Goal: Information Seeking & Learning: Learn about a topic

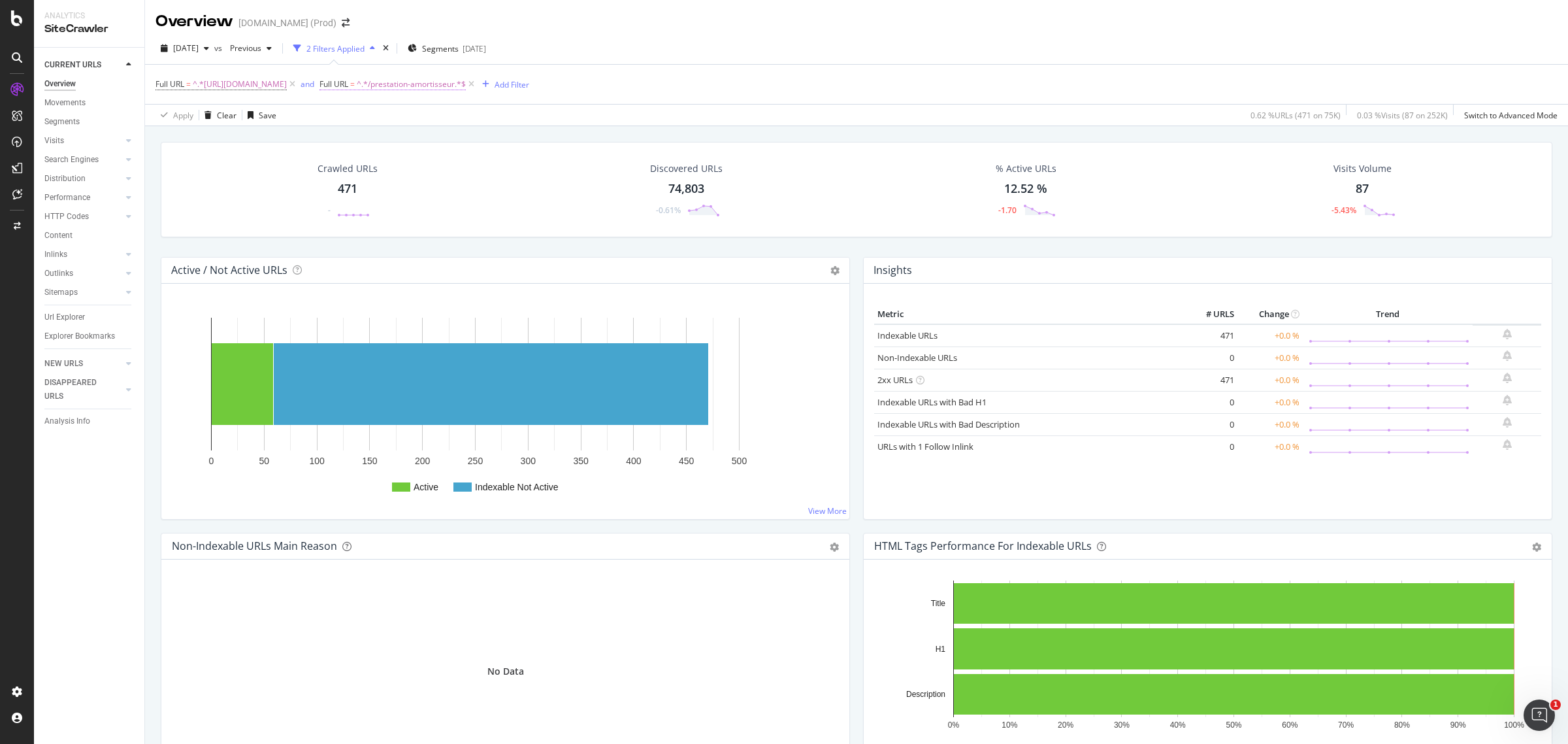
click at [464, 78] on span "^.*/prestation-amortisseur.*$" at bounding box center [411, 84] width 109 height 18
paste input "lternat"
type input "/prestation-alternateur"
click at [530, 165] on div "Apply" at bounding box center [530, 165] width 21 height 11
click at [463, 82] on span "^.*/prestation-alternateur.*$" at bounding box center [409, 84] width 105 height 18
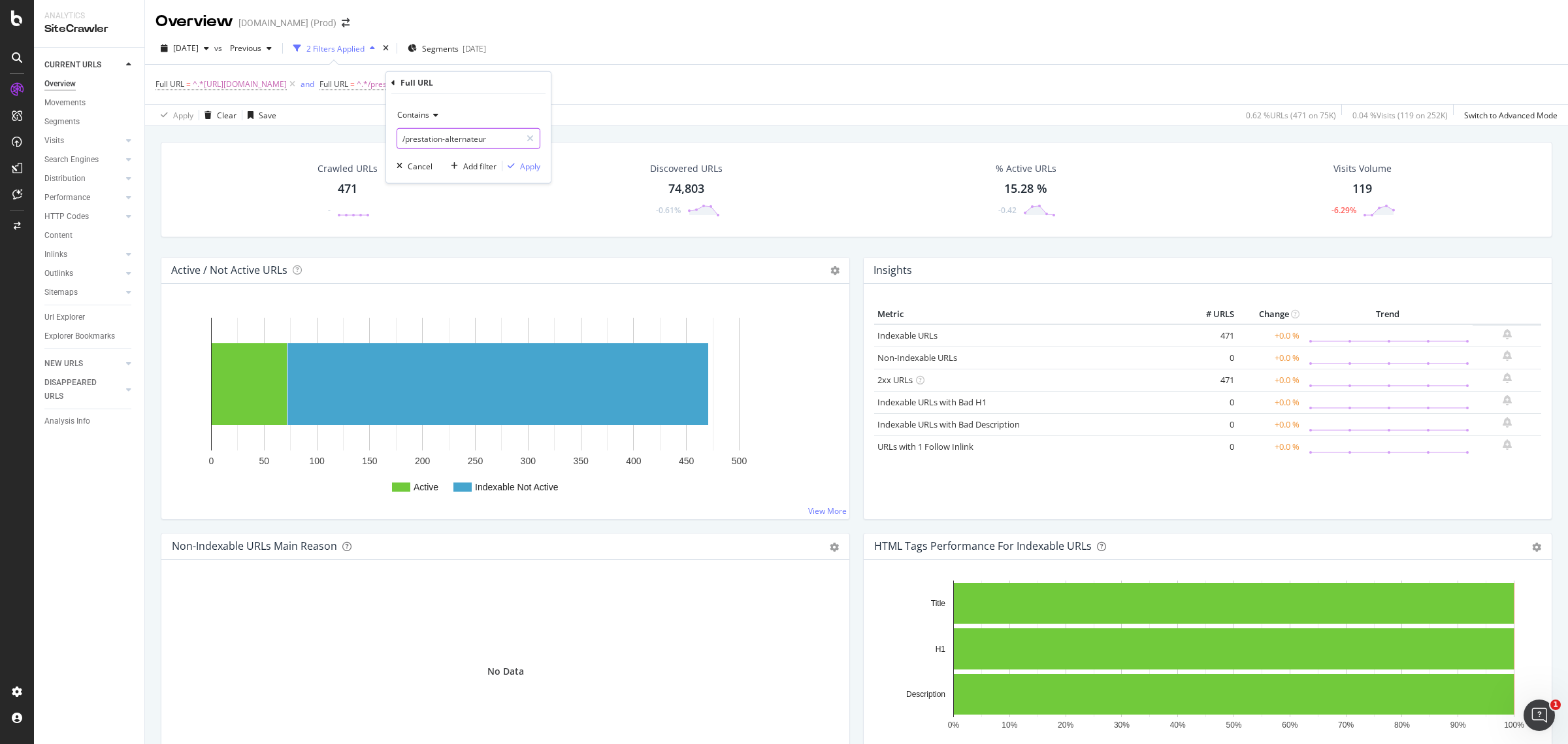
paste input "batterie"
type input "/prestation-batterie"
click at [527, 164] on div "Apply" at bounding box center [530, 165] width 21 height 11
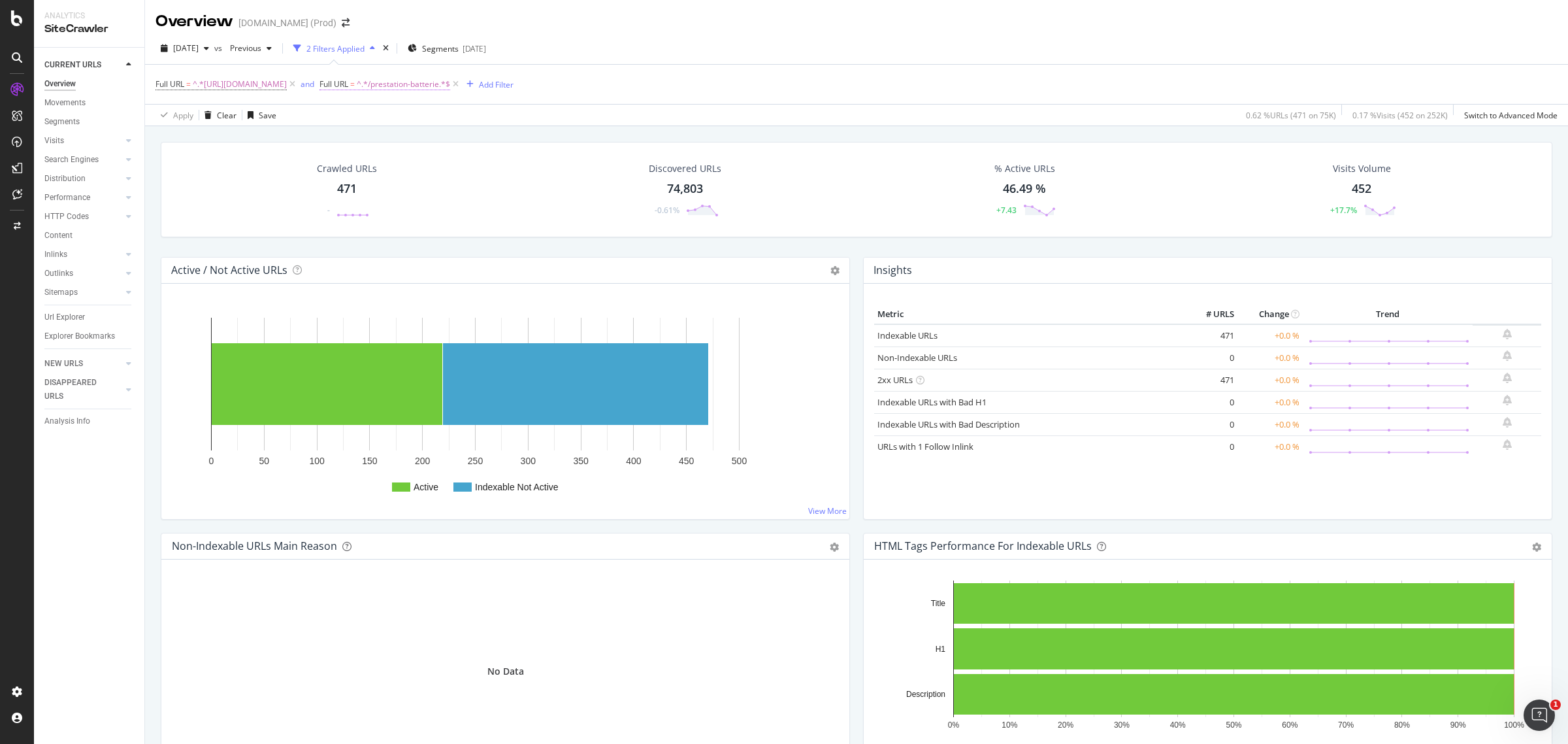
click at [450, 83] on span "^.*/prestation-batterie.*$" at bounding box center [403, 84] width 93 height 18
paste input "courroie-accessoir"
type input "/prestation-courroie-accessoire"
click at [528, 169] on div "Apply" at bounding box center [530, 165] width 21 height 11
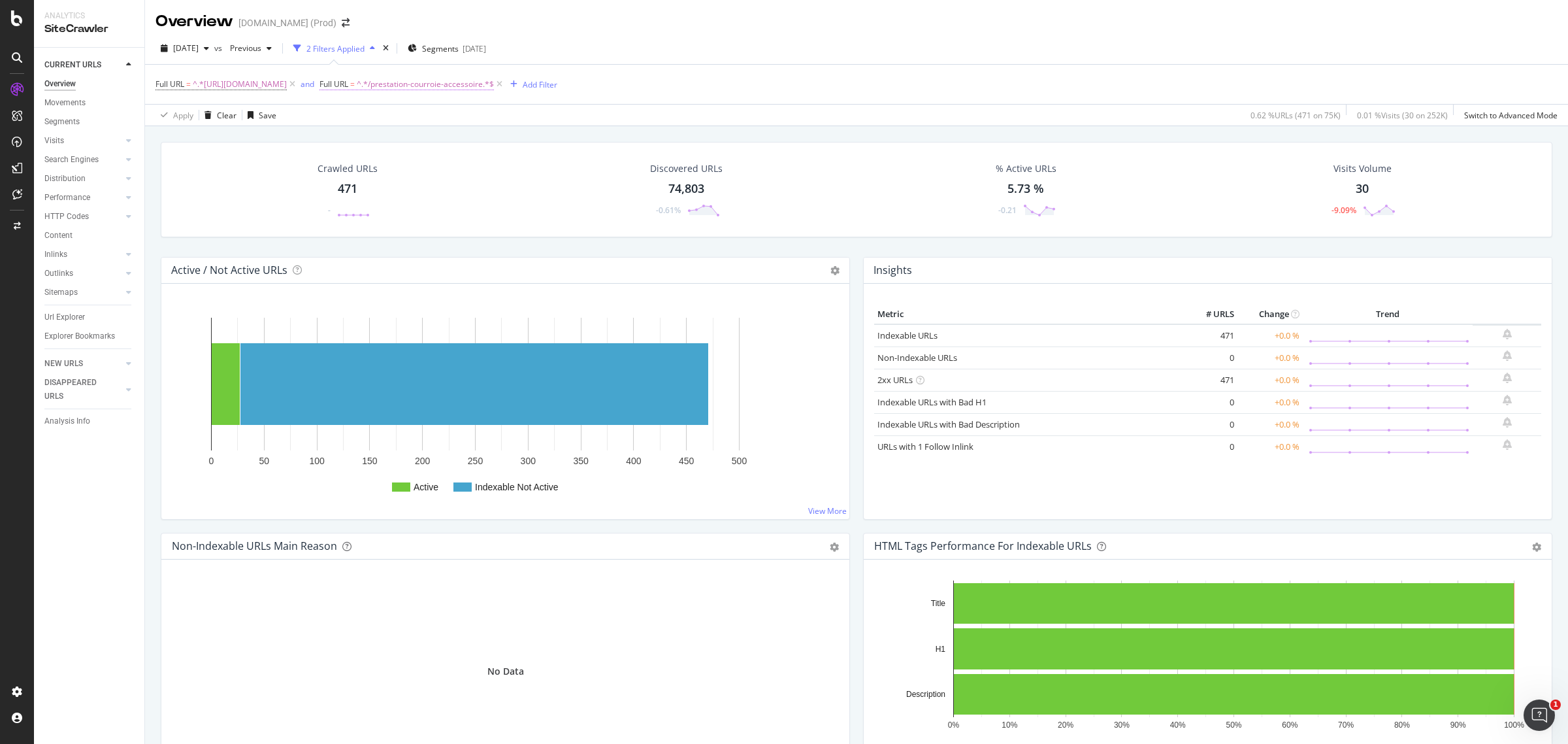
click at [494, 80] on span "^.*/prestation-courroie-accessoire.*$" at bounding box center [425, 84] width 138 height 18
click at [514, 139] on input "/prestation-courroie-accessoire" at bounding box center [459, 138] width 124 height 21
paste input "Vidange à Antibes"
paste input "/prestation-vidange"
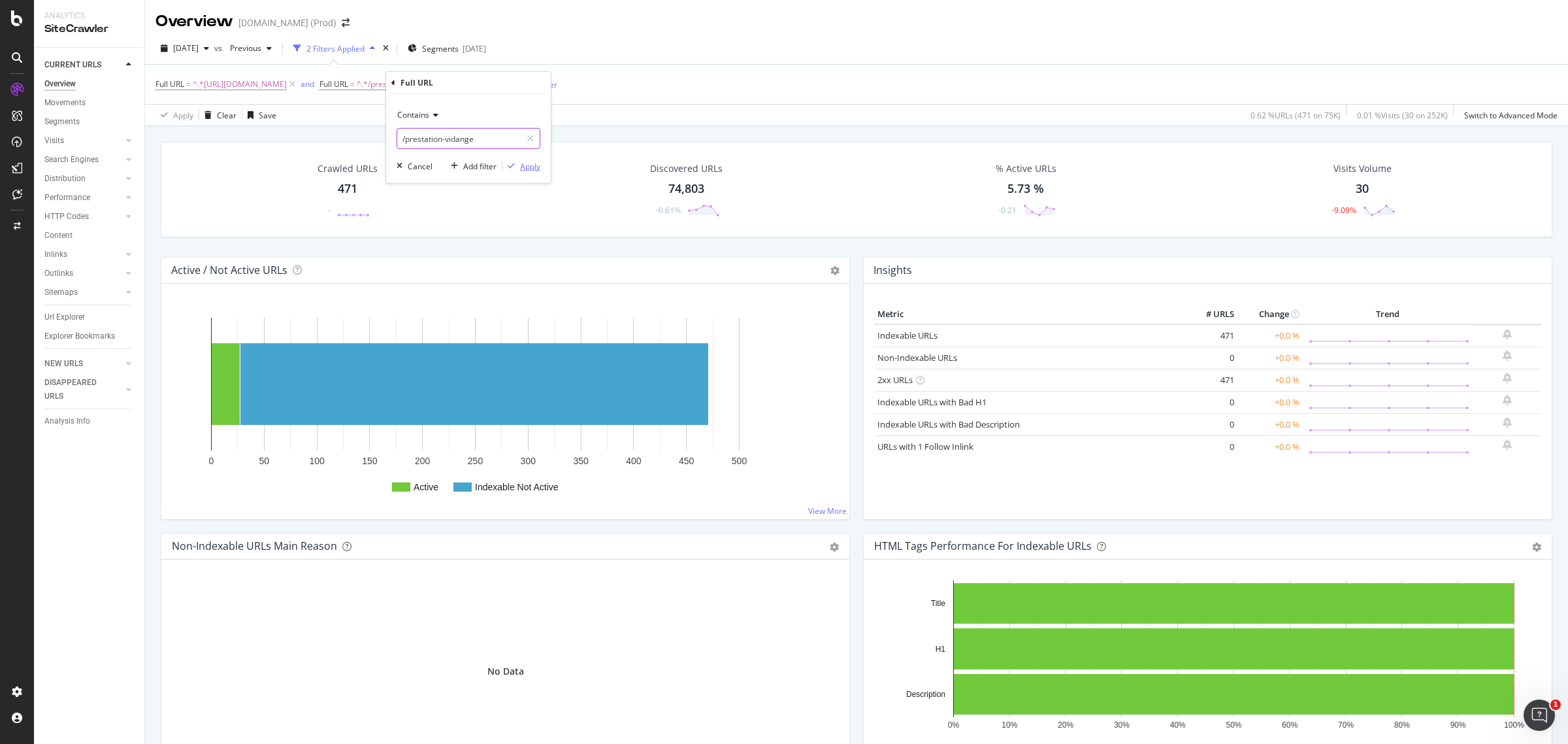
type input "/prestation-vidange"
click at [518, 164] on div "button" at bounding box center [511, 166] width 17 height 8
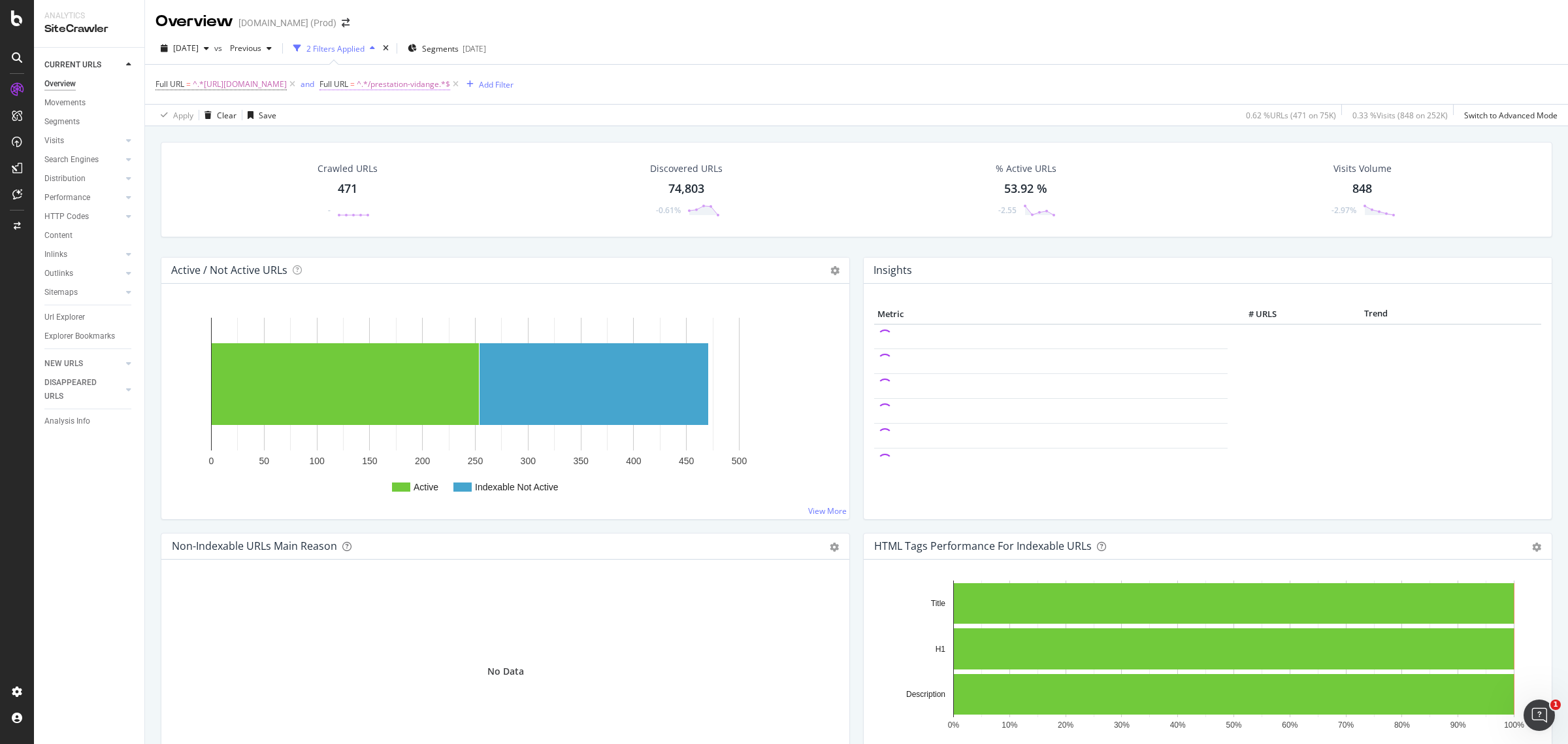
click at [450, 81] on span "^.*/prestation-vidange.*$" at bounding box center [403, 84] width 93 height 18
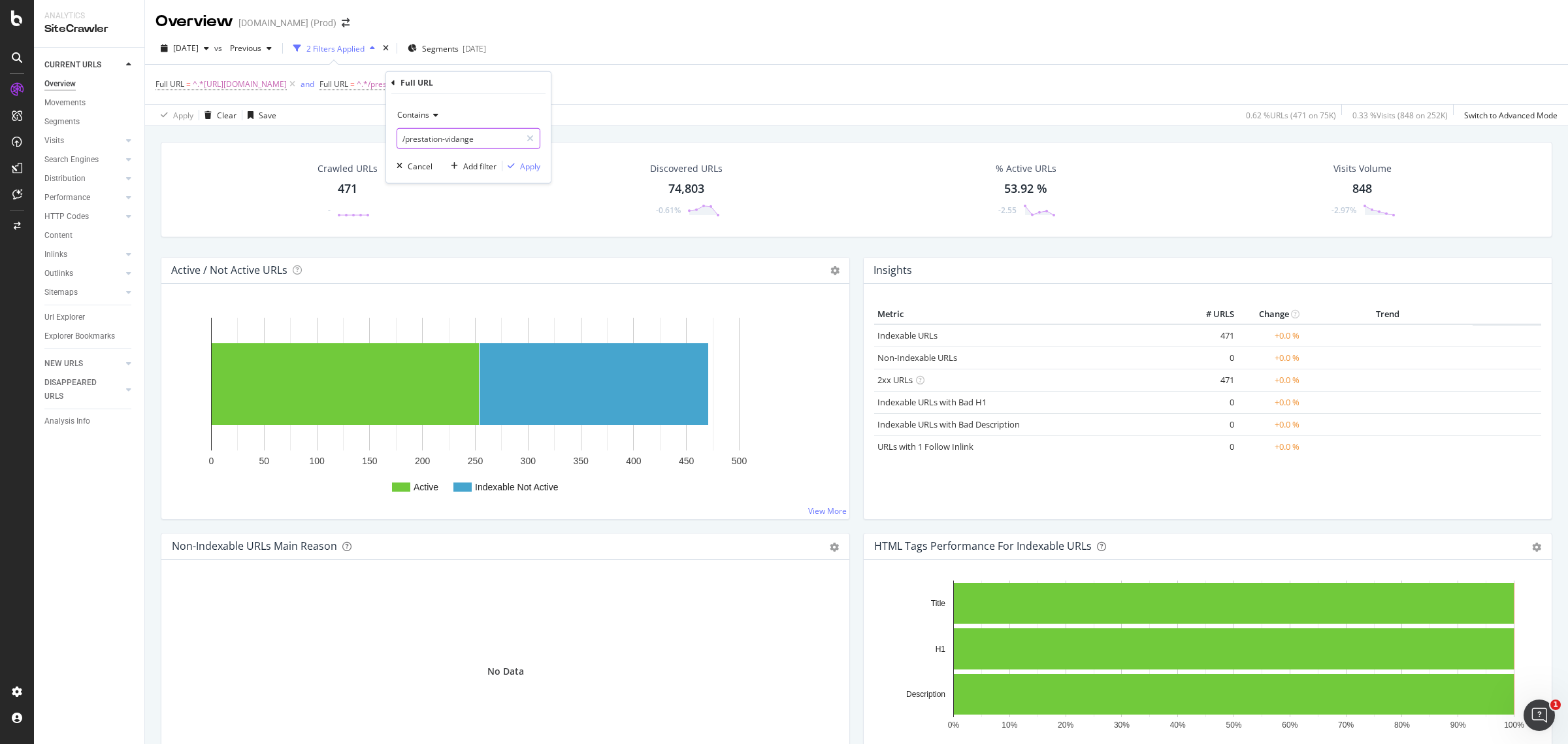
click at [469, 135] on input "/prestation-vidange" at bounding box center [459, 138] width 124 height 21
click at [461, 134] on input "/prestation-vidange" at bounding box center [459, 138] width 124 height 21
type input "/prestation-"
click at [523, 164] on div "Apply" at bounding box center [530, 165] width 21 height 11
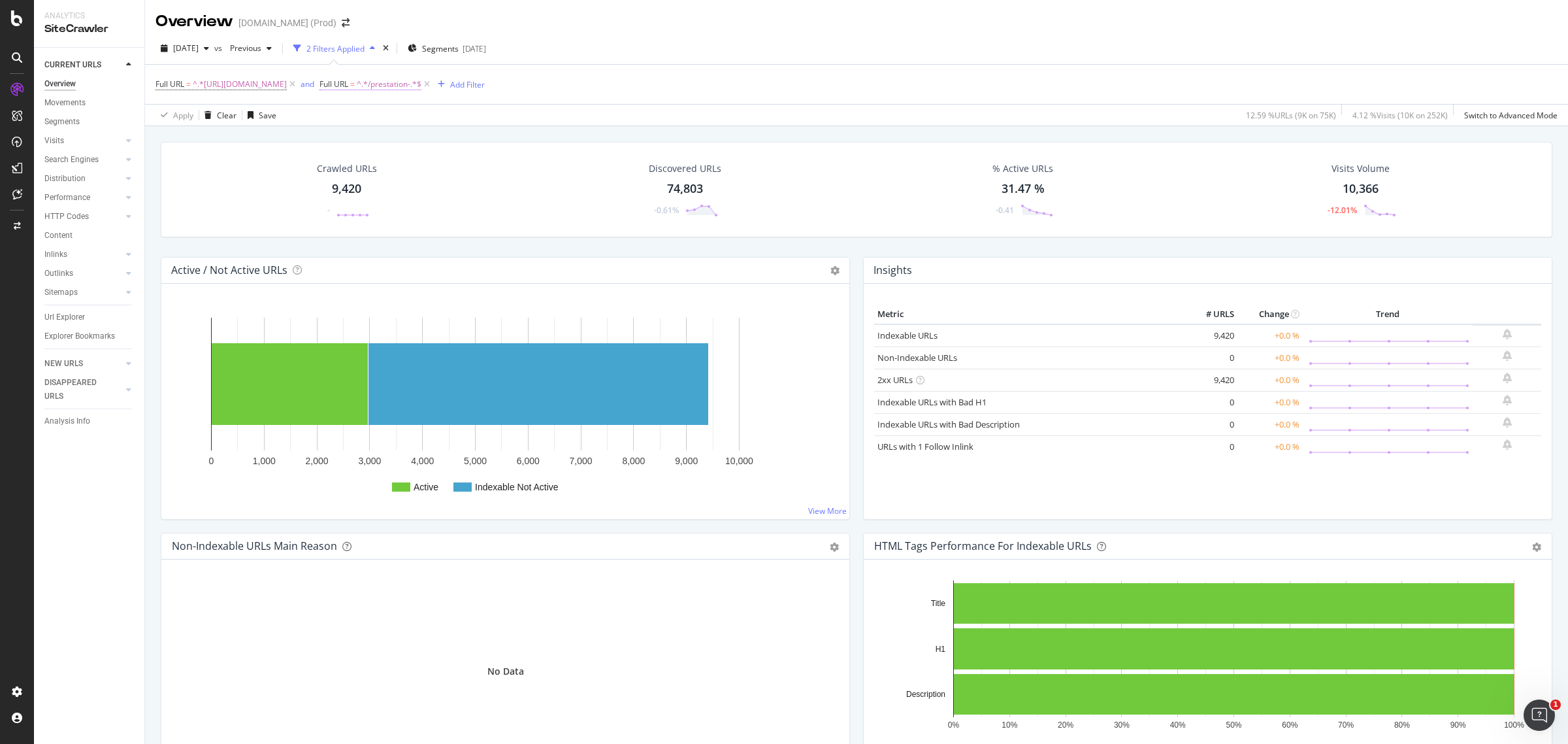
click at [422, 83] on span "^.*/prestation-.*$" at bounding box center [389, 84] width 65 height 18
click at [470, 134] on input "/prestation-" at bounding box center [459, 138] width 124 height 21
drag, startPoint x: 405, startPoint y: 138, endPoint x: 488, endPoint y: 138, distance: 83.0
click at [488, 138] on input "/prestation-" at bounding box center [459, 138] width 124 height 21
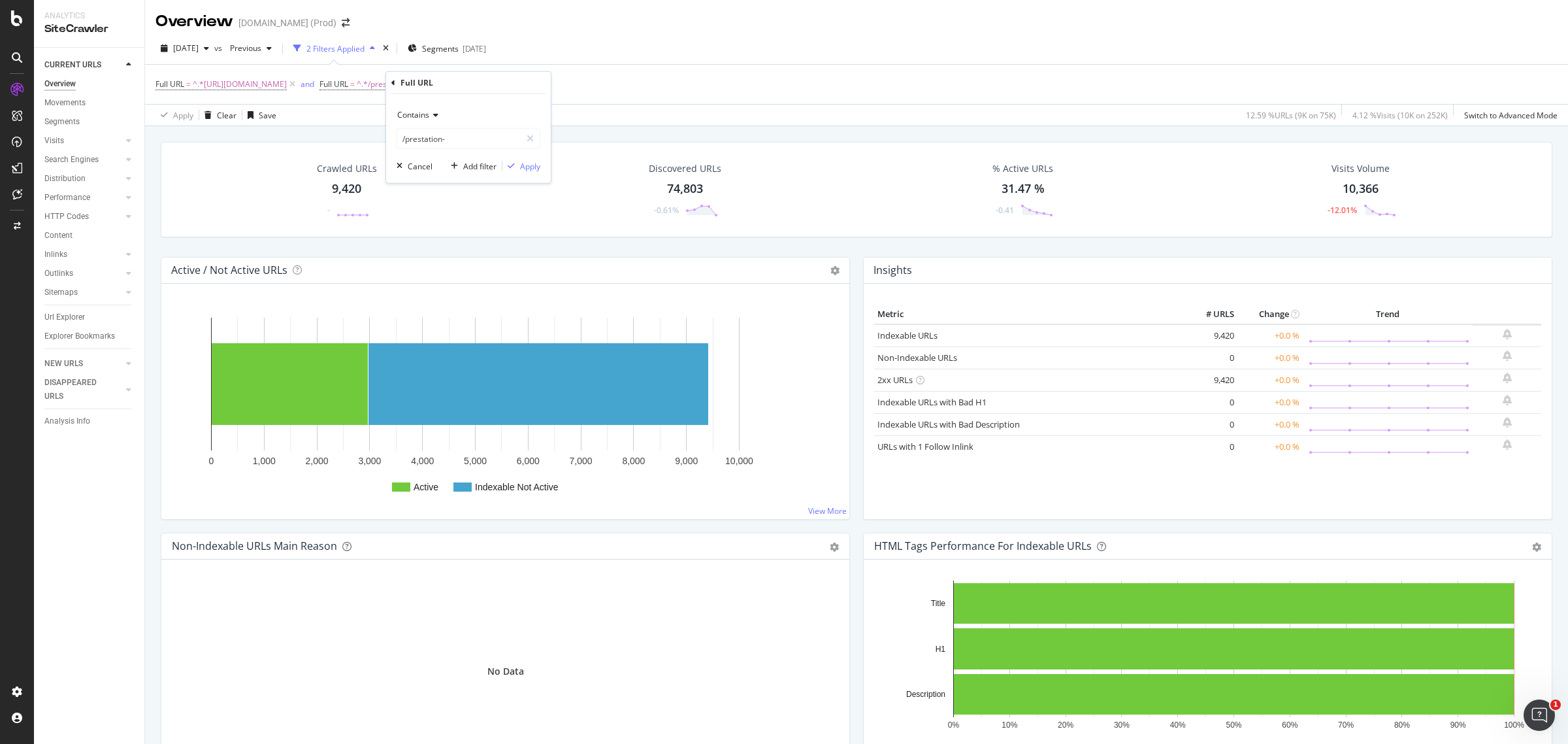
click at [664, 72] on div "Full URL = ^.*https://www.idgarages.com/fr-fr/ville/.*$ and Full URL = ^.*/pres…" at bounding box center [856, 85] width 1402 height 40
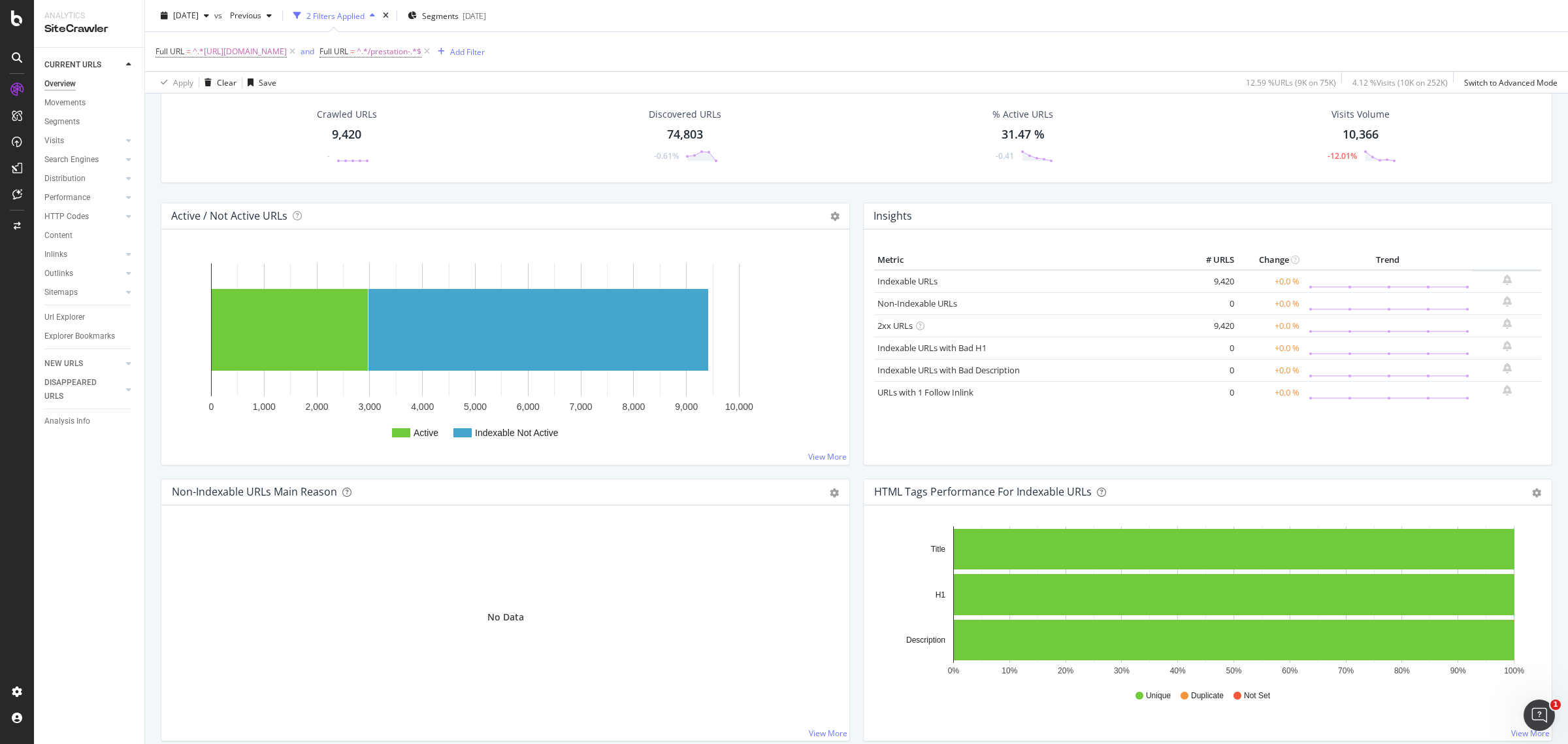
scroll to position [82, 0]
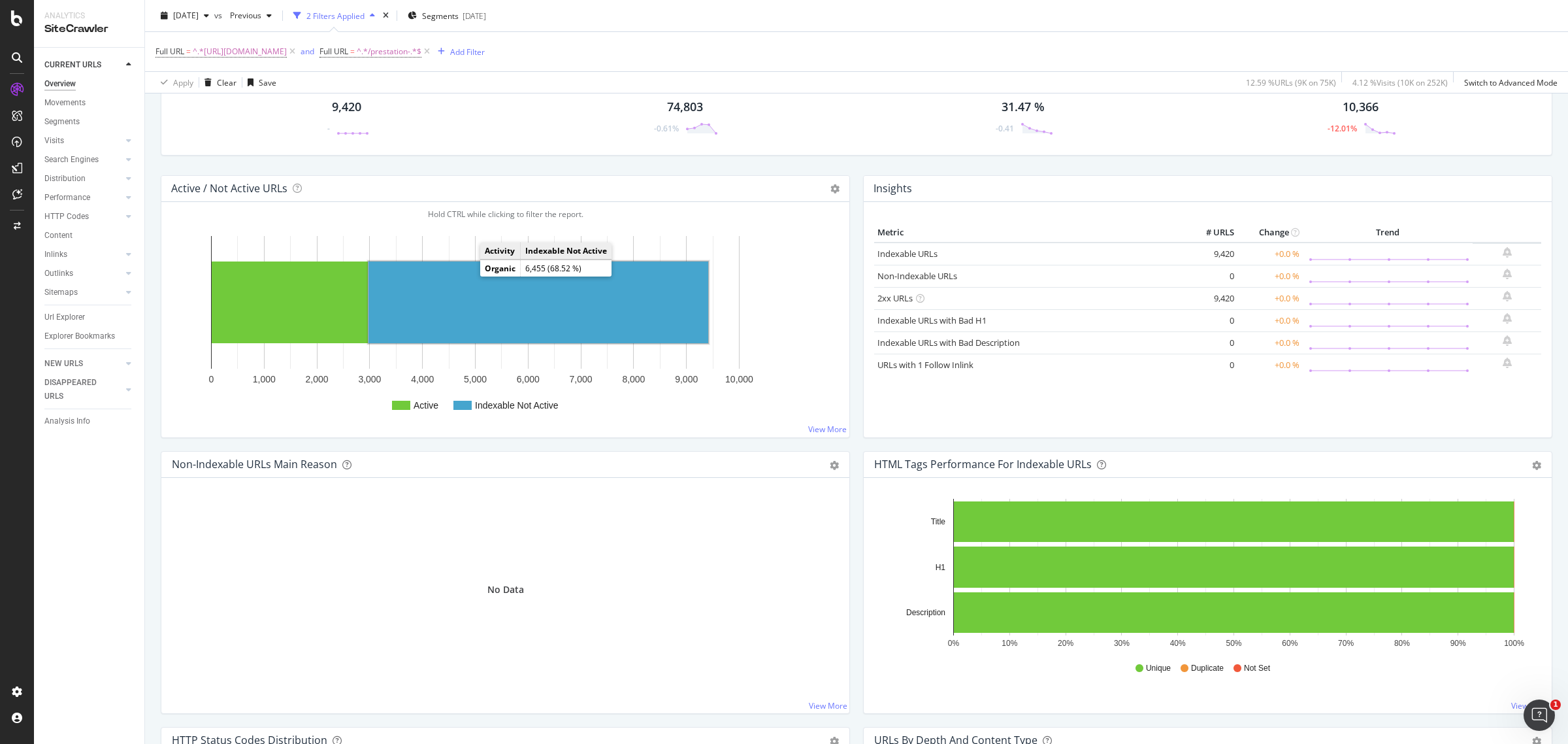
click at [464, 289] on rect "A chart." at bounding box center [538, 302] width 339 height 82
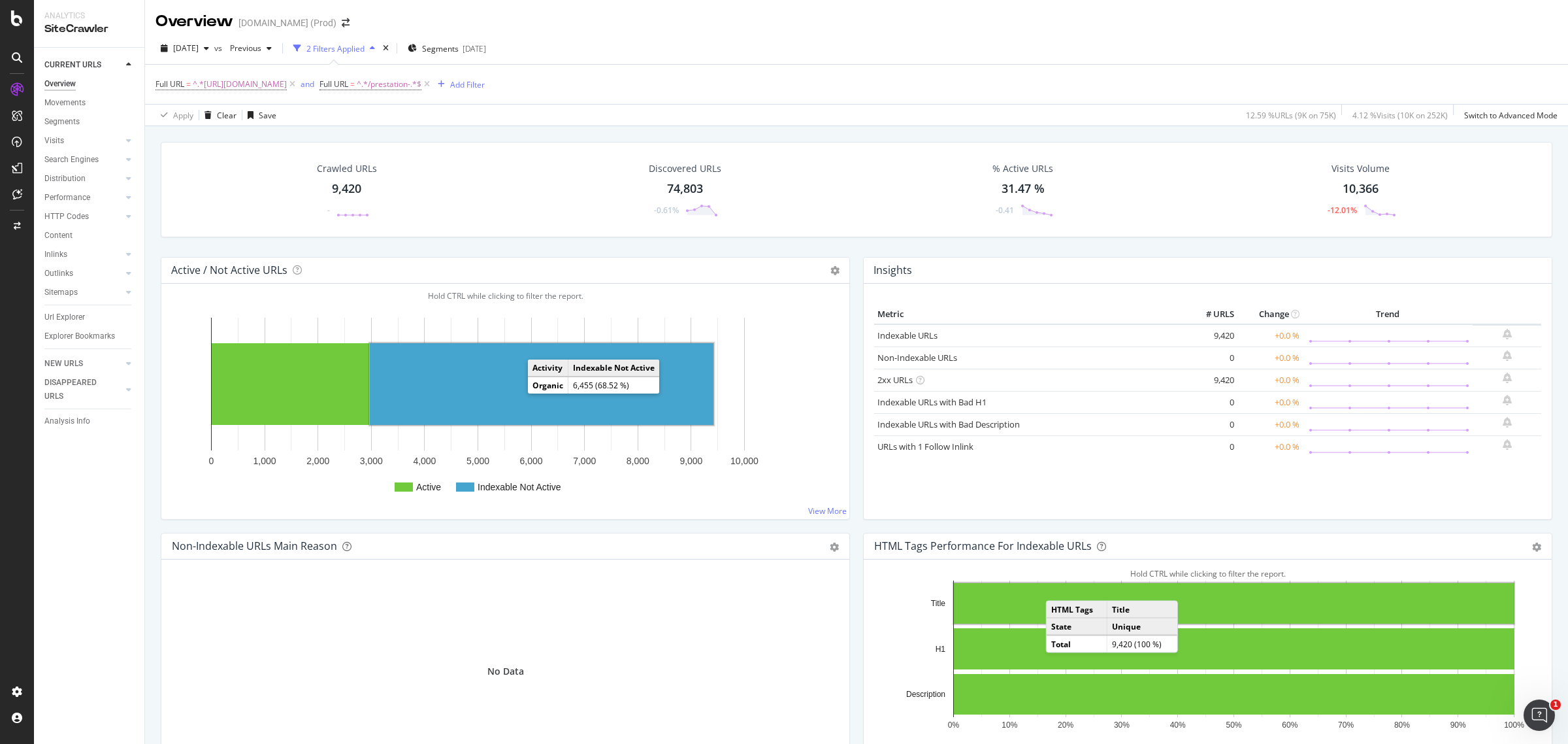
click at [461, 368] on rect "A chart." at bounding box center [541, 383] width 343 height 82
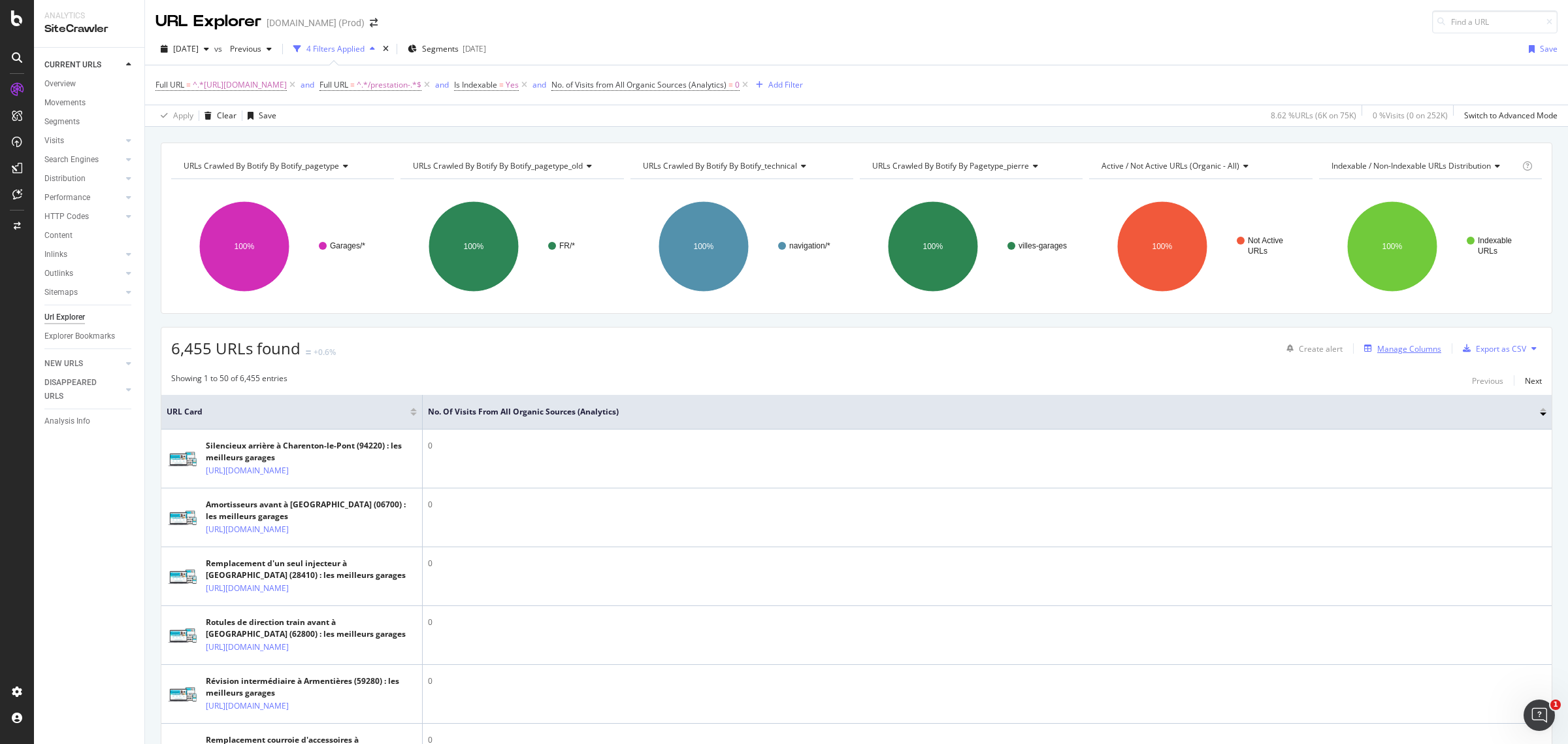
click at [1407, 344] on div "Manage Columns" at bounding box center [1409, 348] width 64 height 11
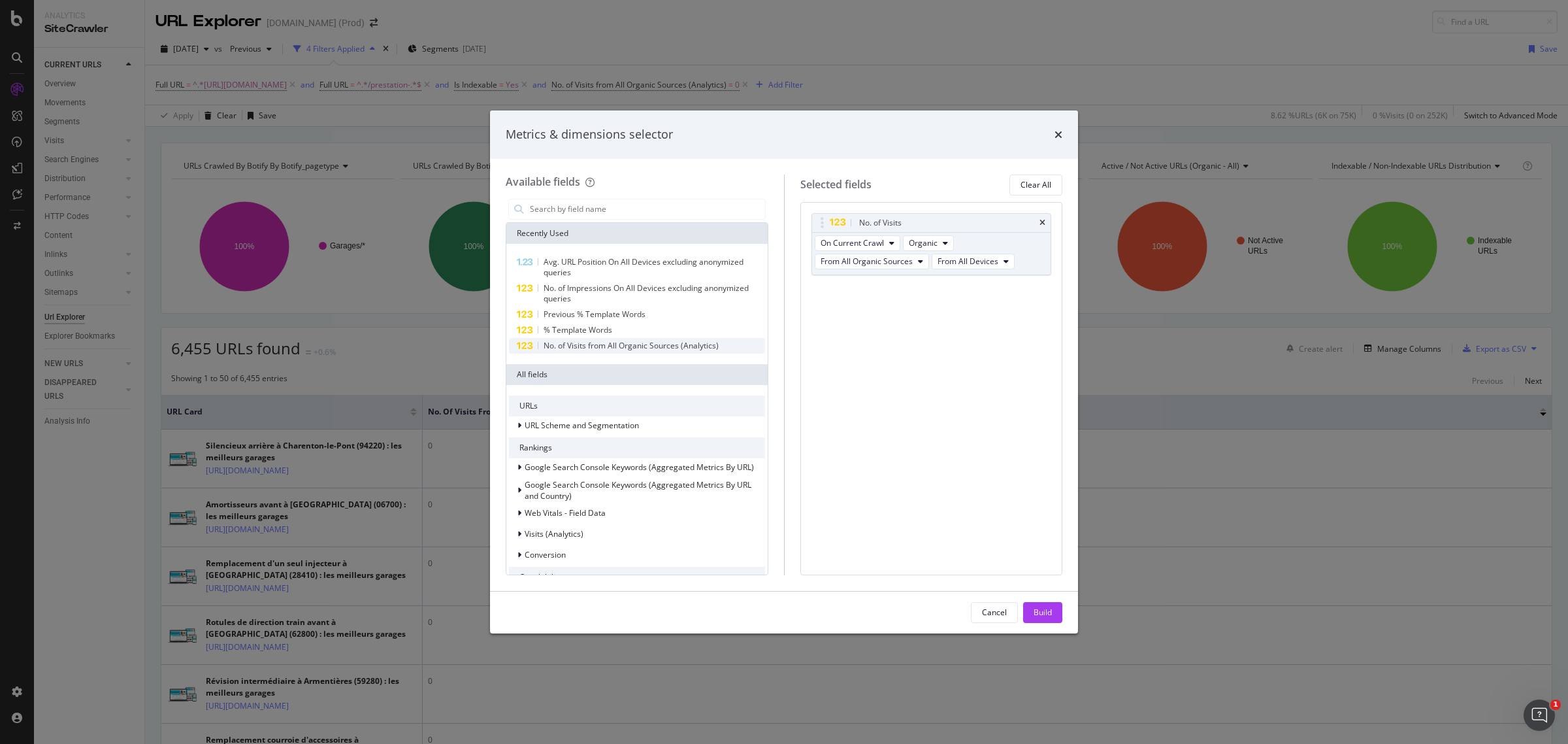
click at [572, 342] on span "No. of Visits from All Organic Sources (Analytics)" at bounding box center [631, 344] width 175 height 11
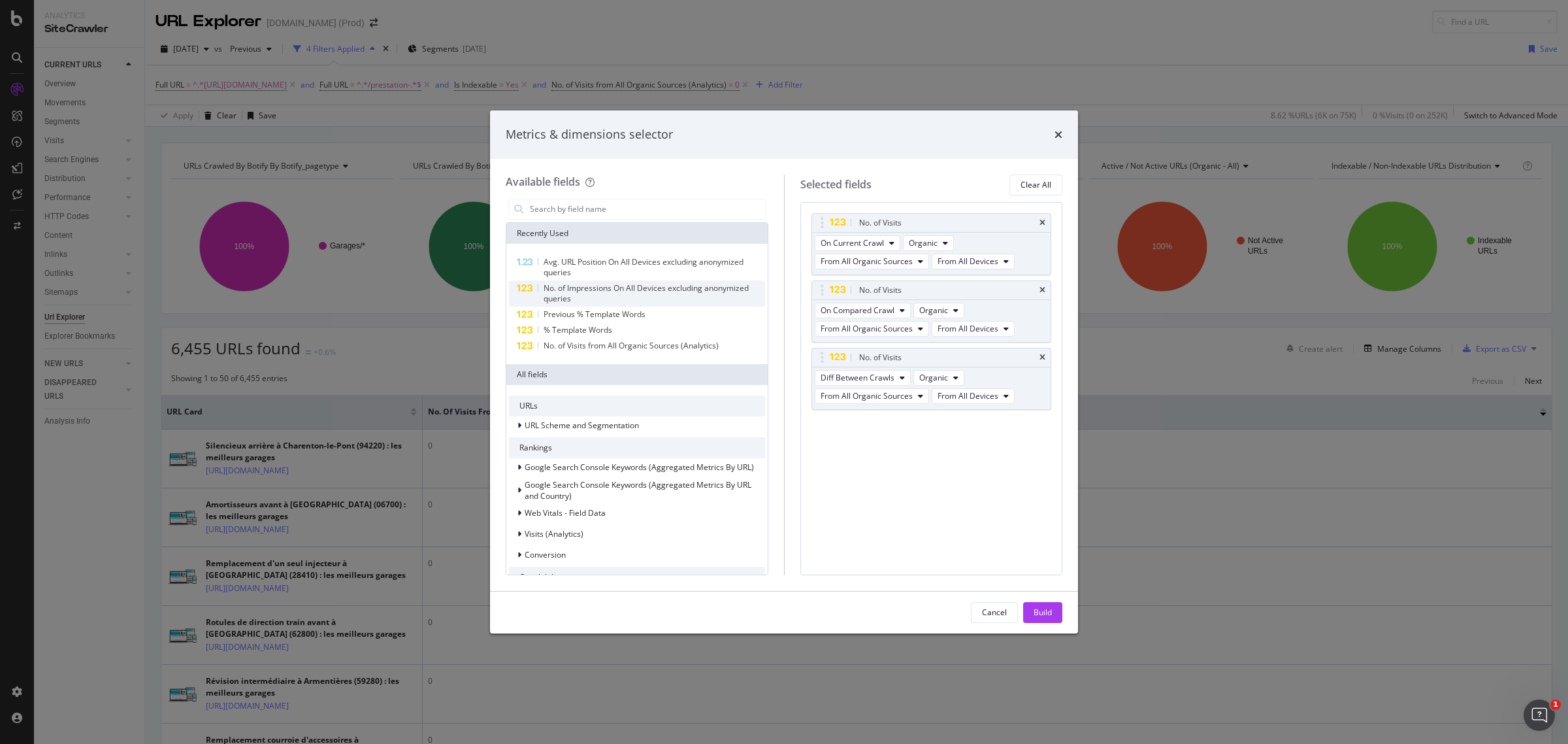
click at [575, 289] on span "No. of Impressions On All Devices excluding anonymized queries" at bounding box center [646, 293] width 205 height 21
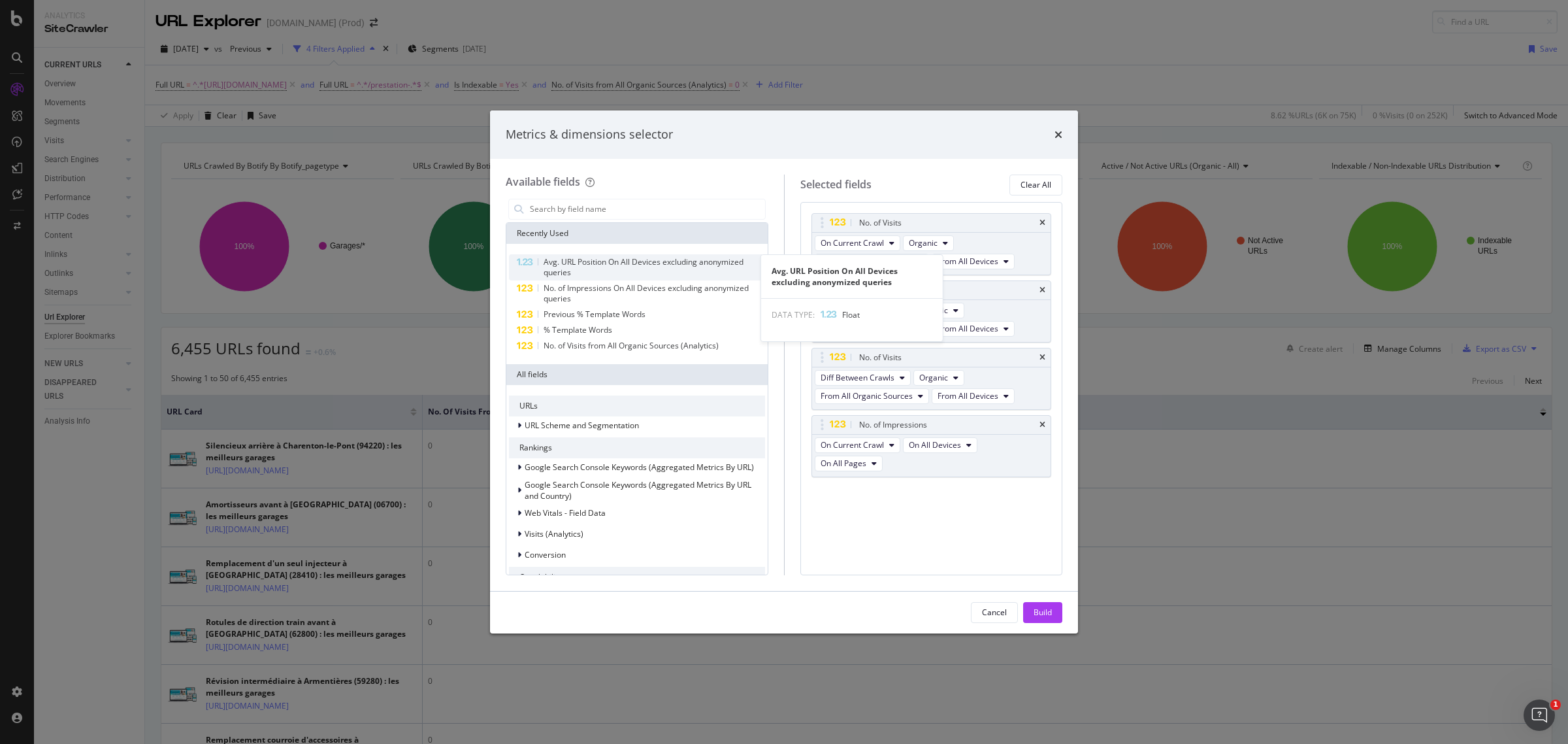
click at [576, 264] on span "Avg. URL Position On All Devices excluding anonymized queries" at bounding box center [643, 267] width 200 height 21
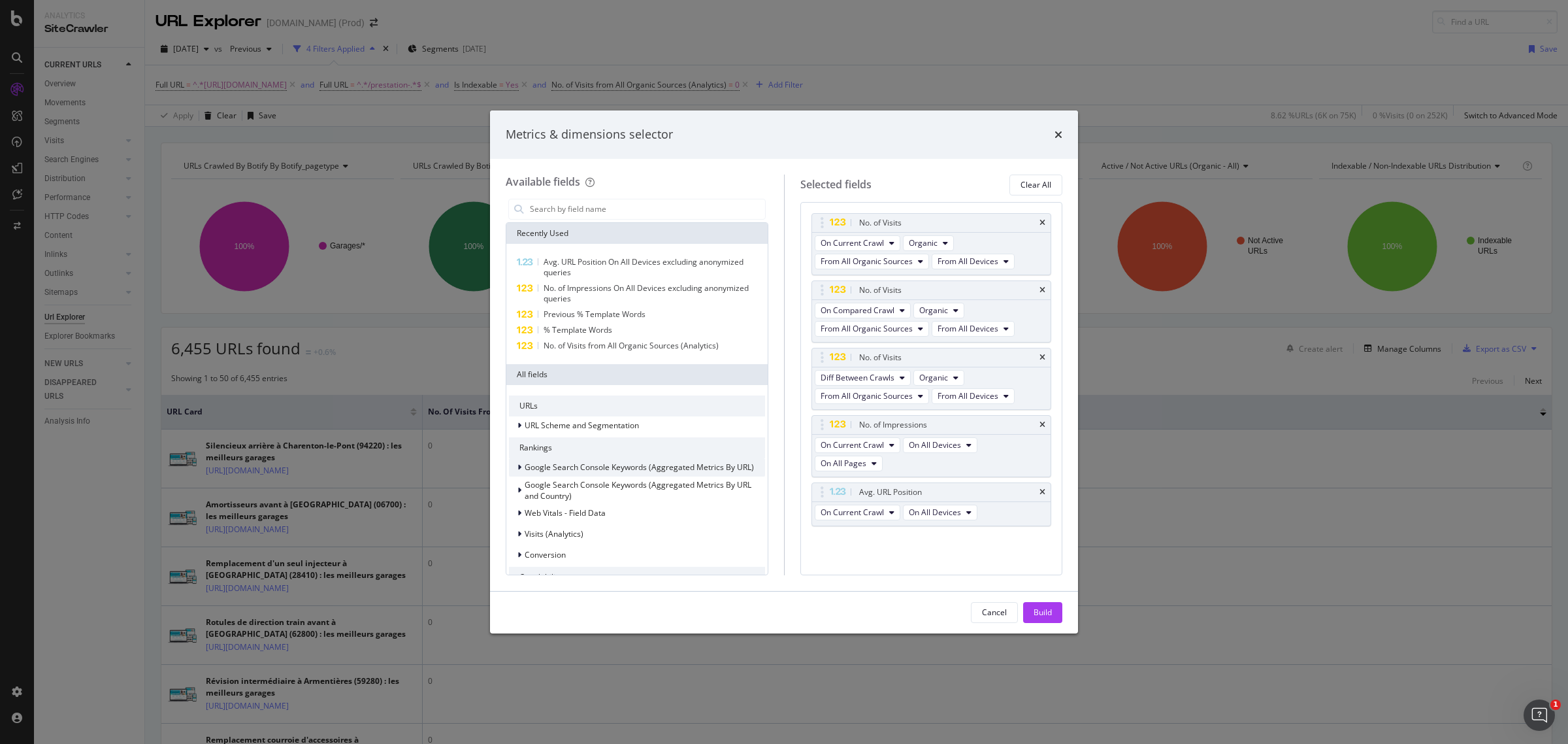
click at [517, 466] on icon "modal" at bounding box center [519, 467] width 4 height 8
click at [601, 482] on span "No. of Keywords" at bounding box center [580, 484] width 58 height 11
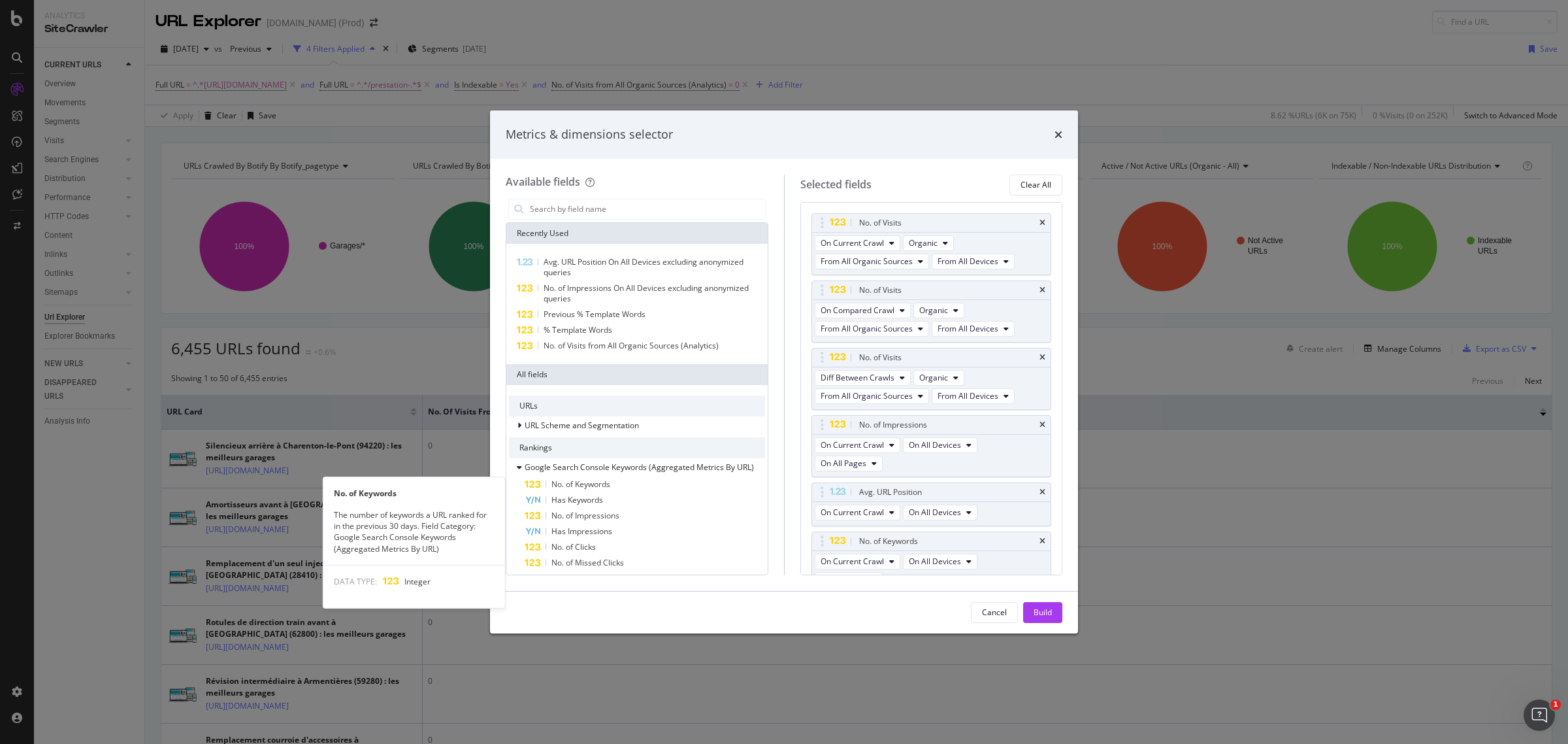
scroll to position [21, 0]
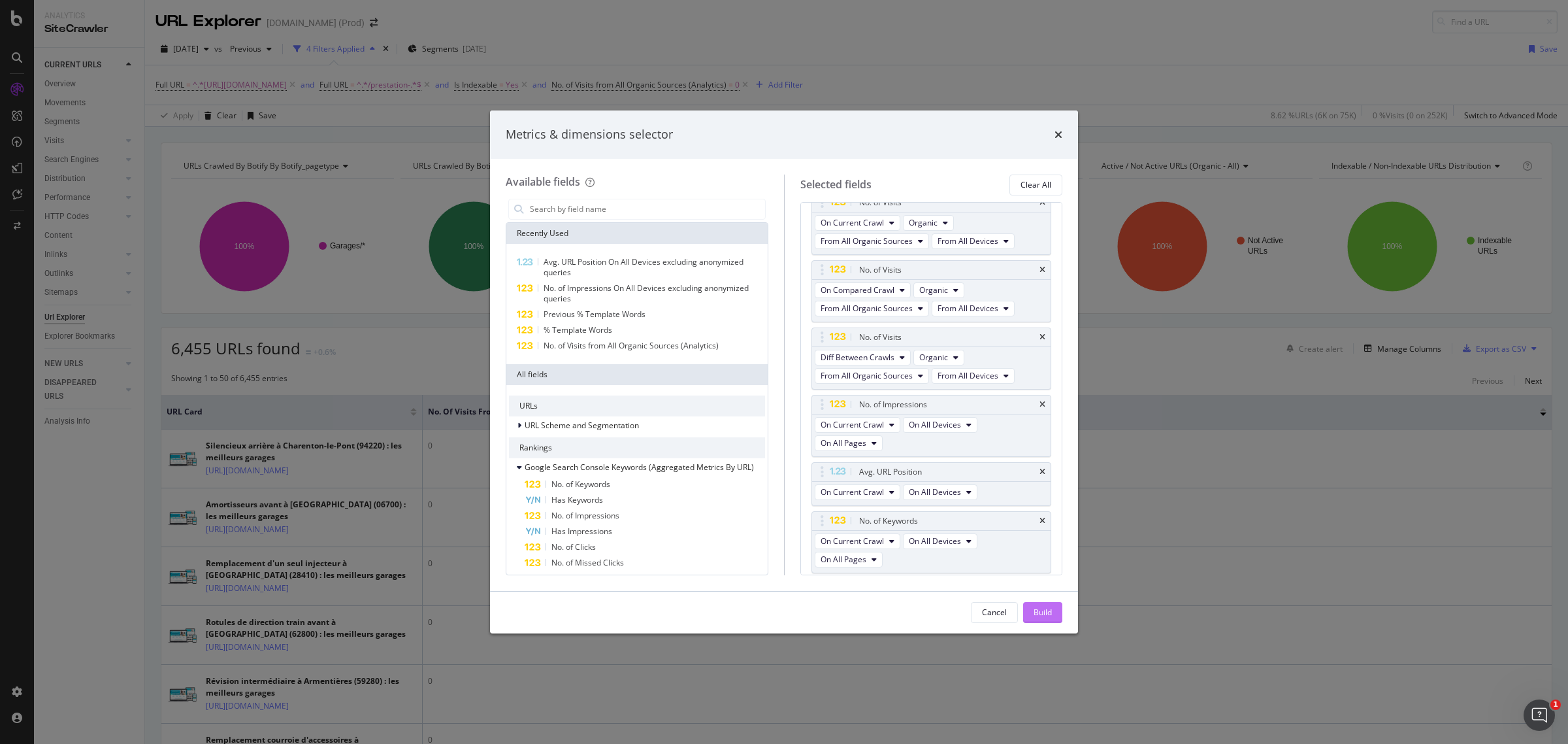
click at [1043, 615] on div "Build" at bounding box center [1043, 611] width 18 height 11
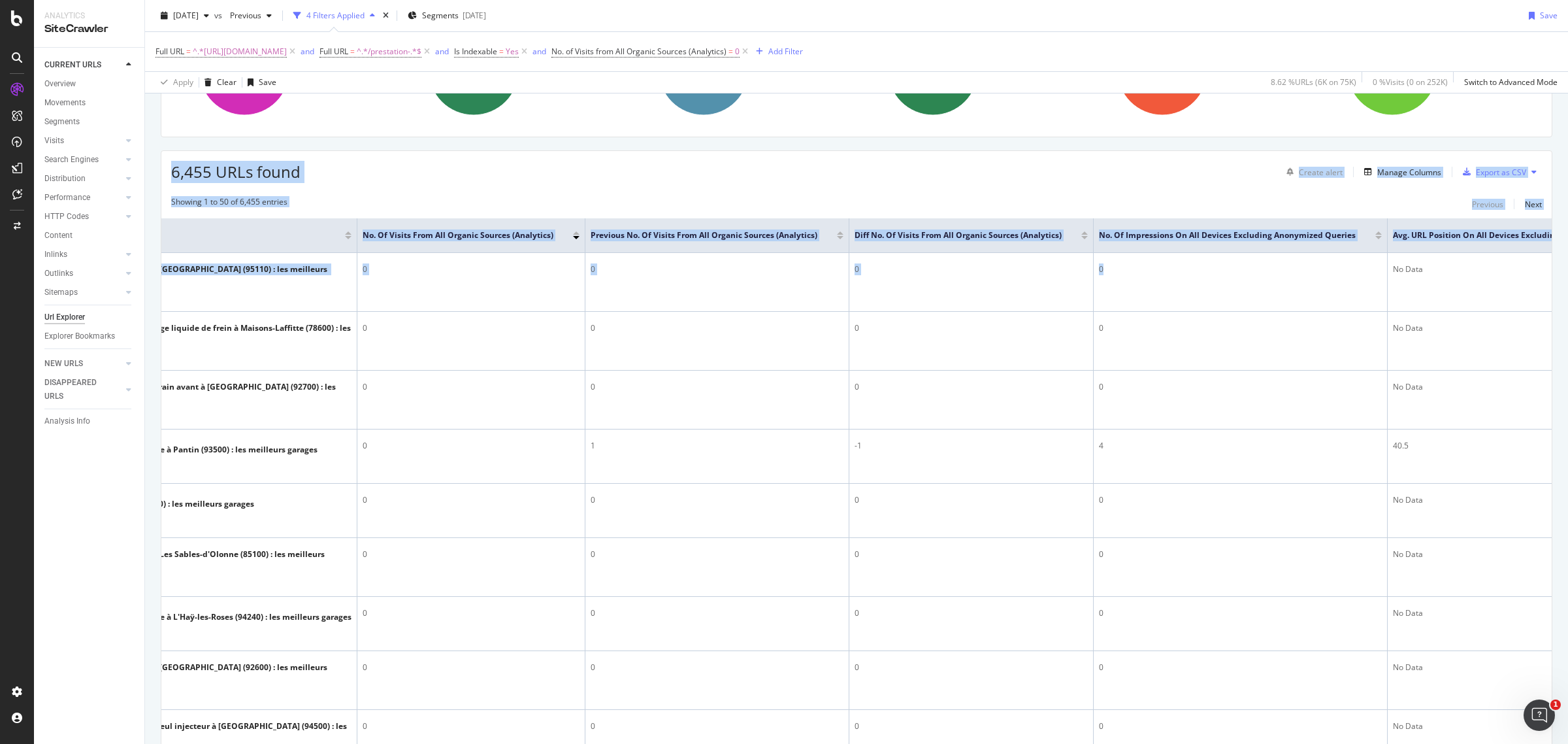
scroll to position [0, 422]
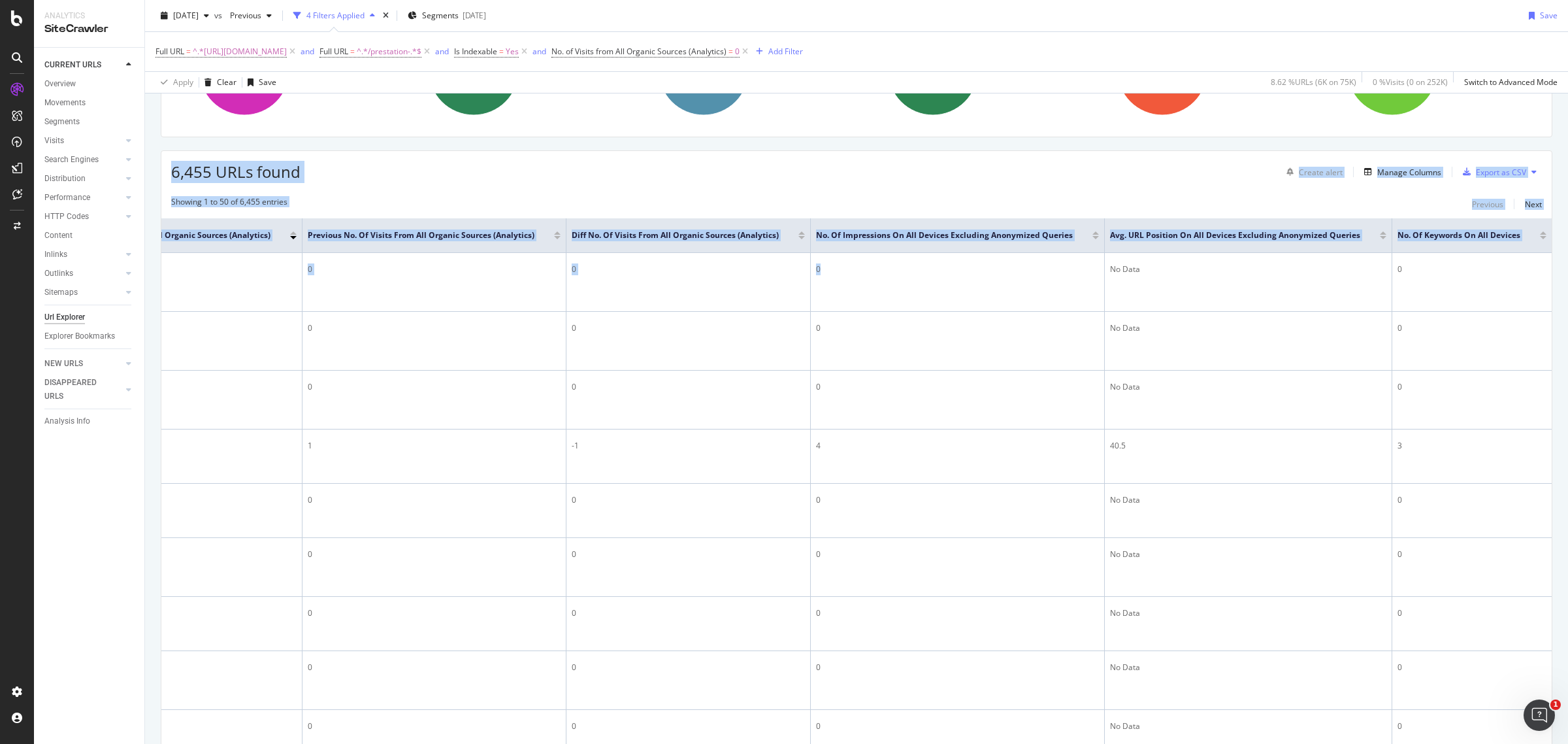
drag, startPoint x: 1473, startPoint y: 294, endPoint x: 1558, endPoint y: 292, distance: 85.0
click at [1558, 292] on div "URL Explorer idgarages.com (Prod) 2025 Sep. 10th vs Previous 4 Filters Applied …" at bounding box center [856, 372] width 1422 height 744
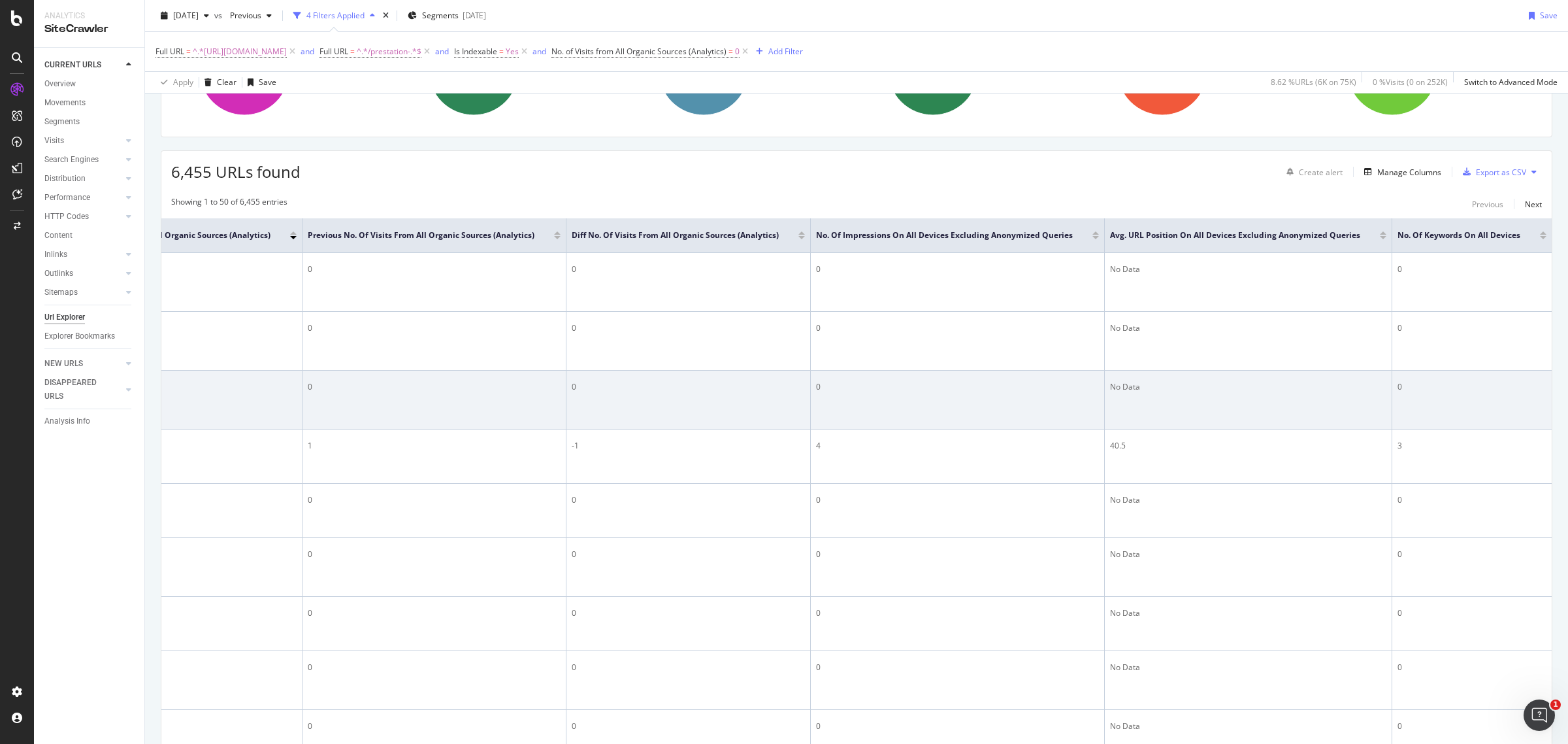
click at [1483, 415] on td "0" at bounding box center [1472, 400] width 160 height 58
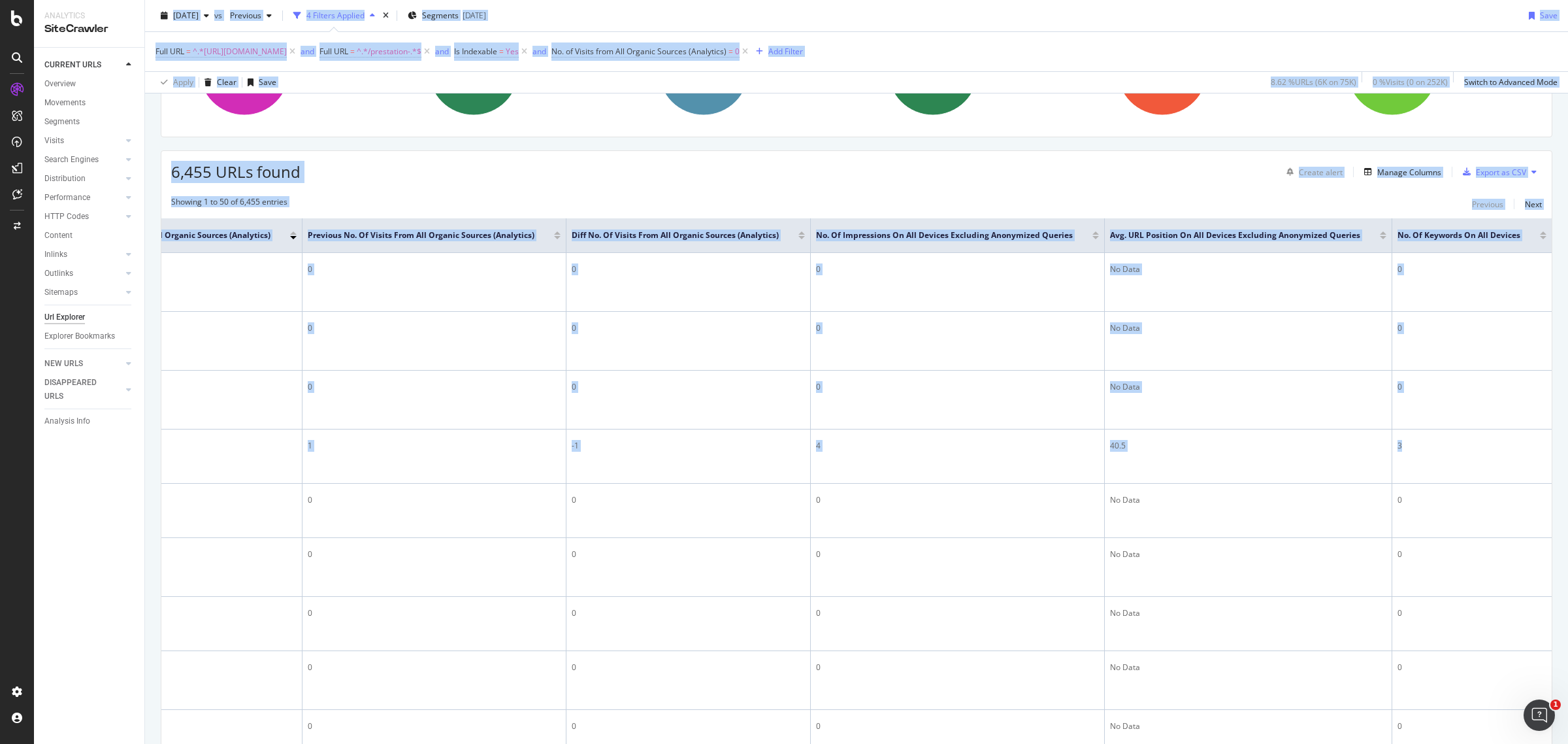
scroll to position [0, 0]
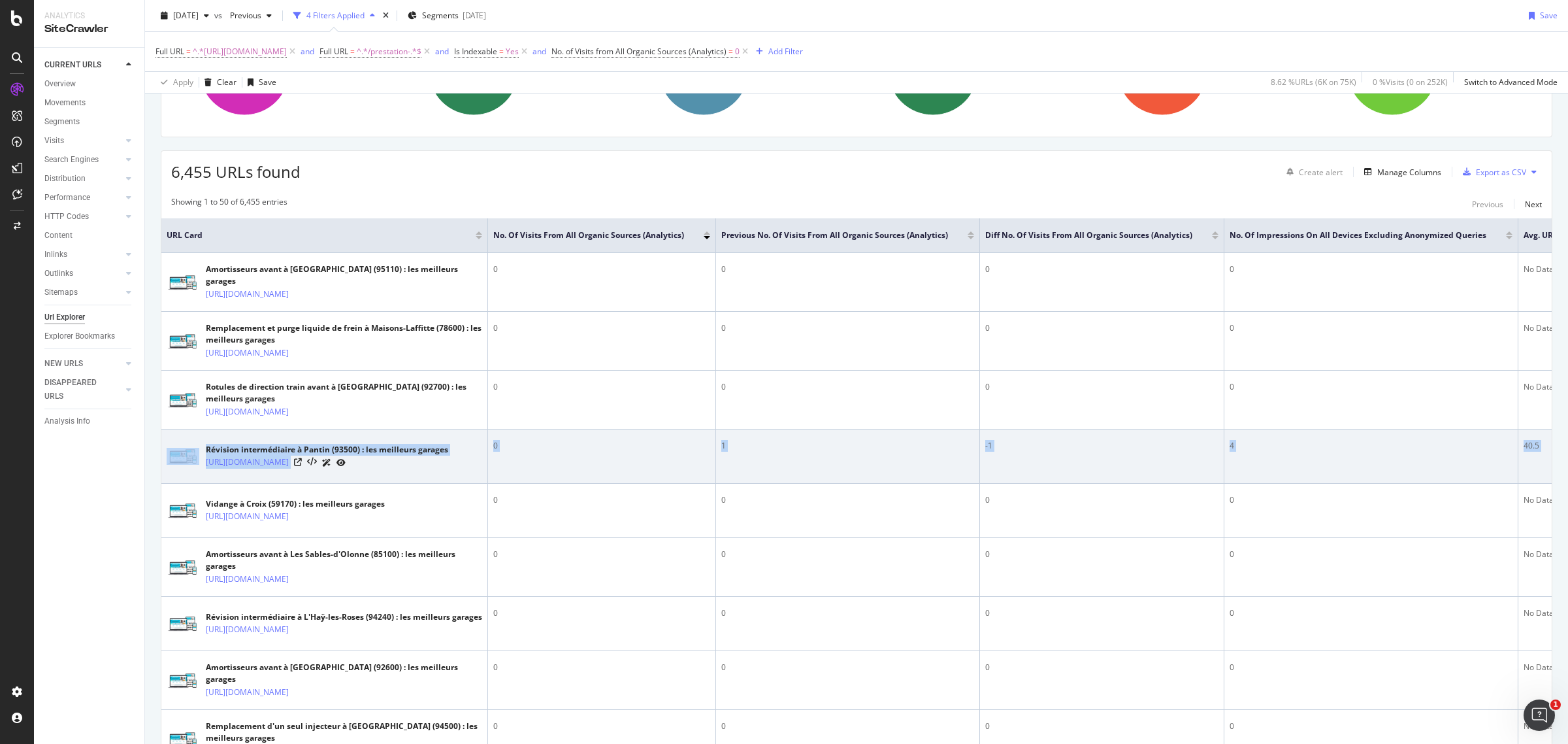
drag, startPoint x: 1457, startPoint y: 485, endPoint x: 198, endPoint y: 472, distance: 1259.1
click at [198, 472] on tr "Révision intermédiaire à Pantin (93500) : les meilleurs garages https://www.idg…" at bounding box center [1063, 456] width 1804 height 54
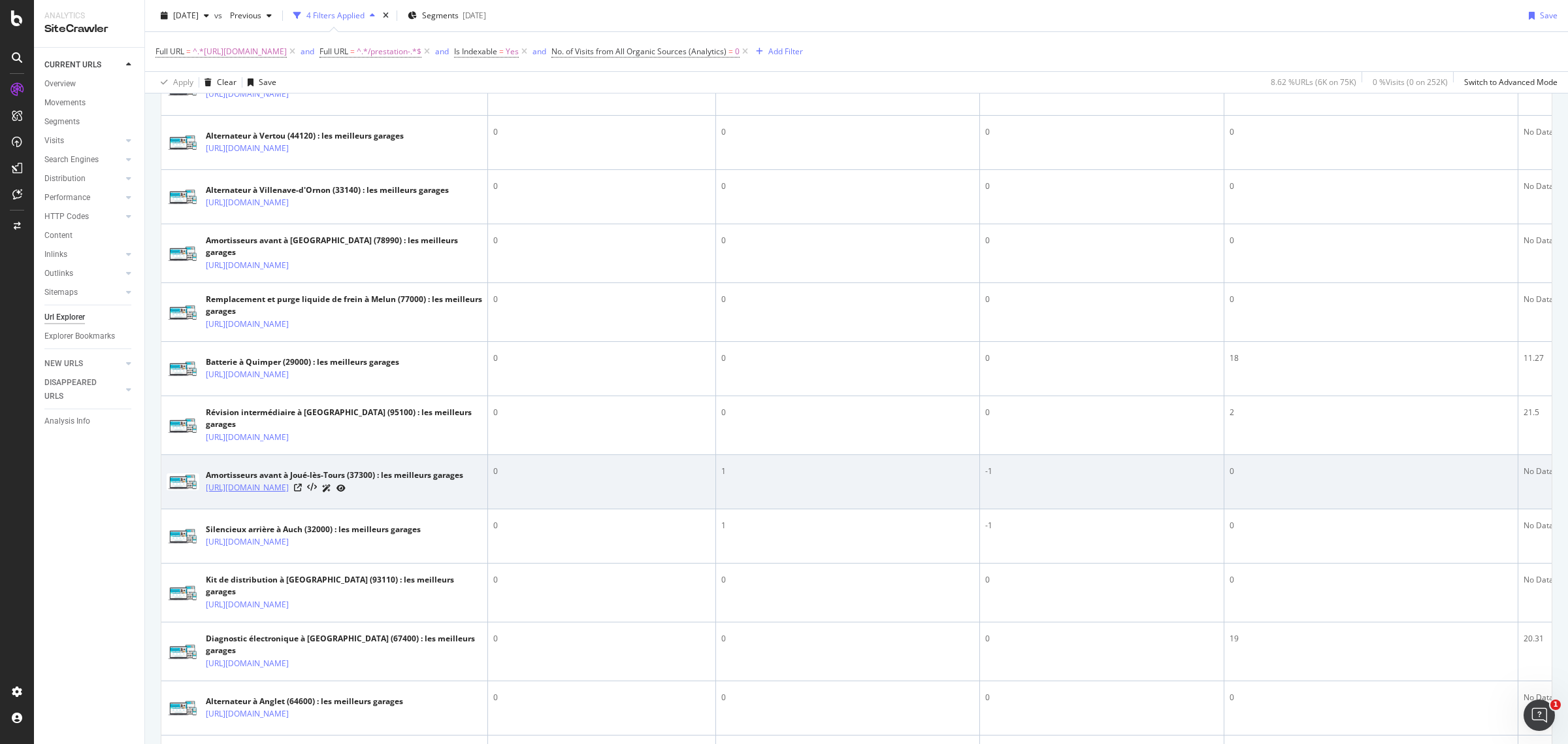
scroll to position [1075, 0]
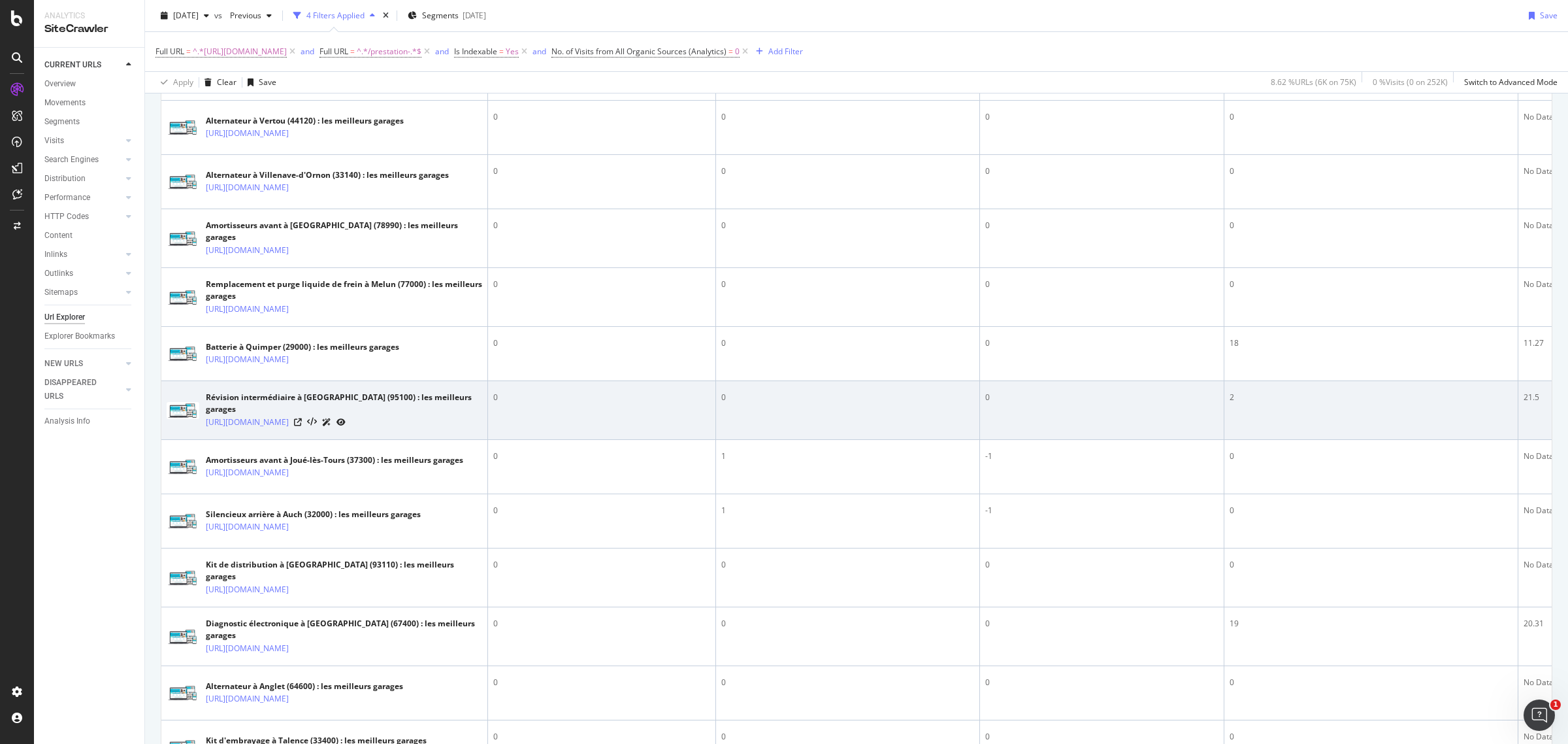
click at [1297, 403] on div "2" at bounding box center [1370, 397] width 282 height 12
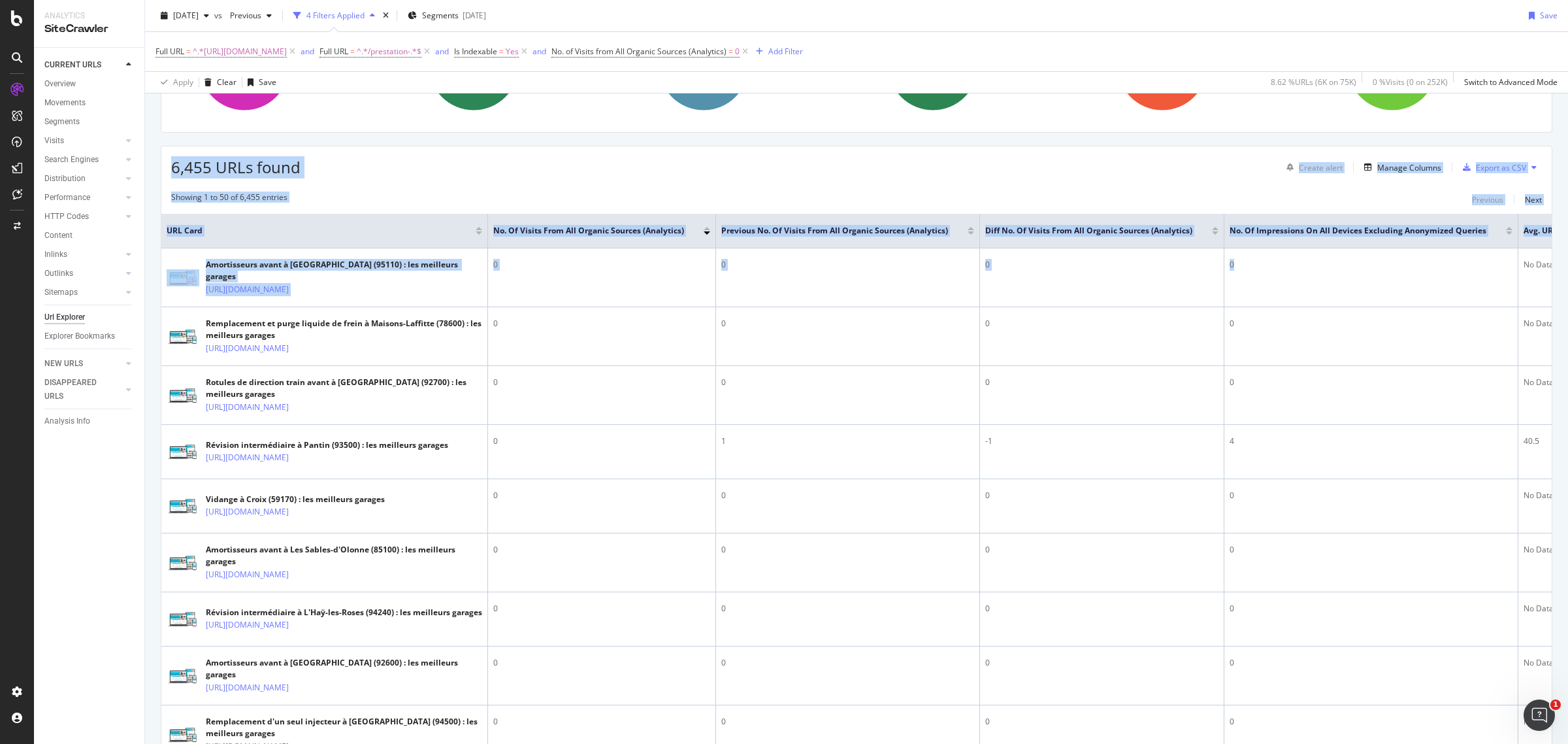
scroll to position [0, 422]
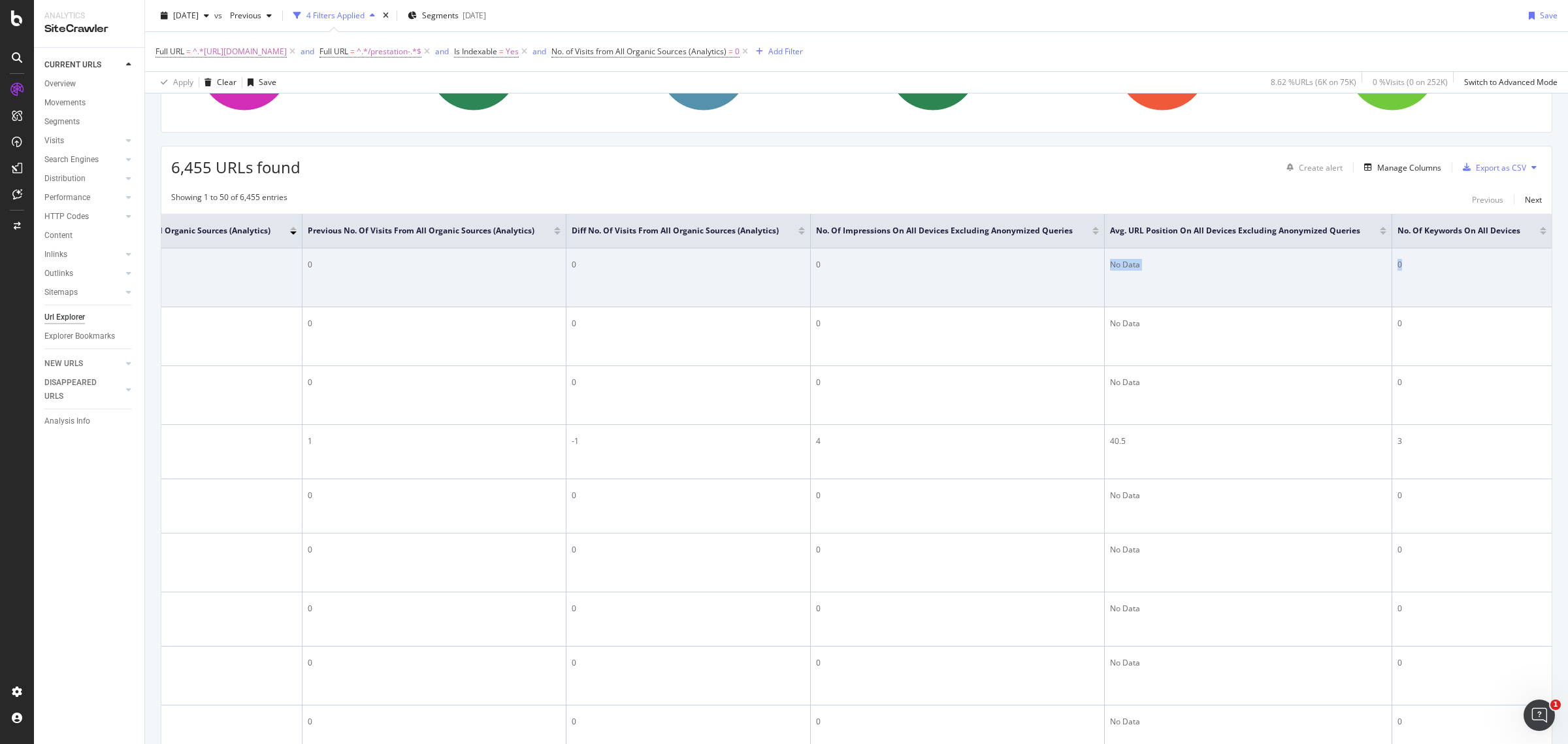
drag, startPoint x: 1438, startPoint y: 273, endPoint x: 1454, endPoint y: 283, distance: 18.9
click at [1454, 283] on tr "Amortisseurs avant à Sannois (95110) : les meilleurs garages https://www.idgara…" at bounding box center [650, 277] width 1804 height 58
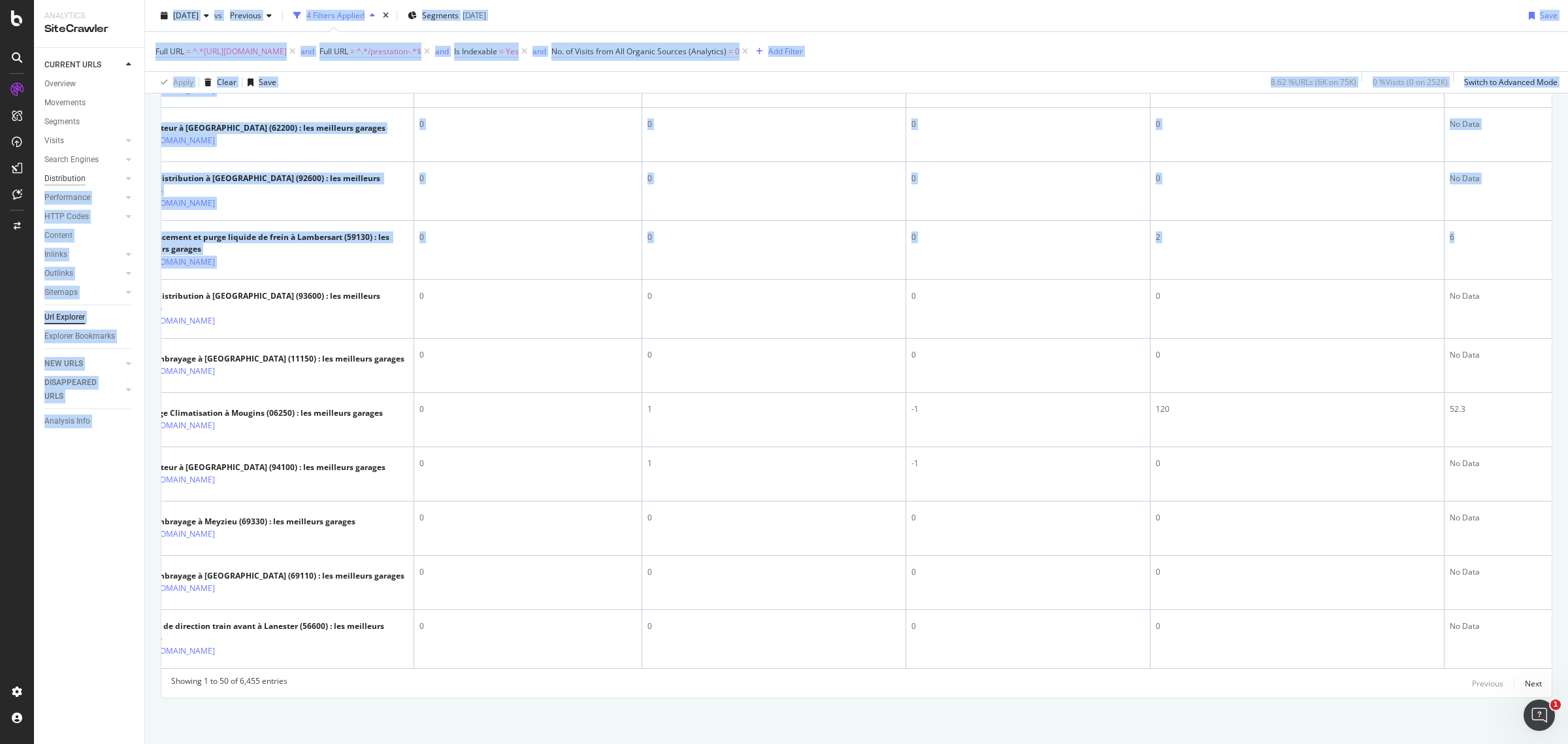
scroll to position [0, 0]
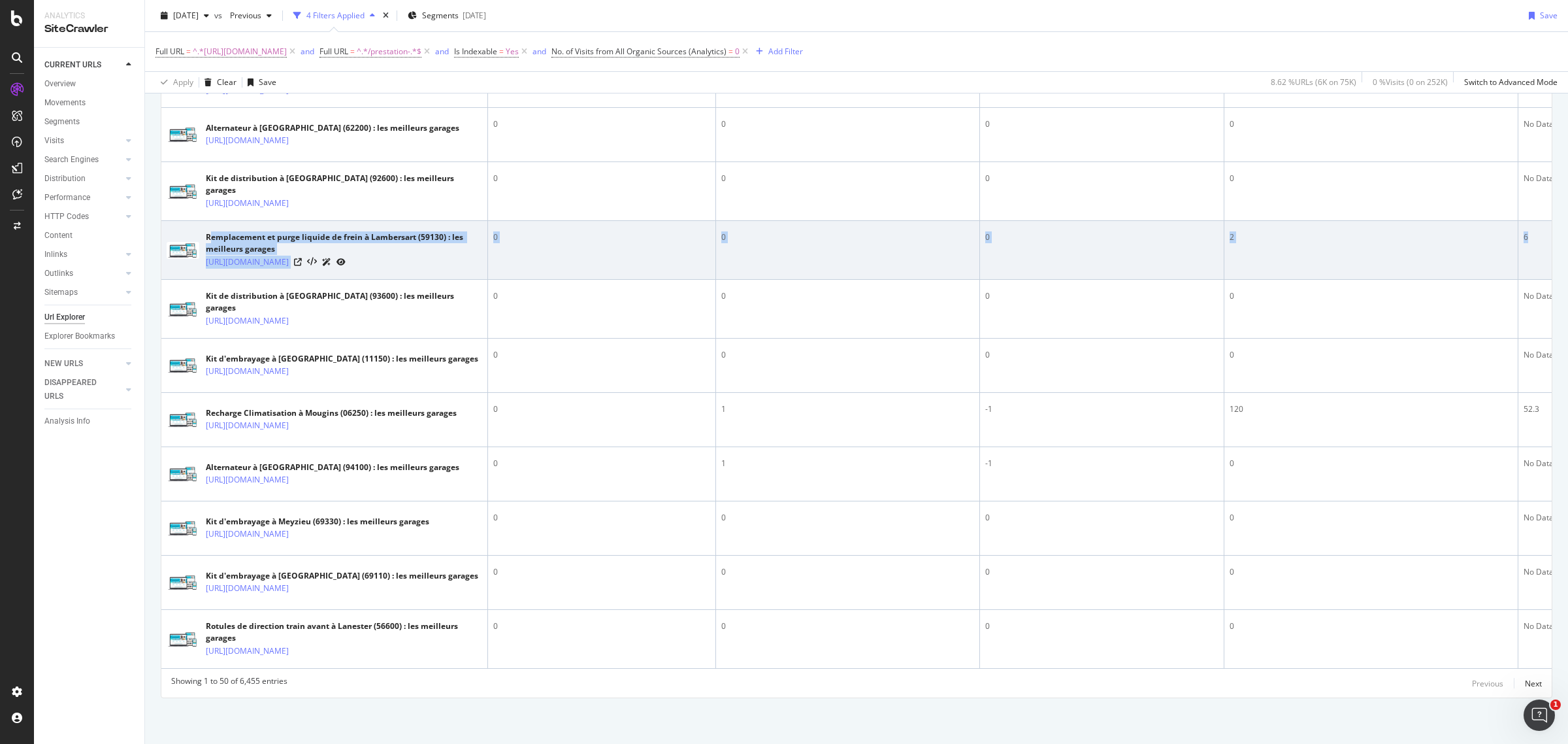
drag, startPoint x: 1179, startPoint y: 171, endPoint x: 209, endPoint y: 171, distance: 970.0
click at [209, 221] on tr "Remplacement et purge liquide de frein à Lambersart (59130) : les meilleurs gar…" at bounding box center [1063, 250] width 1804 height 58
click at [828, 221] on td "0" at bounding box center [847, 250] width 264 height 58
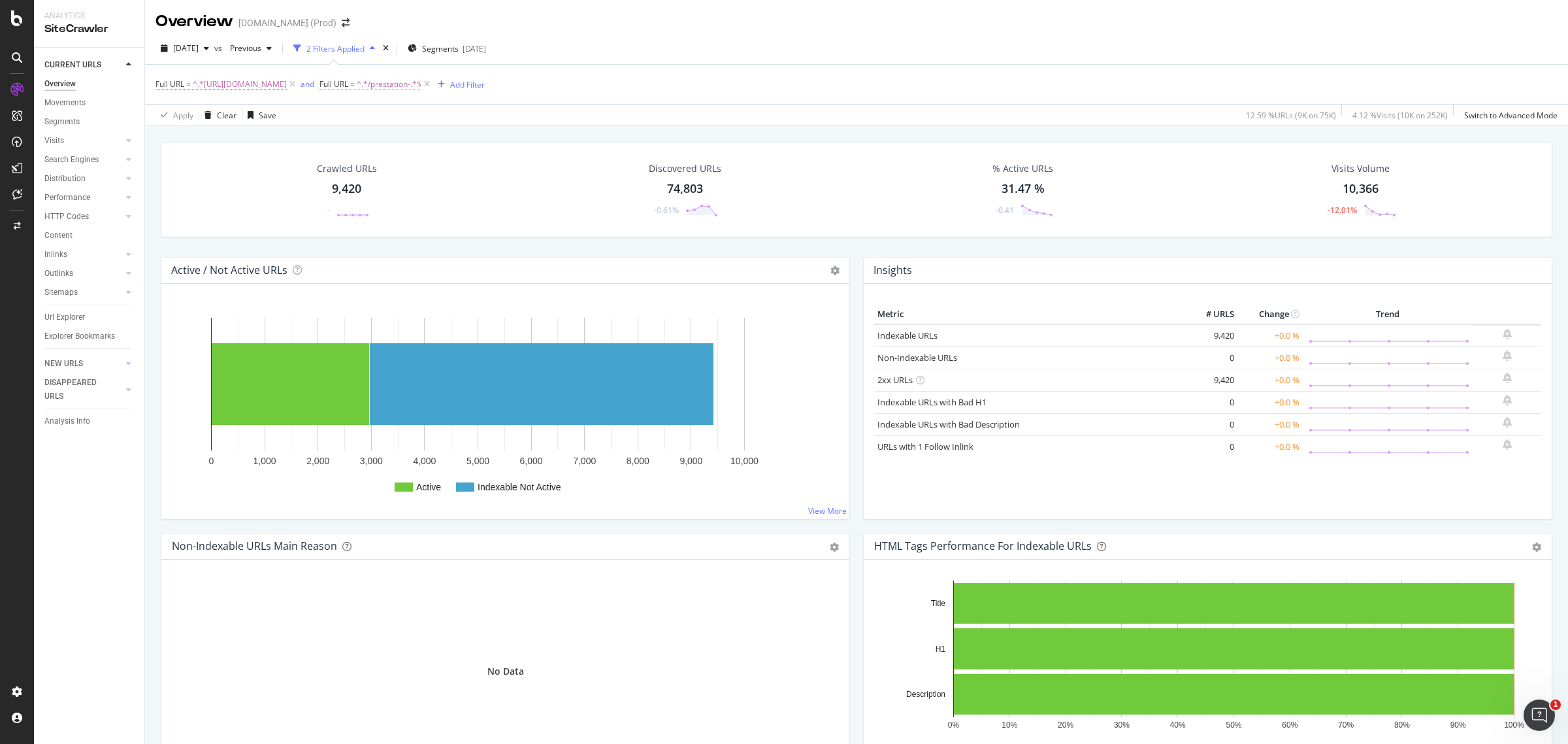
click at [422, 83] on span "^.*/prestation-.*$" at bounding box center [389, 84] width 65 height 18
paste input "parallelisme"
type input "/prestation-parallelisme"
click at [527, 162] on div "Apply" at bounding box center [530, 165] width 21 height 11
click at [422, 85] on span "^.*/prestation-.*$" at bounding box center [389, 84] width 65 height 18
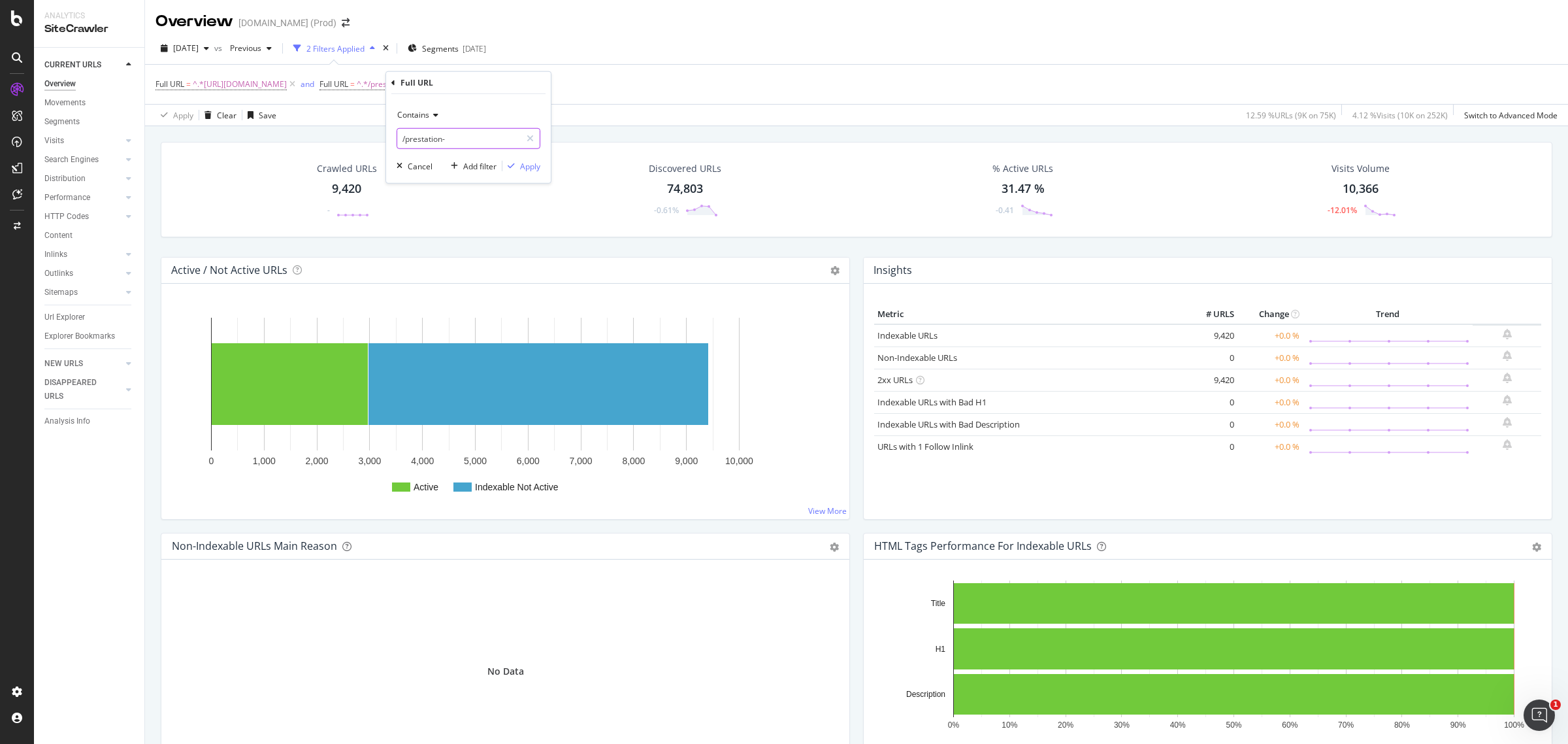
paste input "enseigne"
click at [399, 135] on input "enseigne-" at bounding box center [459, 138] width 124 height 21
type input "/enseigne-"
click at [527, 162] on div "Apply" at bounding box center [530, 165] width 21 height 11
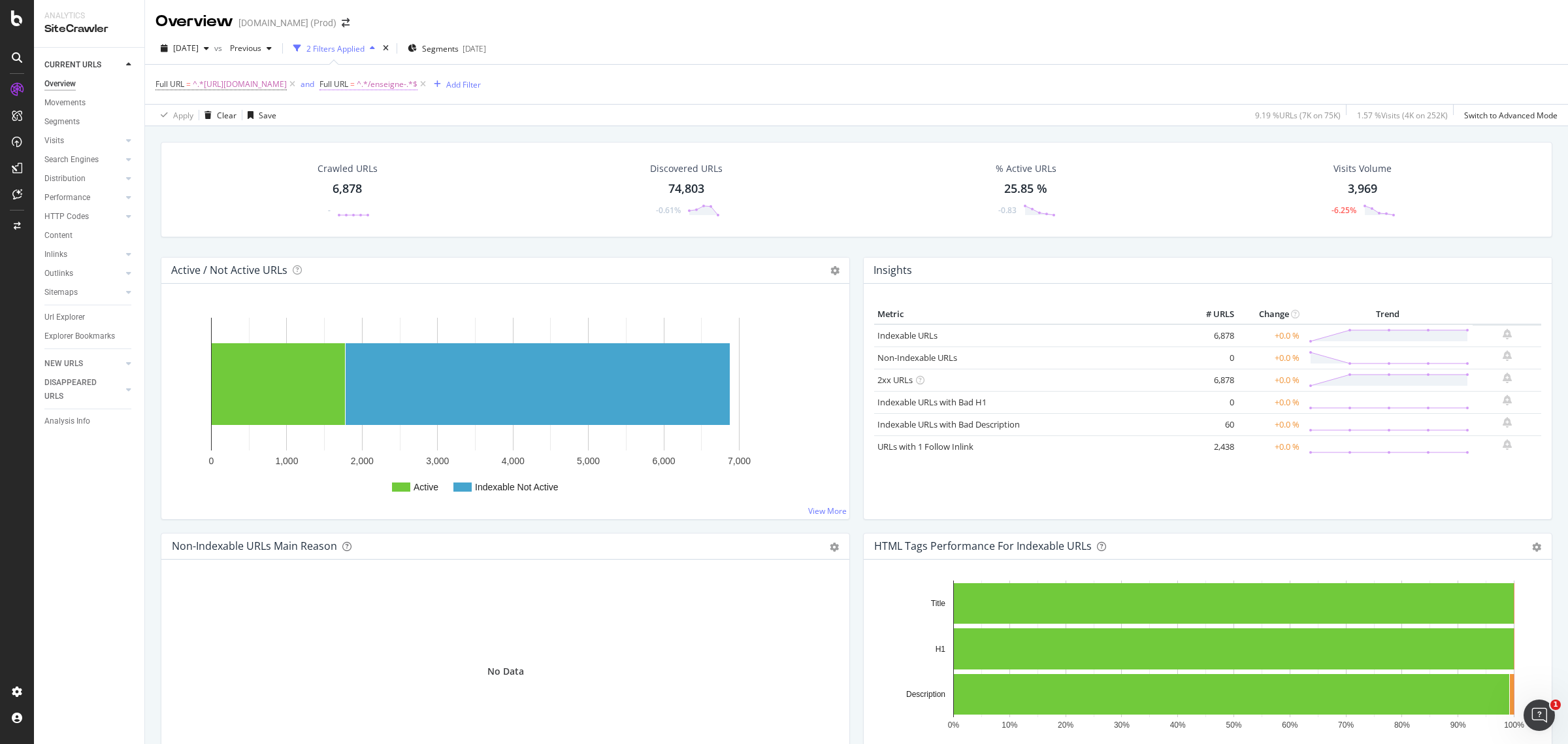
click at [418, 84] on span "^.*/enseigne-.*$" at bounding box center [387, 84] width 61 height 18
click at [409, 136] on input "/enseigne-" at bounding box center [459, 138] width 124 height 21
drag, startPoint x: 406, startPoint y: 136, endPoint x: 436, endPoint y: 138, distance: 30.1
click at [436, 138] on input "/enseigne-" at bounding box center [459, 138] width 124 height 21
type input "/constructeur-"
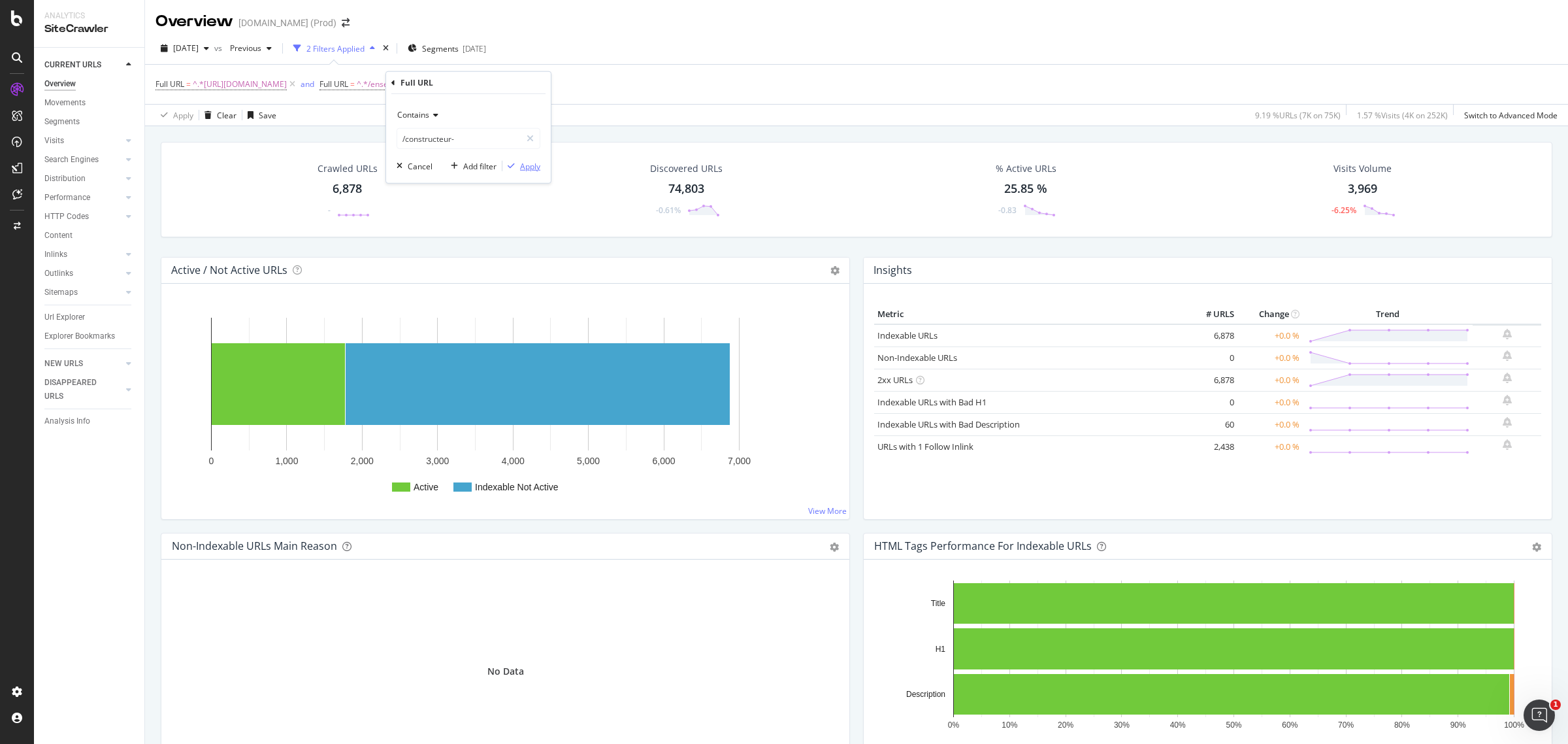
click at [530, 166] on div "Apply" at bounding box center [530, 165] width 21 height 11
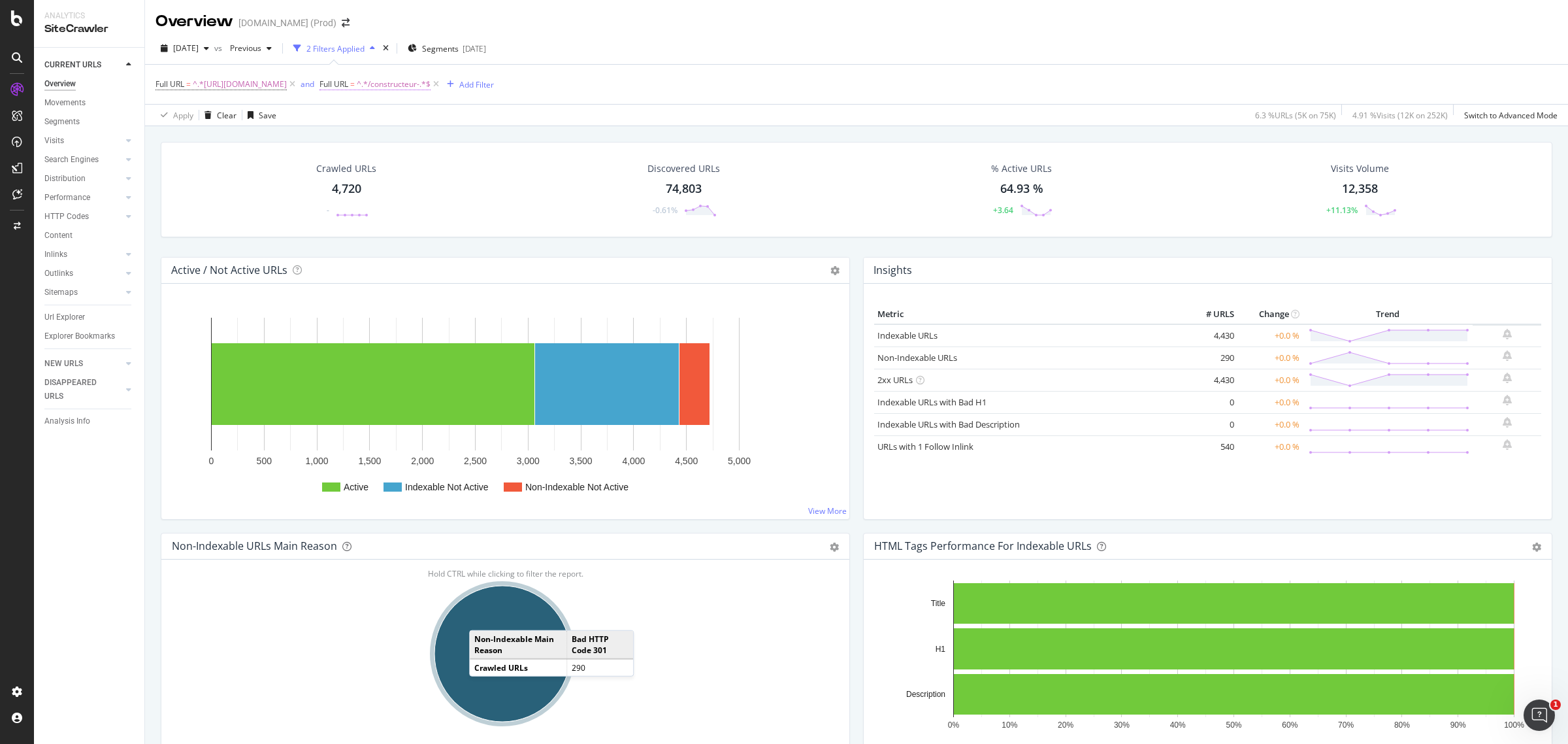
click at [431, 82] on span "^.*/constructeur-.*$" at bounding box center [394, 84] width 74 height 18
click at [434, 111] on icon at bounding box center [433, 115] width 9 height 8
click at [455, 260] on span "Doesn't contain" at bounding box center [431, 260] width 57 height 11
drag, startPoint x: 537, startPoint y: 169, endPoint x: 575, endPoint y: 102, distance: 77.0
click at [536, 169] on div "Apply" at bounding box center [530, 165] width 21 height 11
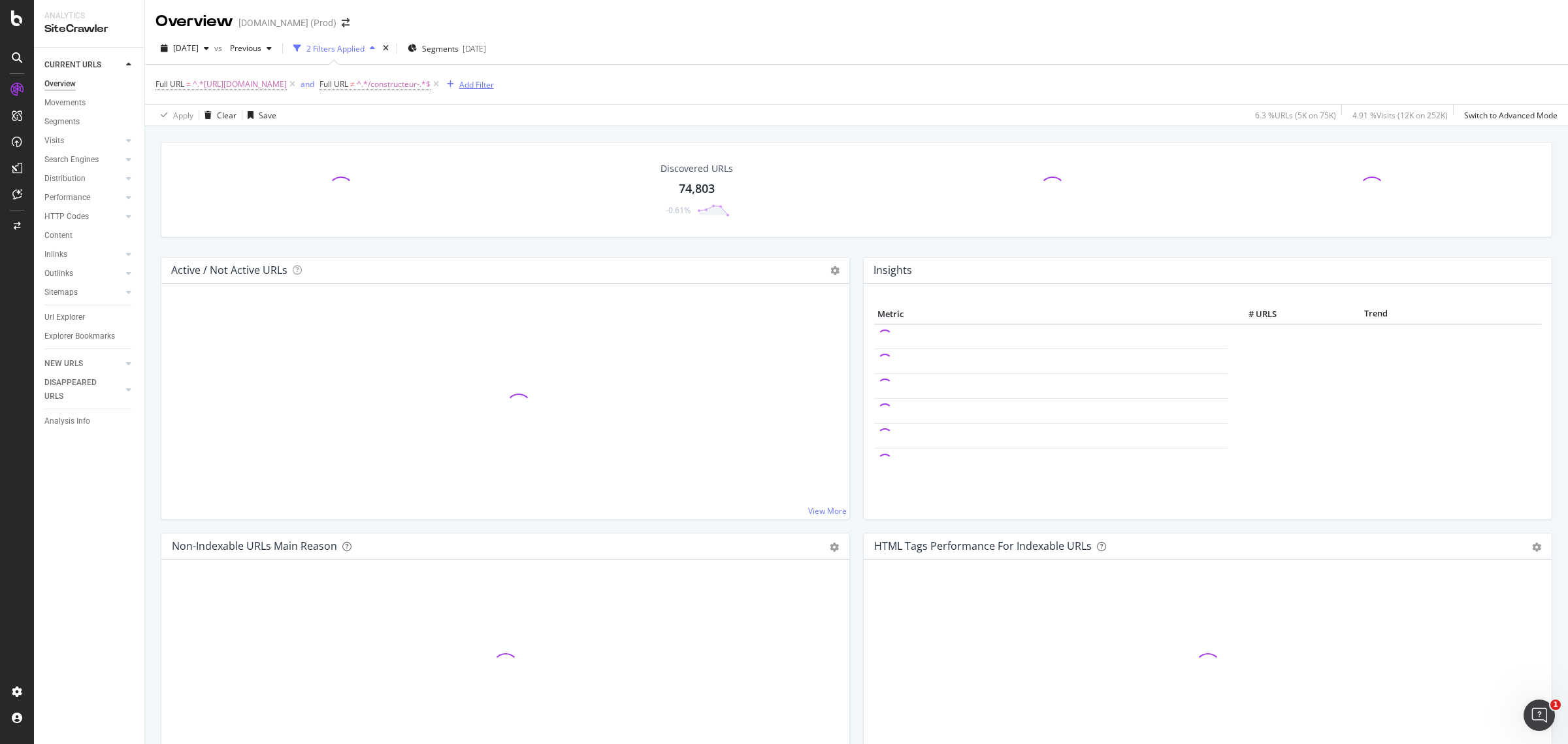
click at [494, 87] on div "Add Filter" at bounding box center [477, 84] width 35 height 11
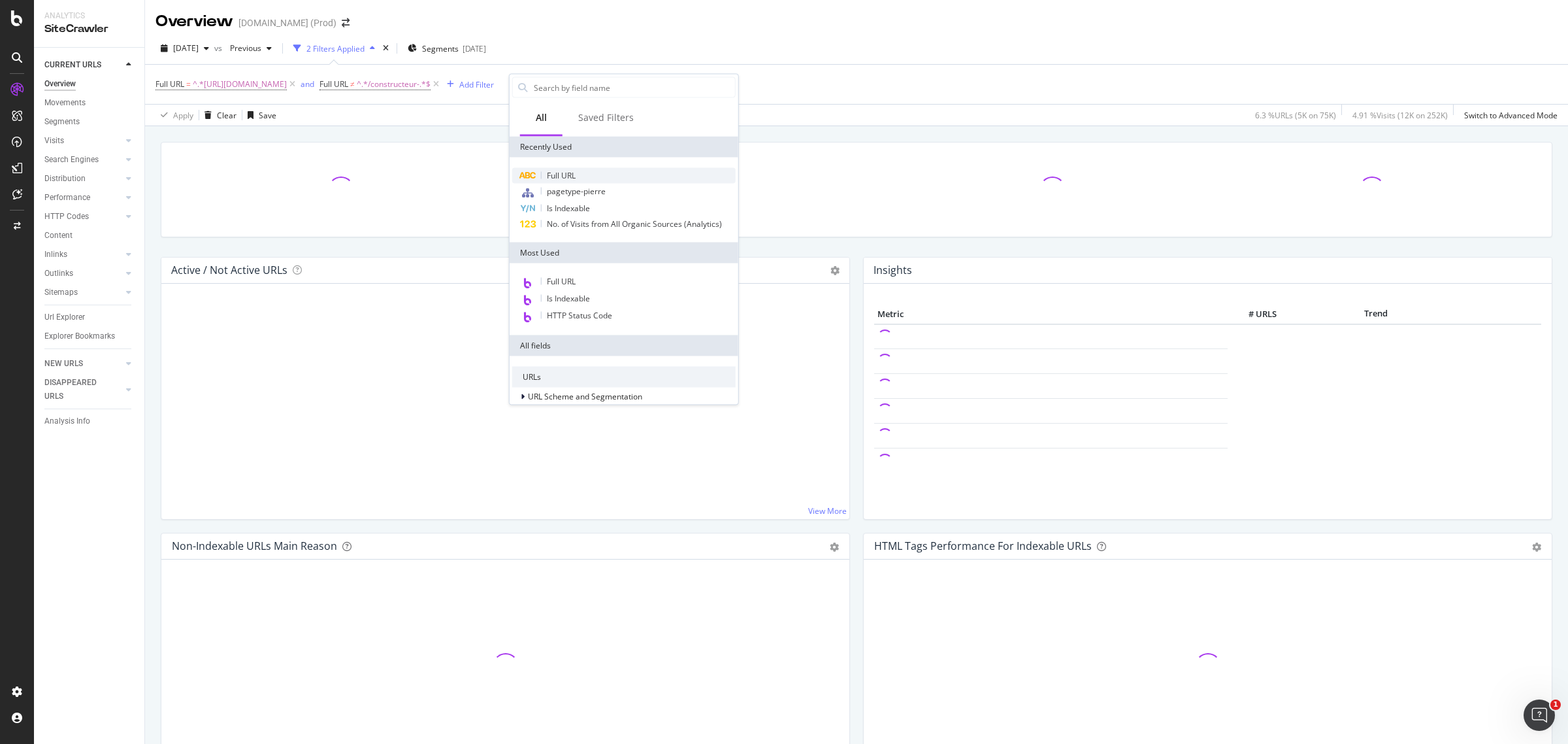
click at [570, 173] on span "Full URL" at bounding box center [561, 175] width 29 height 11
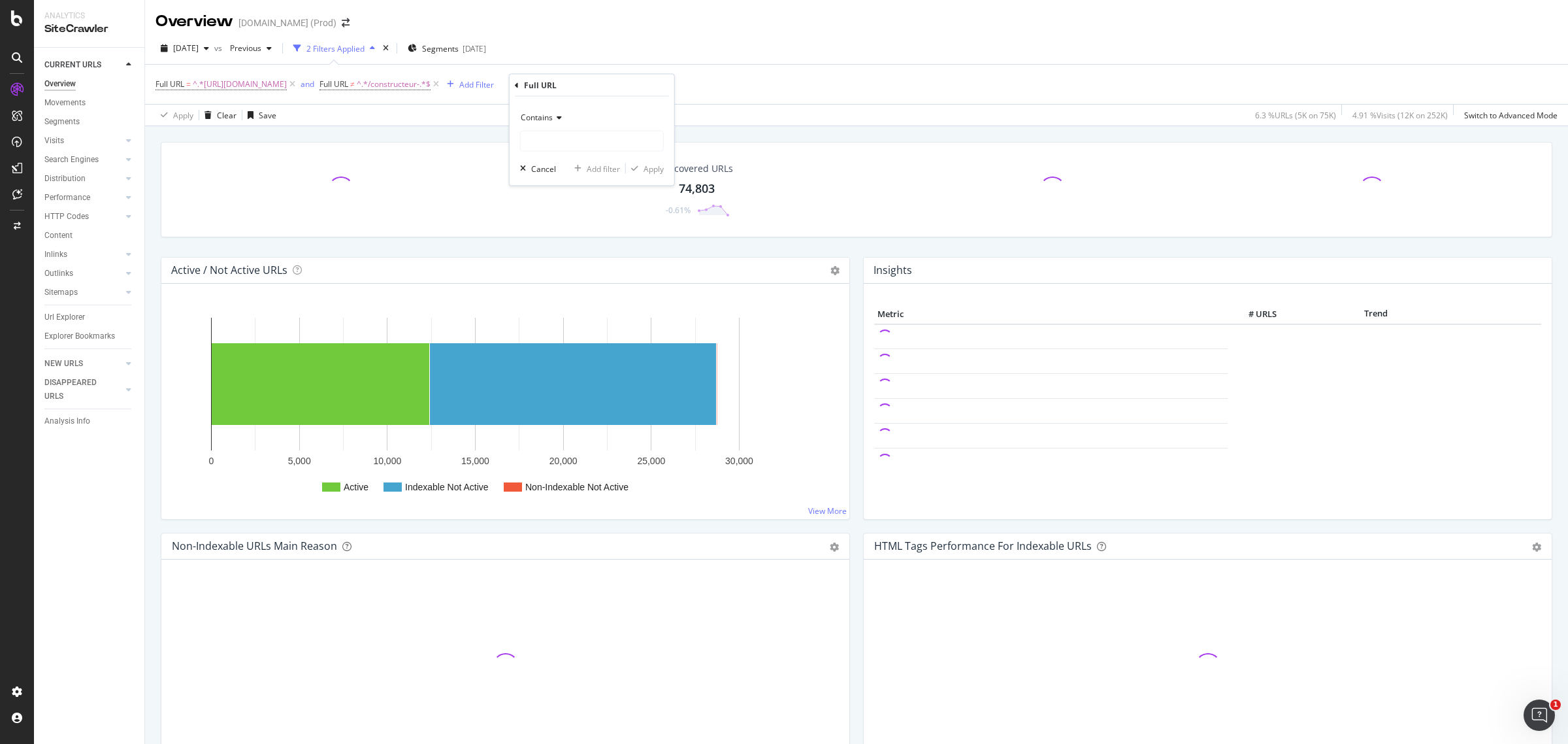
click at [559, 116] on icon at bounding box center [557, 118] width 9 height 8
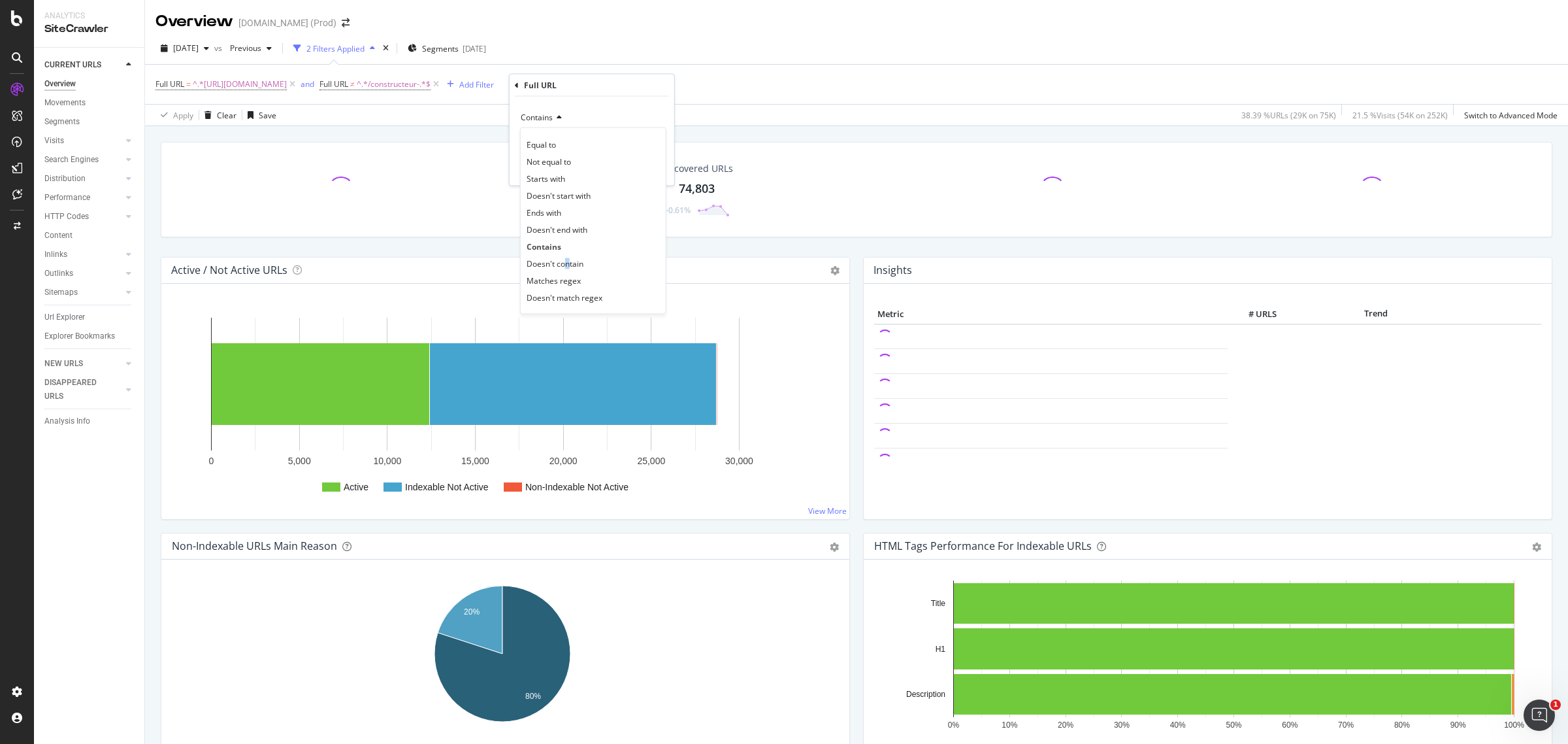
click at [567, 260] on span "Doesn't contain" at bounding box center [554, 262] width 57 height 11
click at [548, 141] on input "text" at bounding box center [591, 141] width 142 height 21
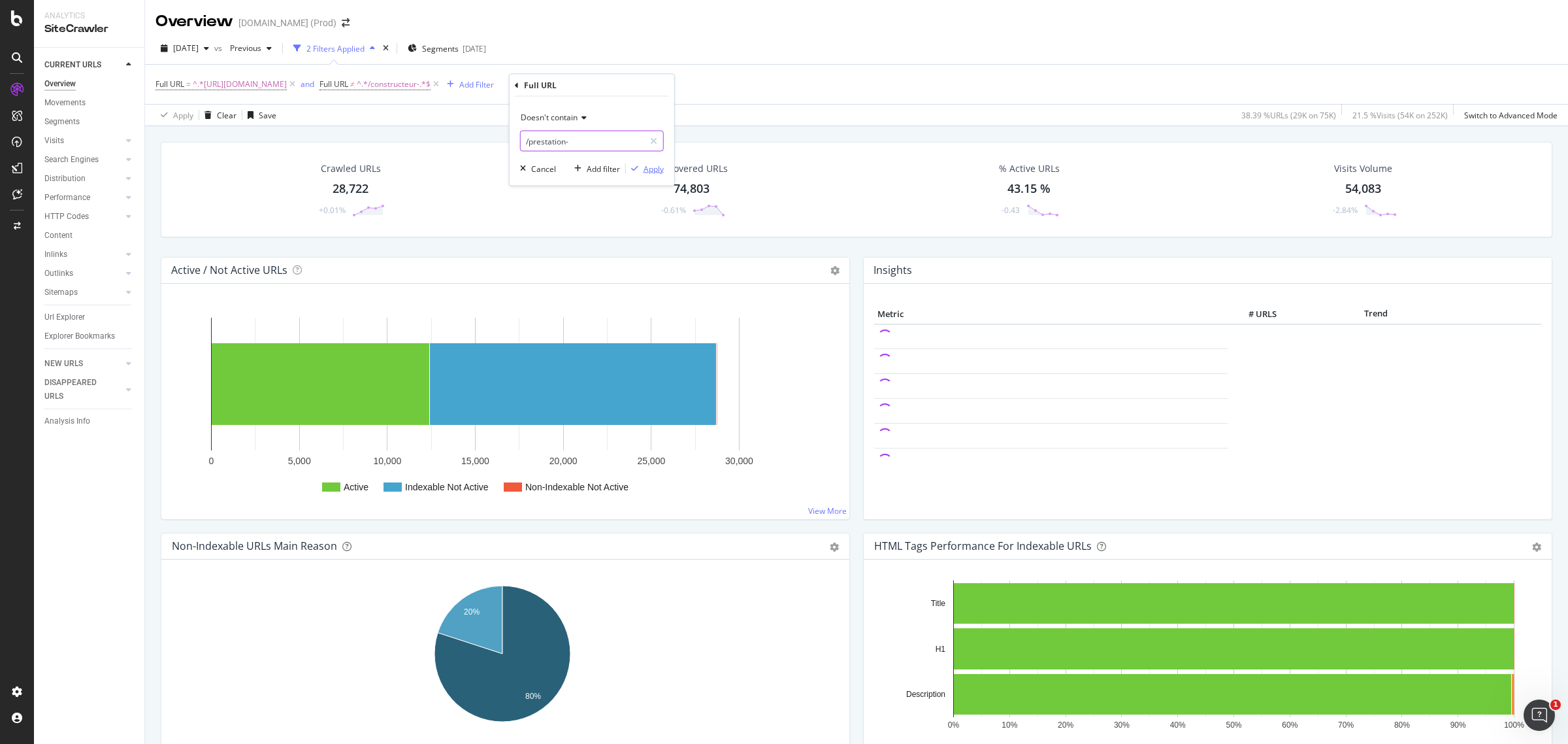
type input "/prestation-"
click at [651, 168] on div "Apply" at bounding box center [653, 167] width 21 height 11
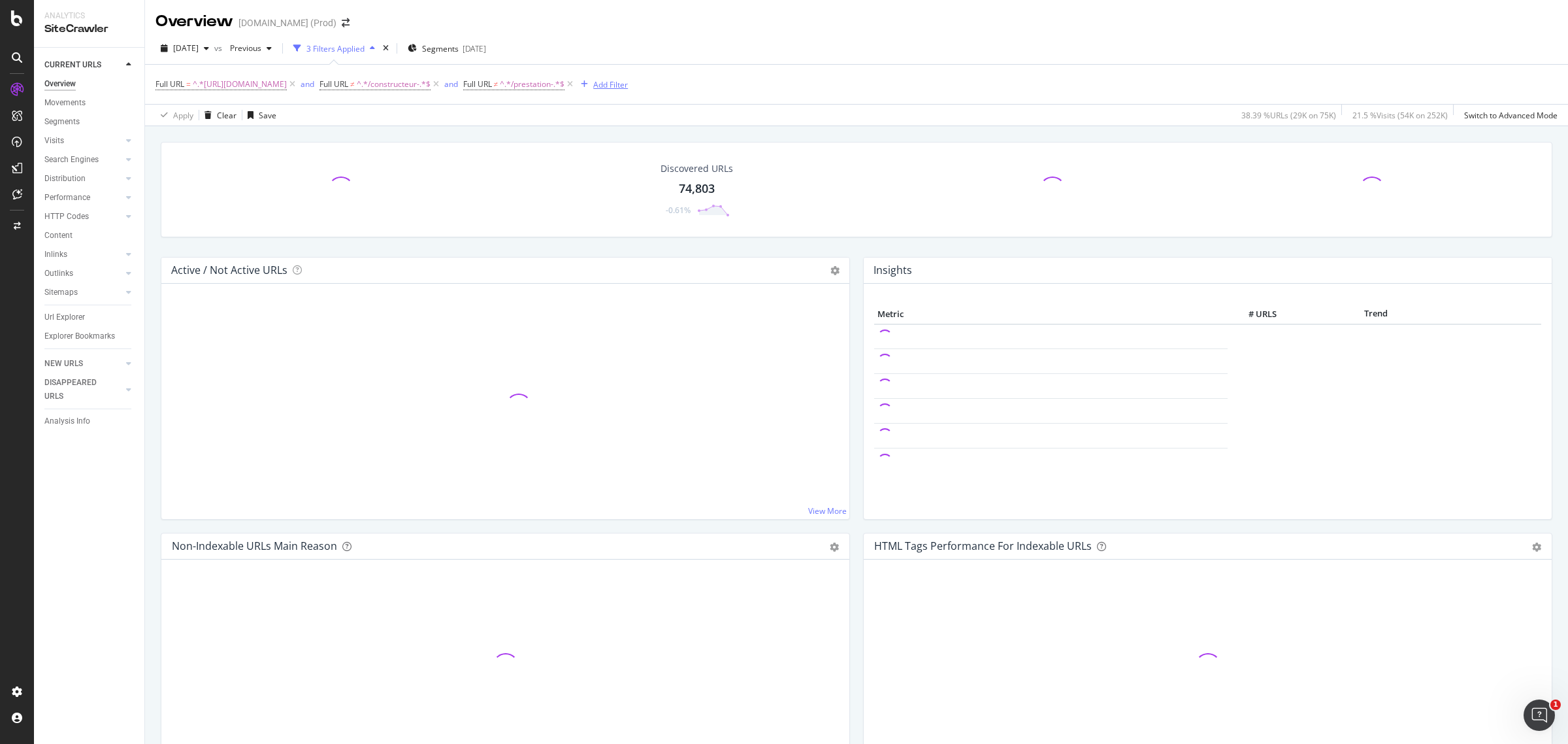
click at [628, 87] on div "Add Filter" at bounding box center [610, 84] width 35 height 11
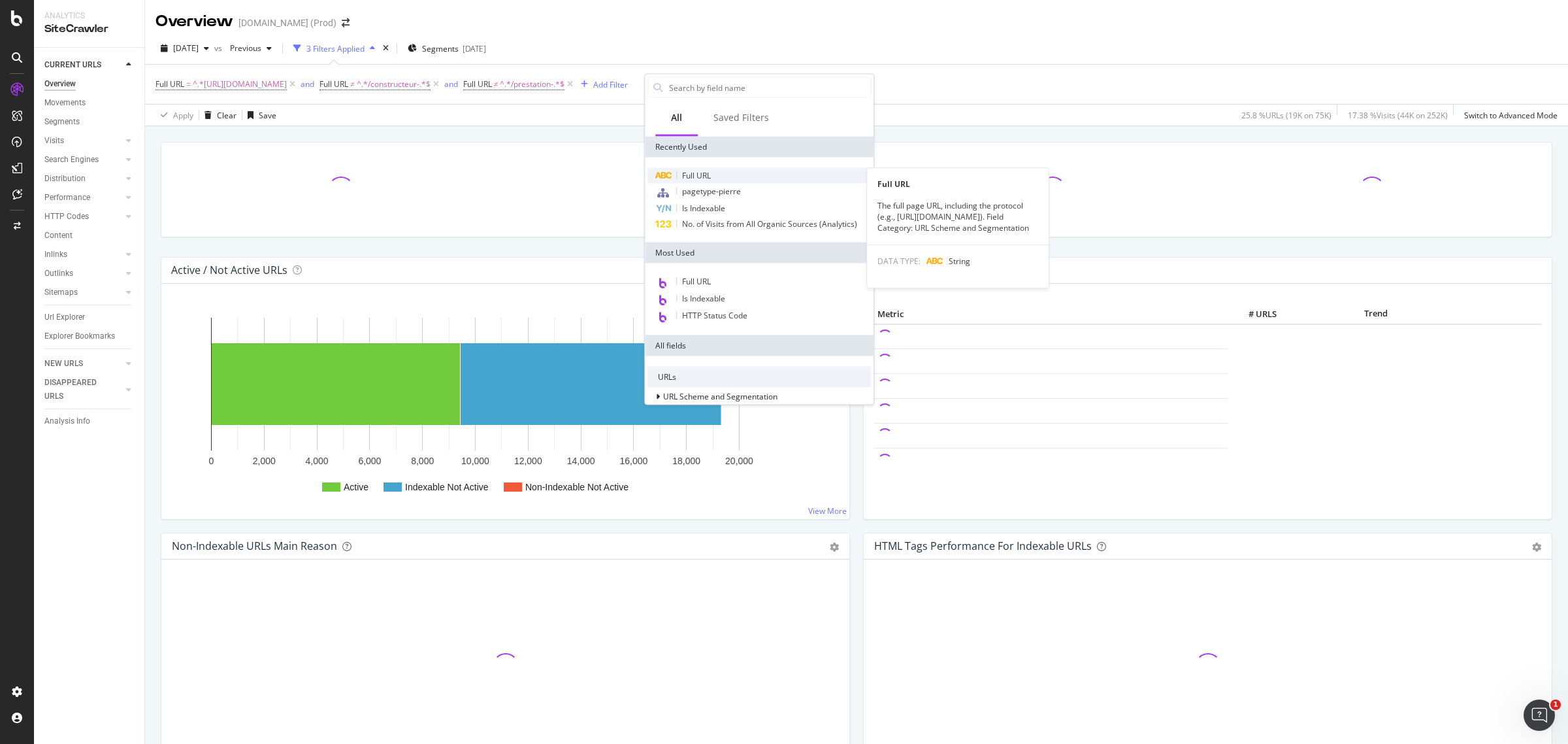
click at [764, 171] on div "Full URL" at bounding box center [758, 175] width 223 height 16
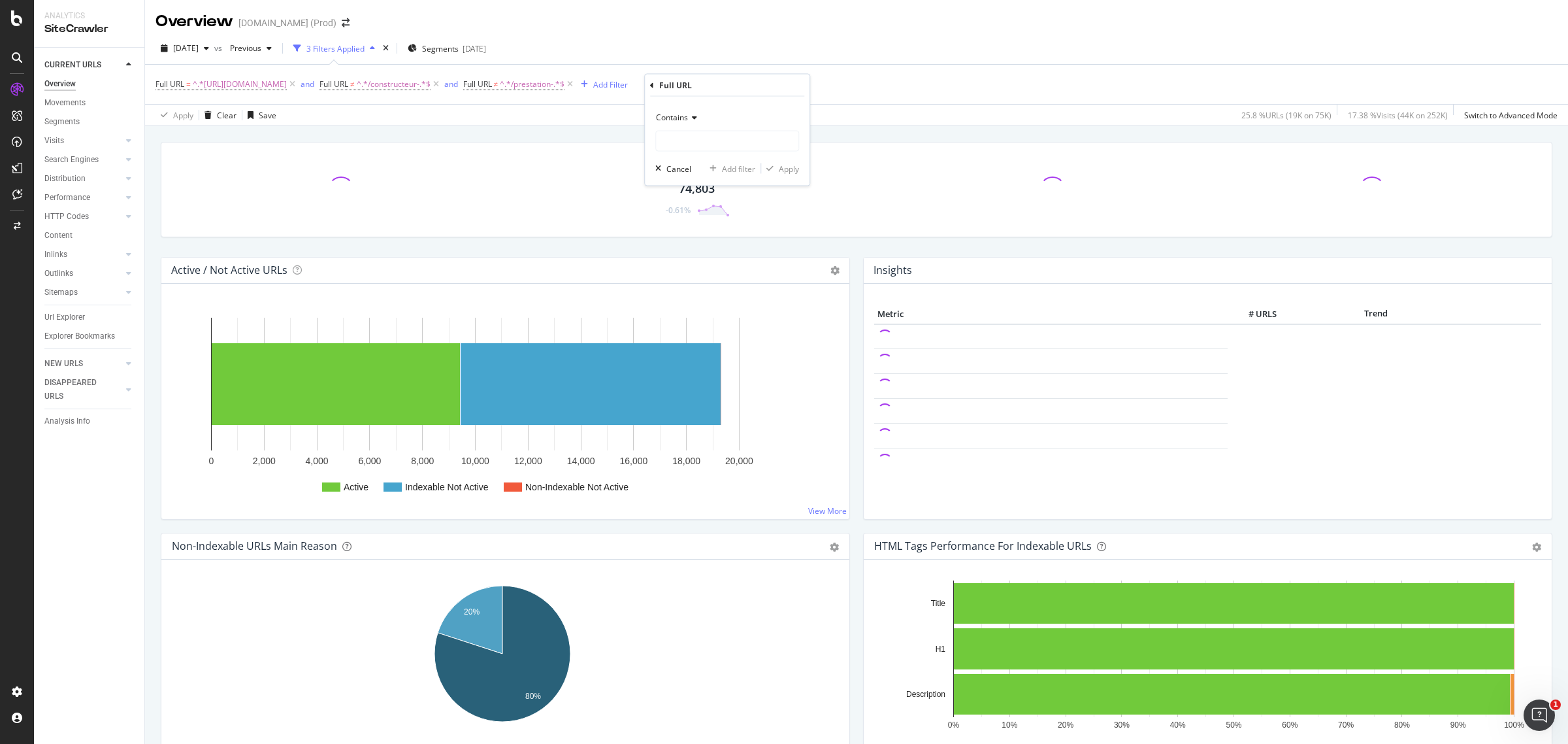
click at [684, 119] on span "Contains" at bounding box center [671, 117] width 32 height 11
click at [715, 259] on span "Doesn't contain" at bounding box center [689, 262] width 57 height 11
click at [686, 134] on input "text" at bounding box center [726, 141] width 142 height 21
type input "/enseigne-"
click at [787, 171] on div "Apply" at bounding box center [788, 167] width 21 height 11
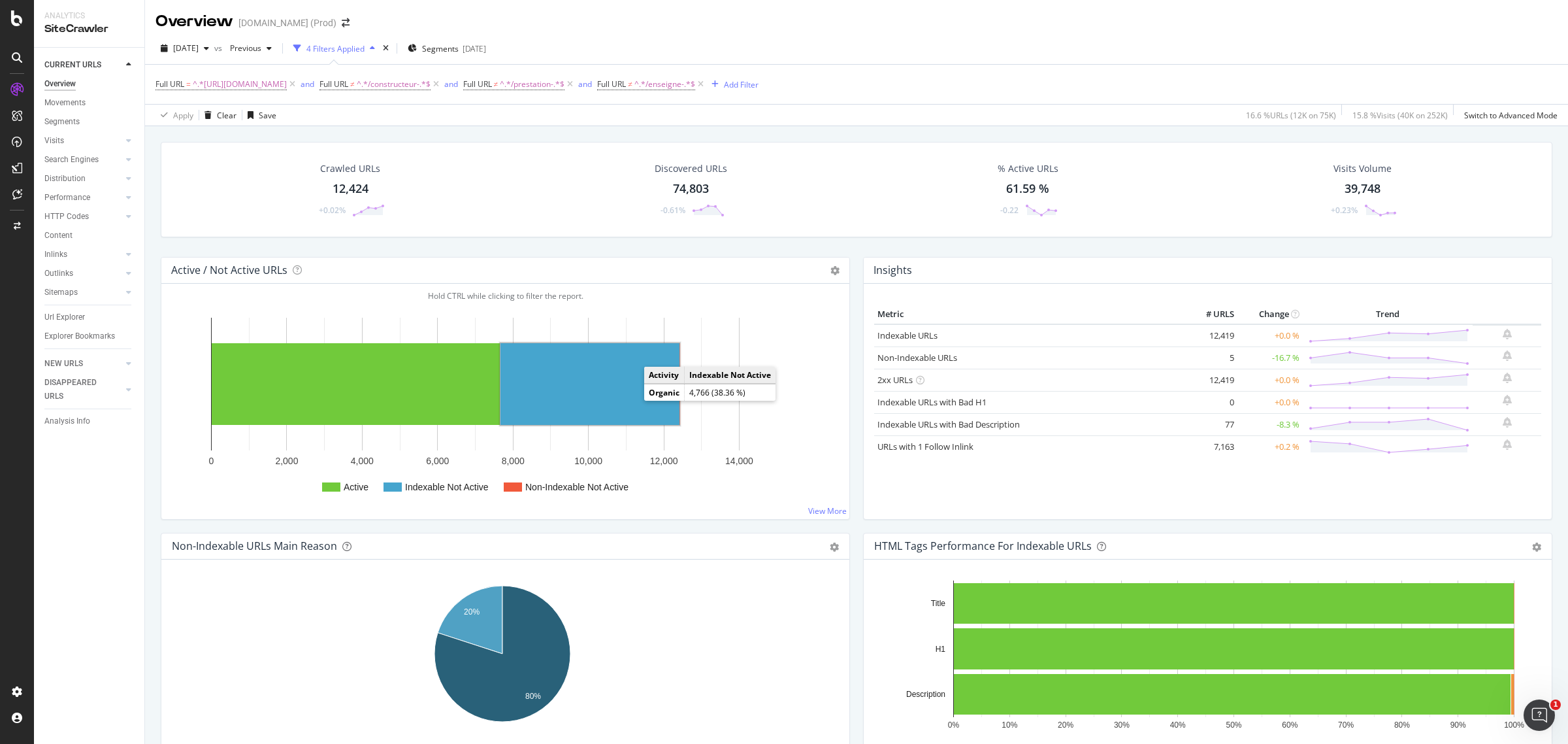
click at [600, 382] on rect "A chart." at bounding box center [590, 383] width 179 height 82
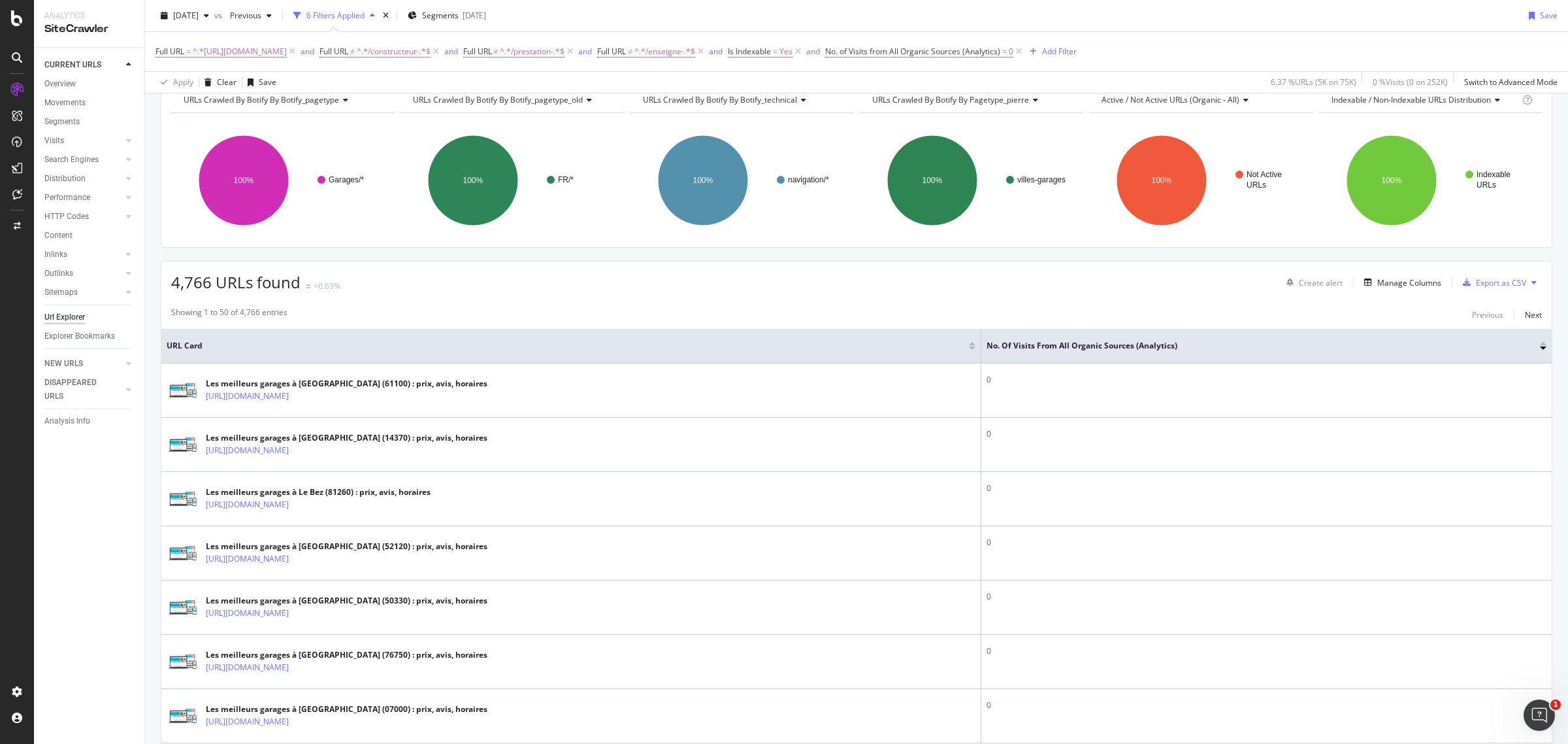
scroll to position [7, 0]
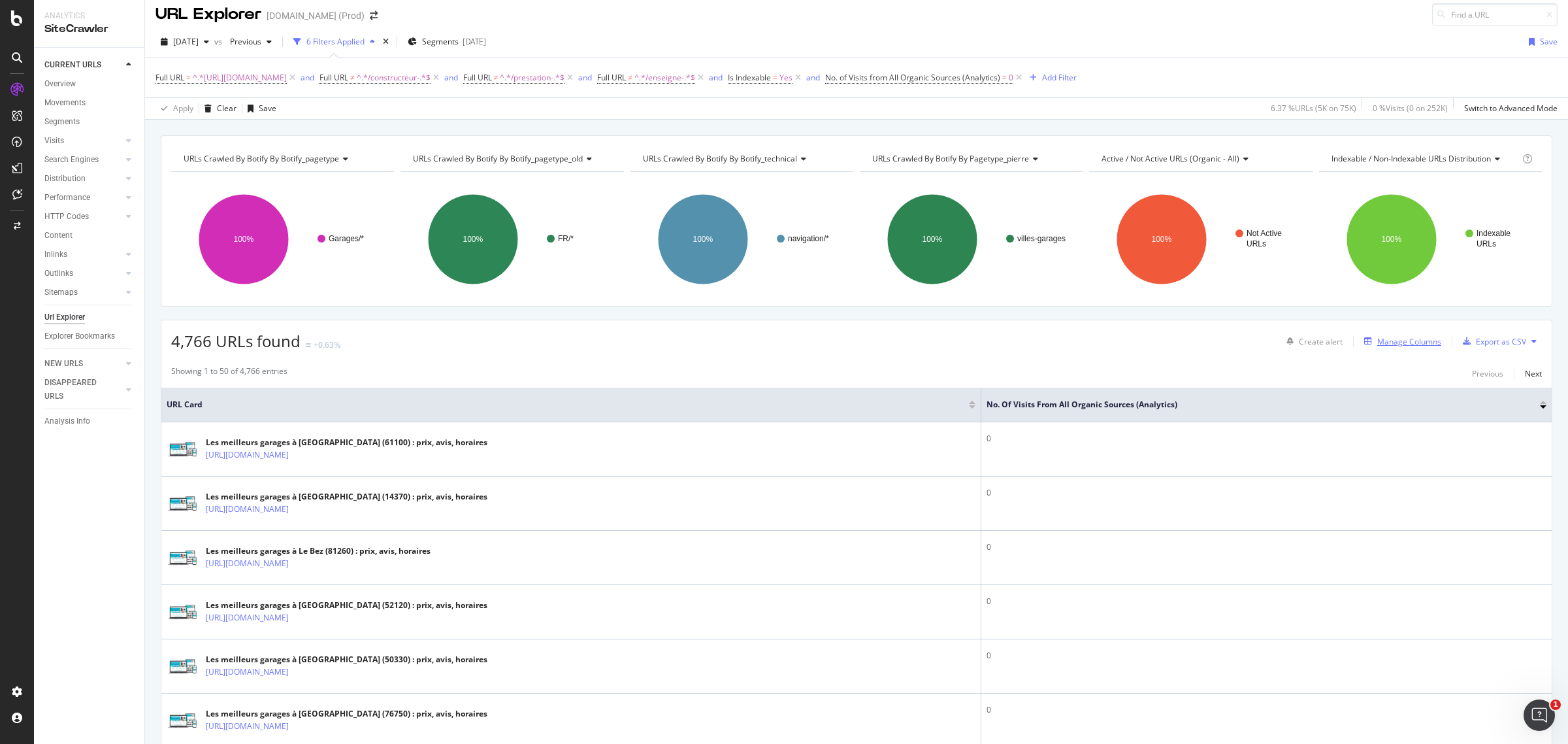
click at [1377, 341] on div "Manage Columns" at bounding box center [1409, 341] width 64 height 11
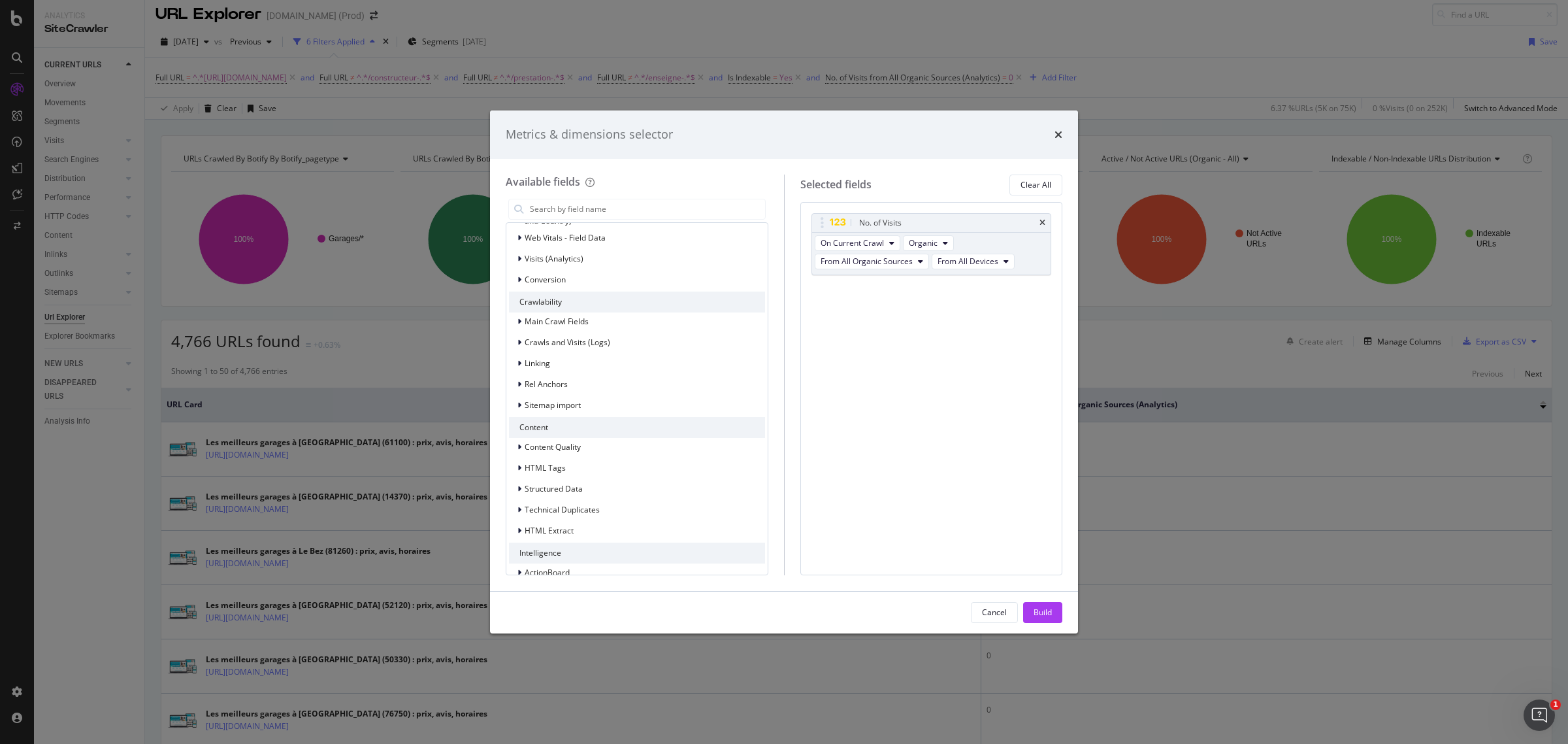
scroll to position [152, 0]
click at [576, 433] on span "Content Quality" at bounding box center [553, 428] width 56 height 11
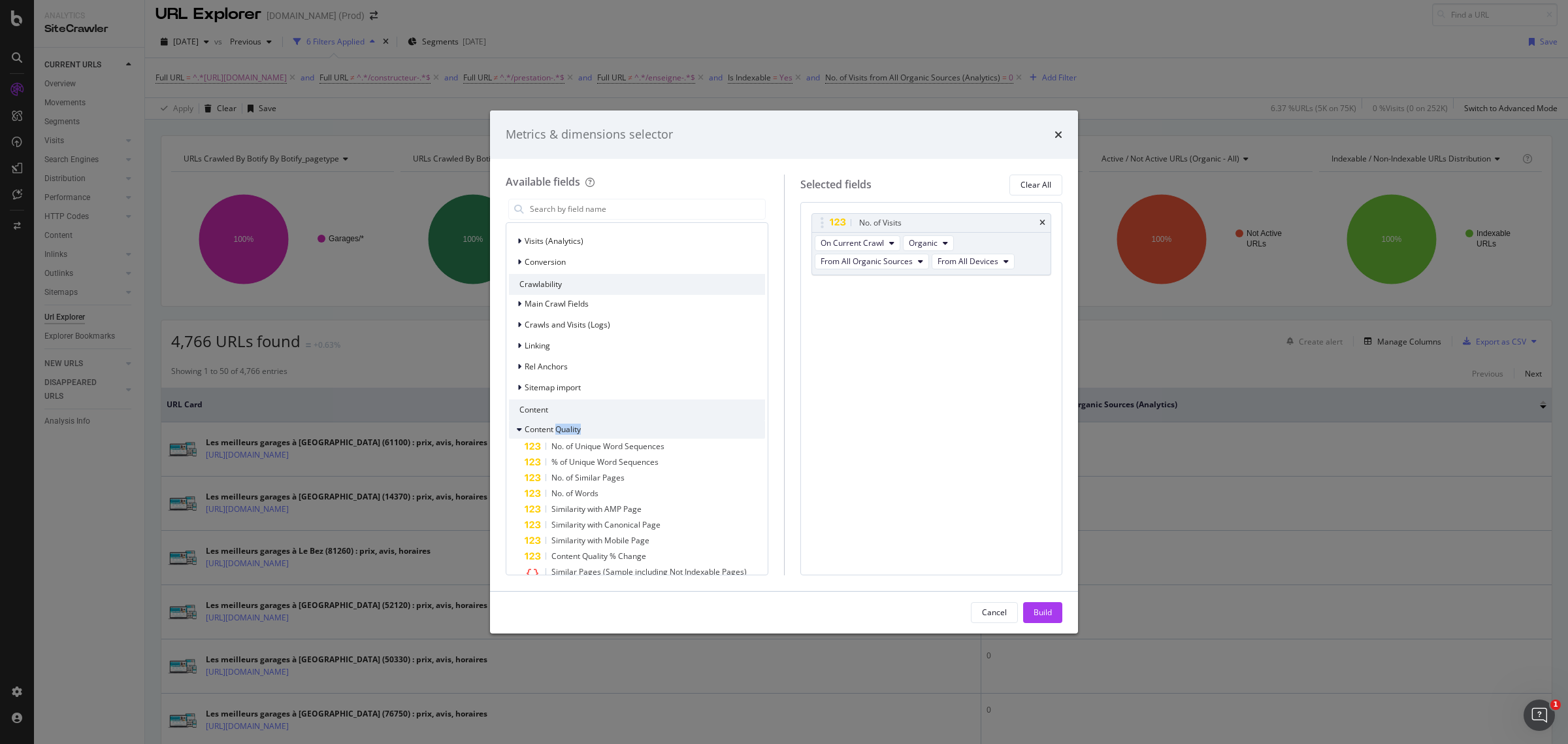
click at [576, 433] on span "Content Quality" at bounding box center [553, 428] width 56 height 11
click at [576, 429] on span "Content Quality" at bounding box center [553, 428] width 56 height 11
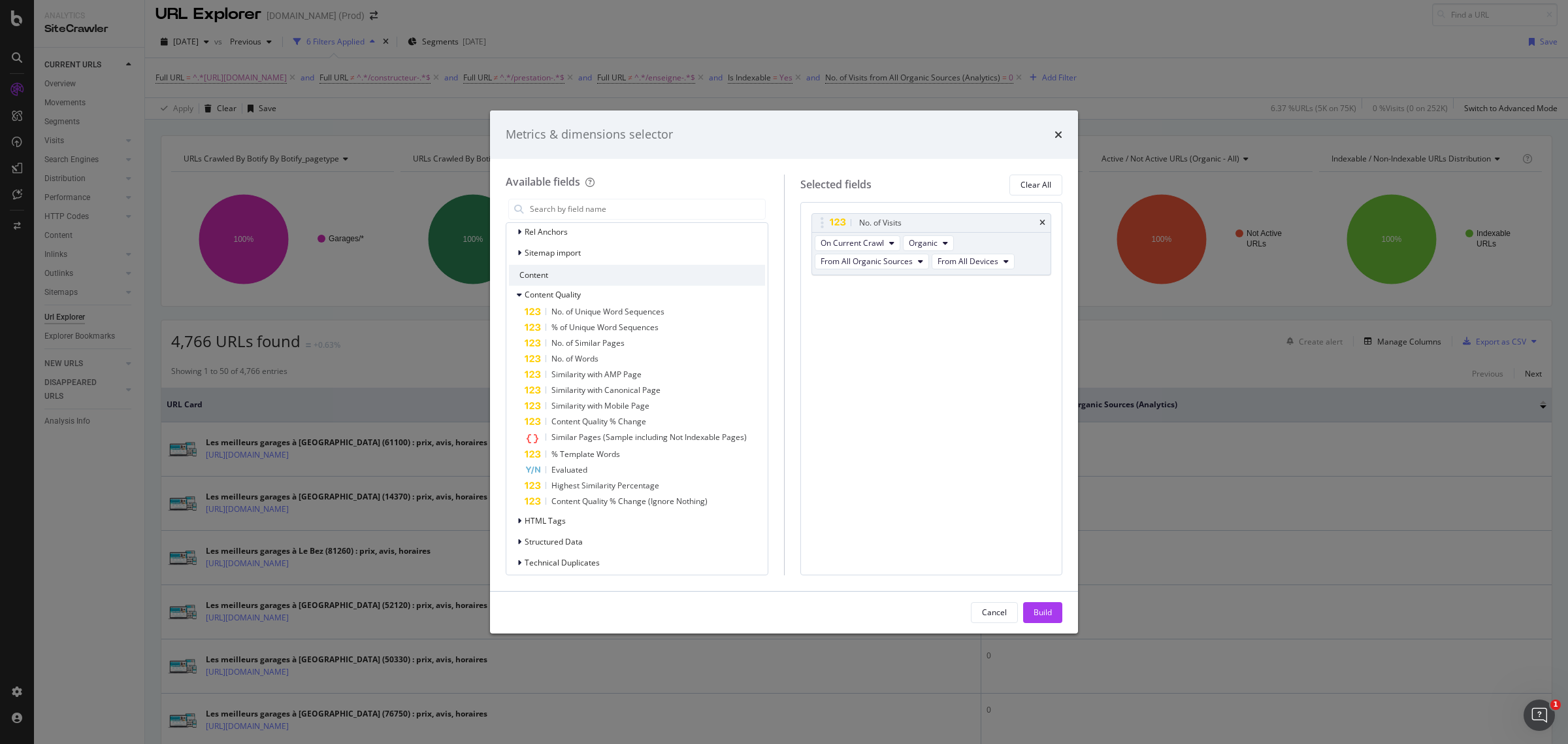
scroll to position [292, 0]
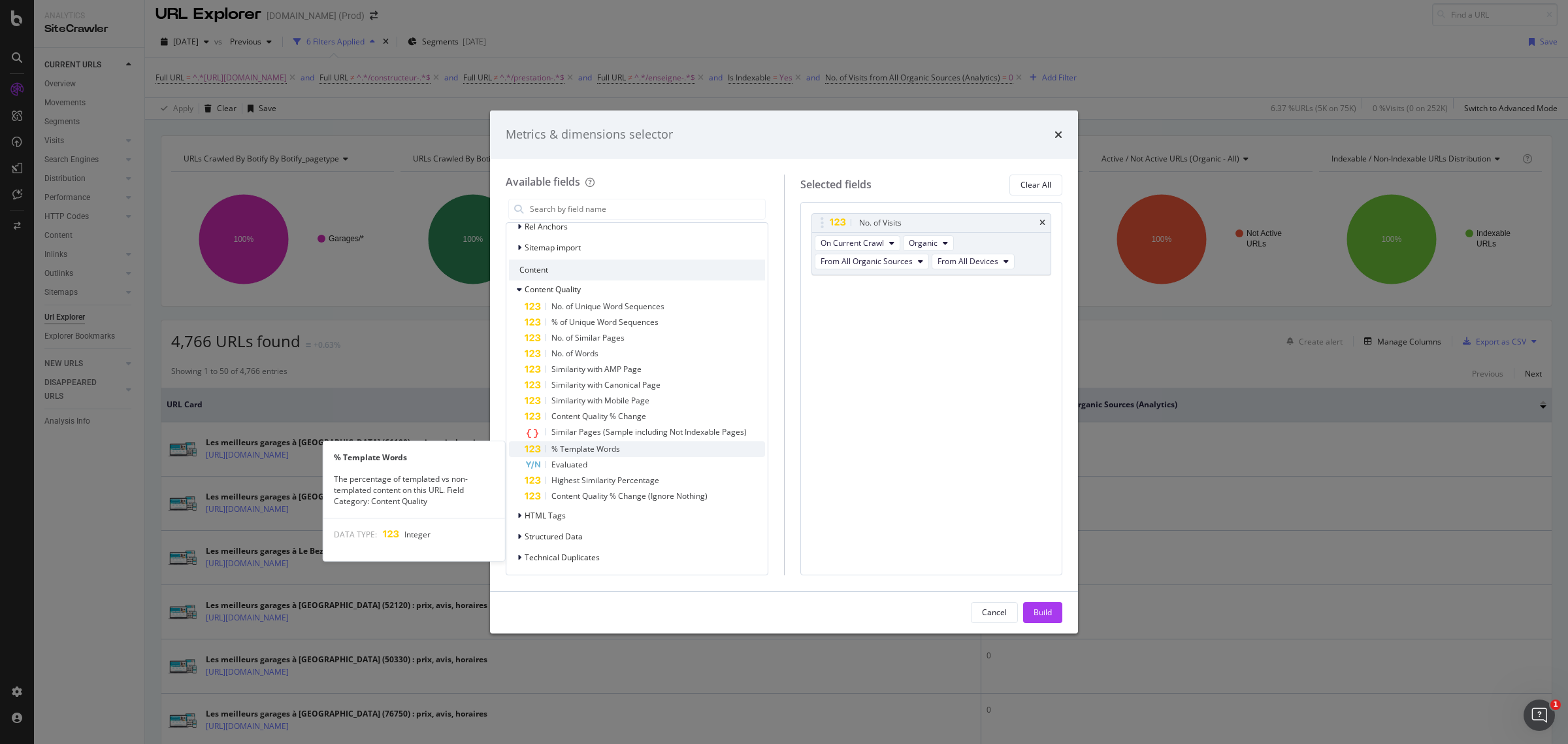
click at [614, 446] on span "% Template Words" at bounding box center [585, 448] width 68 height 11
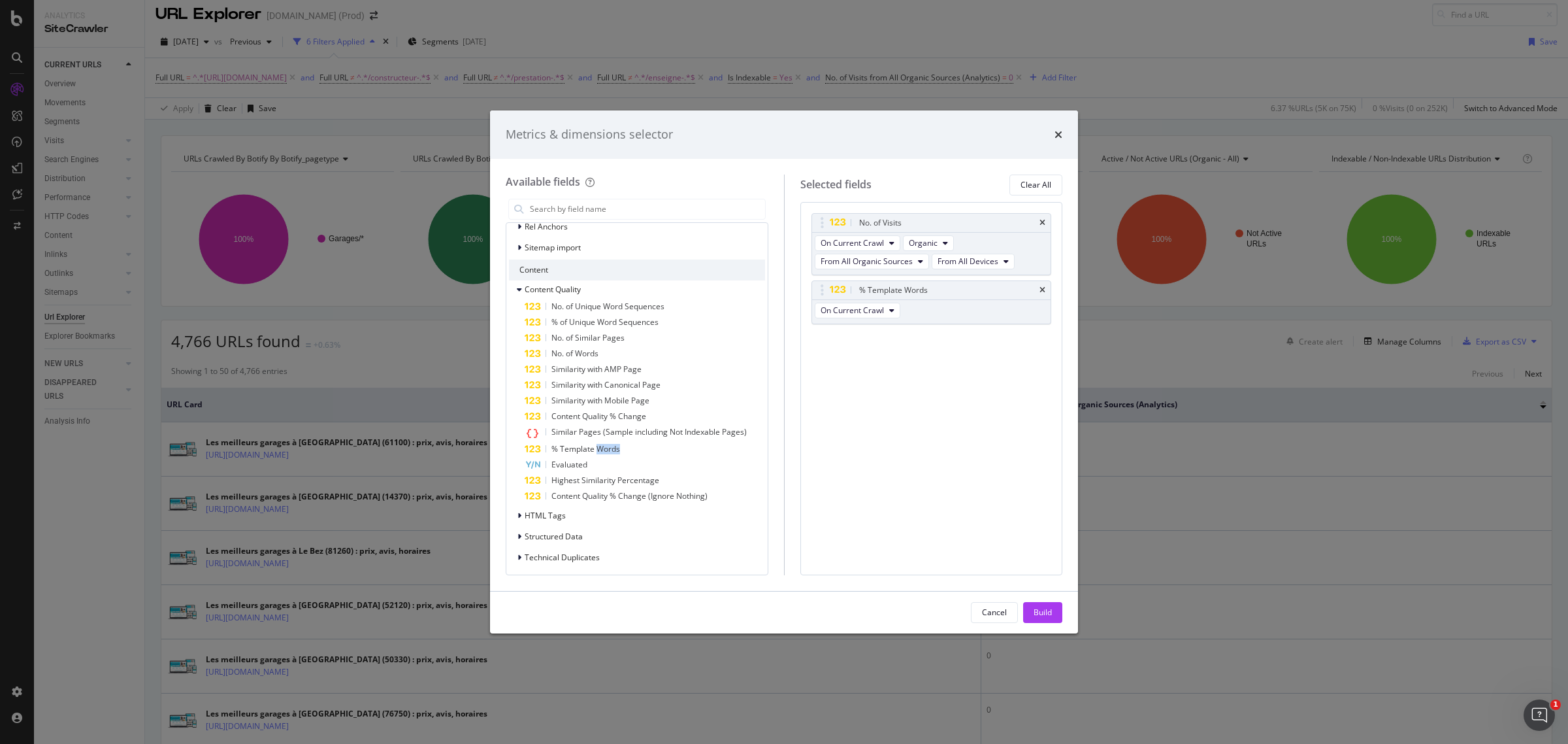
click at [614, 446] on span "% Template Words" at bounding box center [585, 448] width 68 height 11
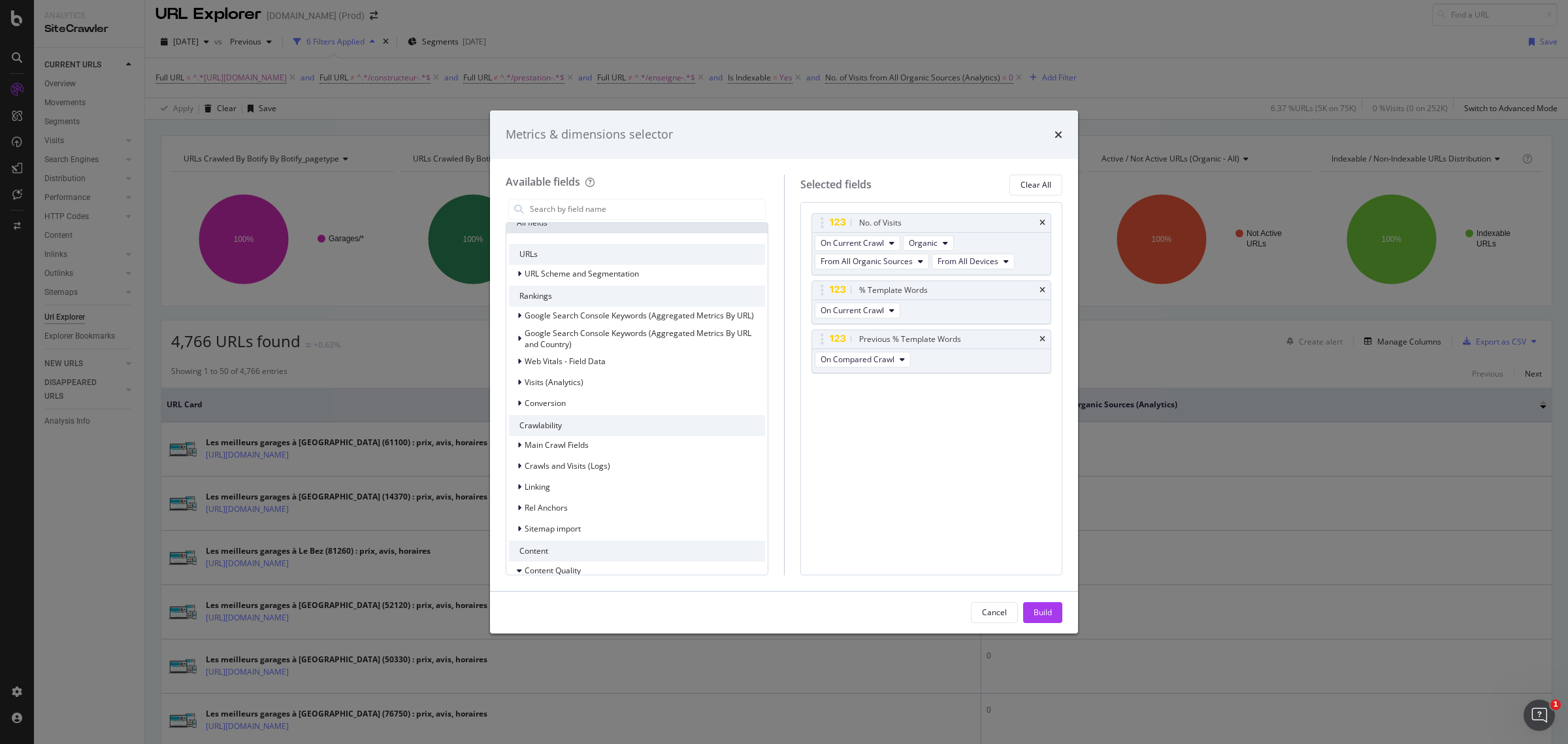
scroll to position [0, 0]
click at [518, 324] on icon "modal" at bounding box center [519, 326] width 4 height 8
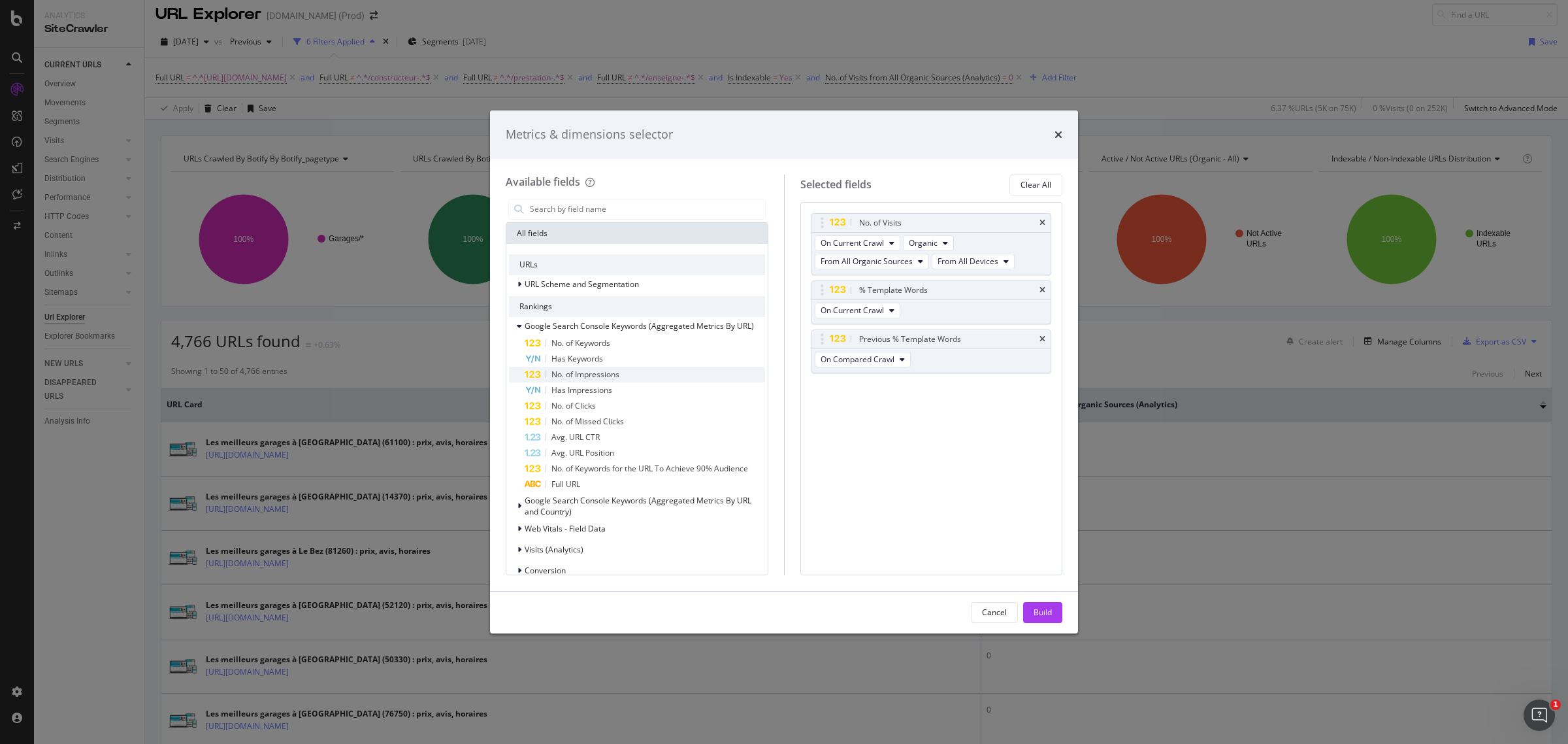
click at [600, 374] on span "No. of Impressions" at bounding box center [585, 373] width 68 height 11
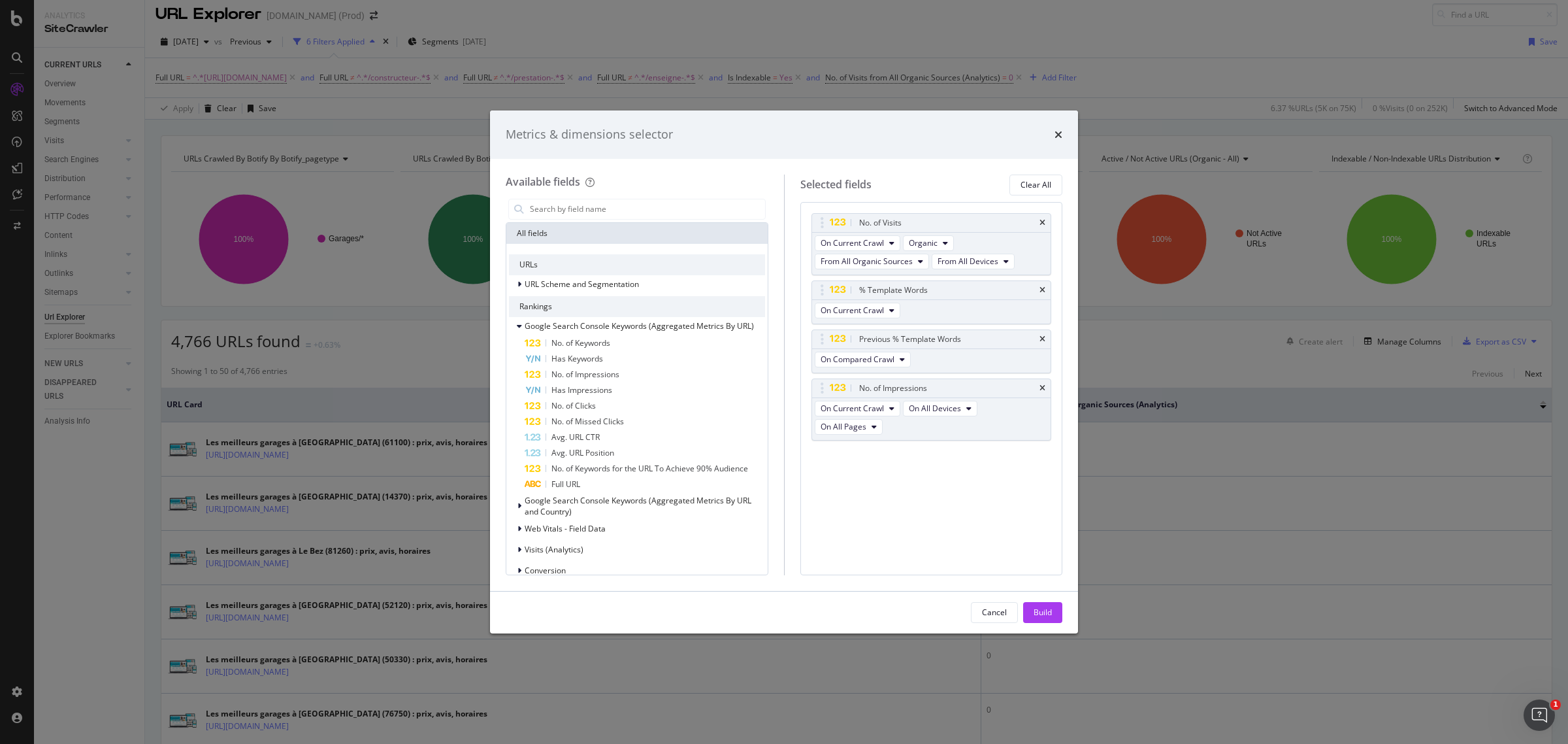
click at [600, 374] on span "No. of Impressions" at bounding box center [585, 373] width 68 height 11
click at [1040, 455] on icon "times" at bounding box center [1042, 456] width 6 height 8
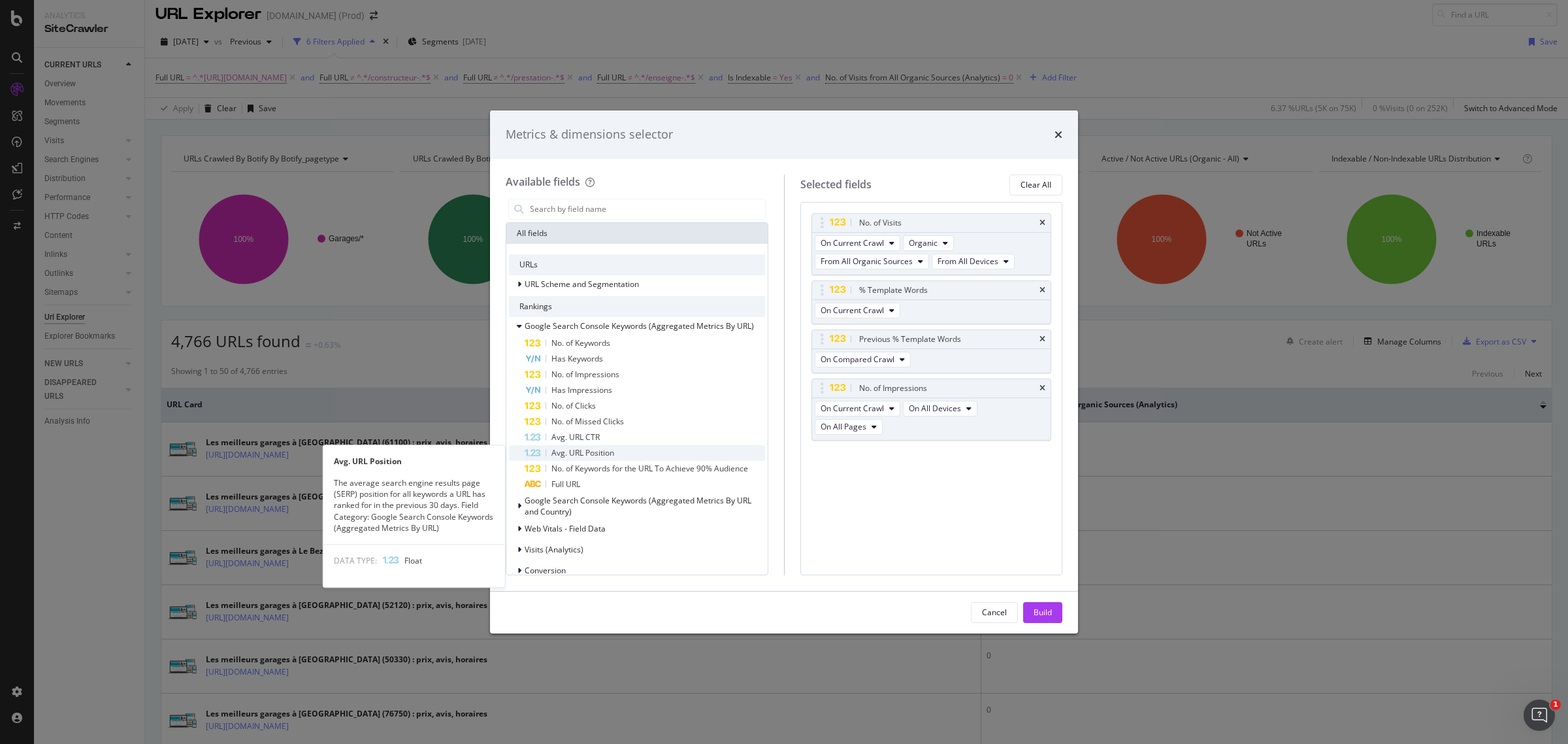
click at [599, 452] on span "Avg. URL Position" at bounding box center [582, 452] width 63 height 11
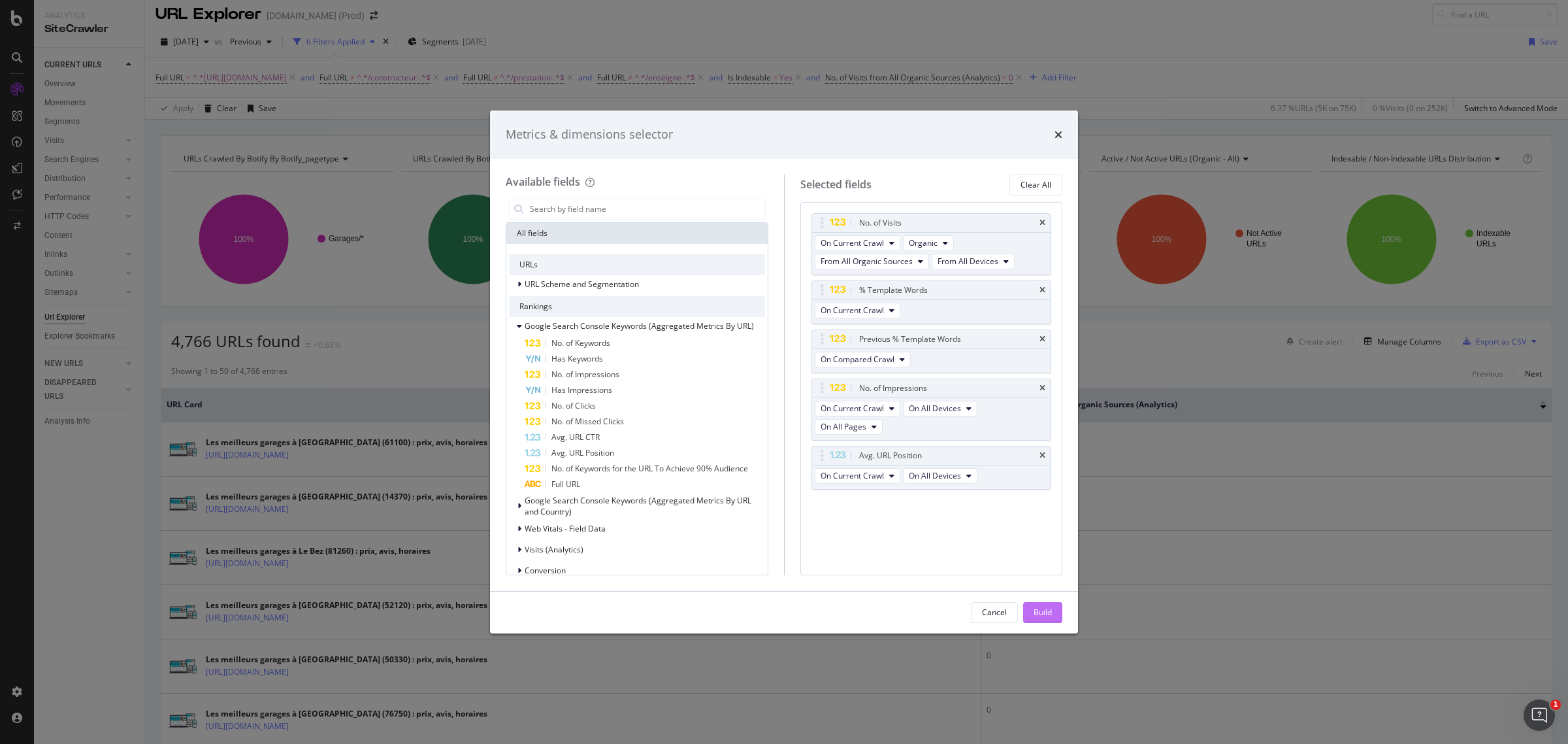
click at [1047, 606] on div "Build" at bounding box center [1043, 612] width 18 height 20
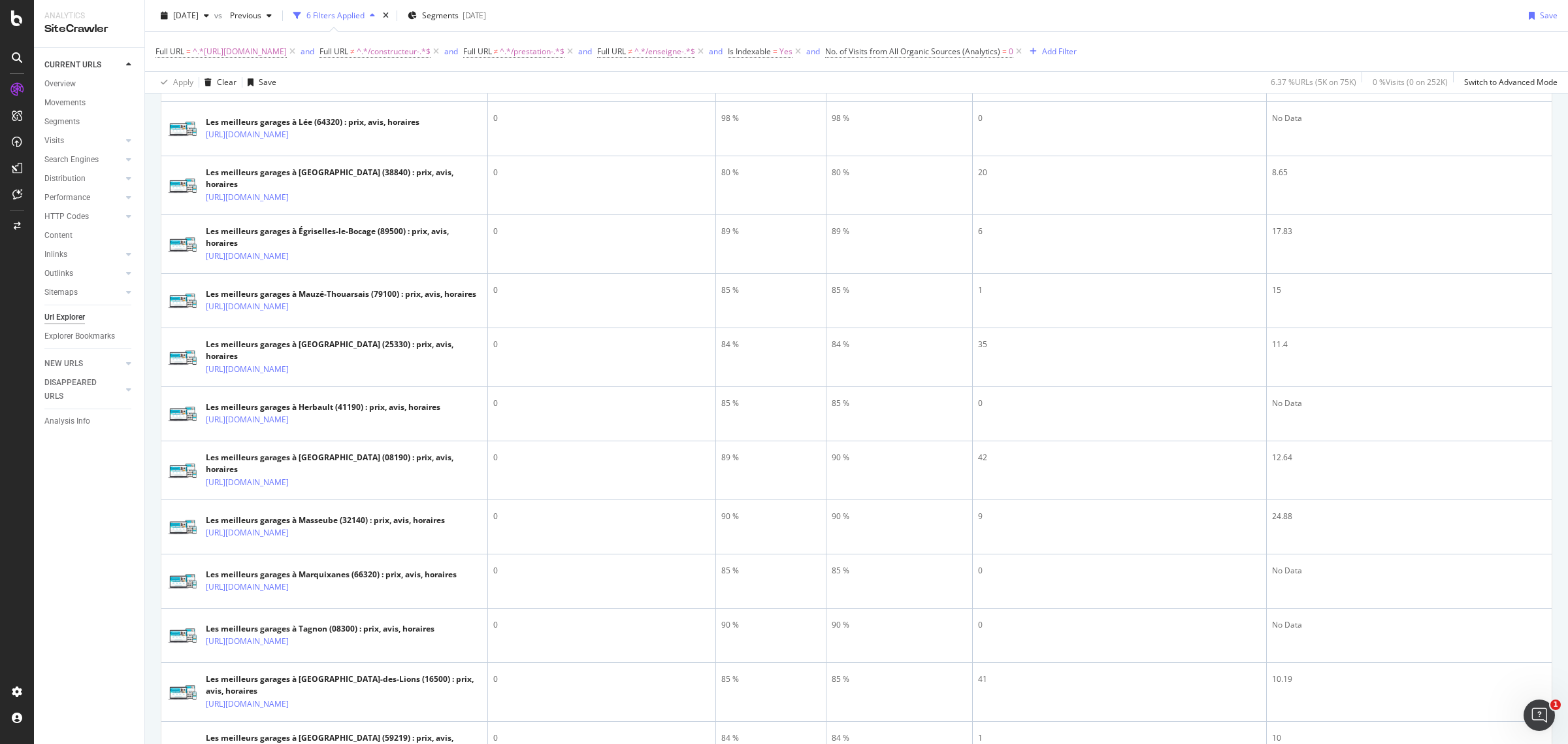
scroll to position [1269, 0]
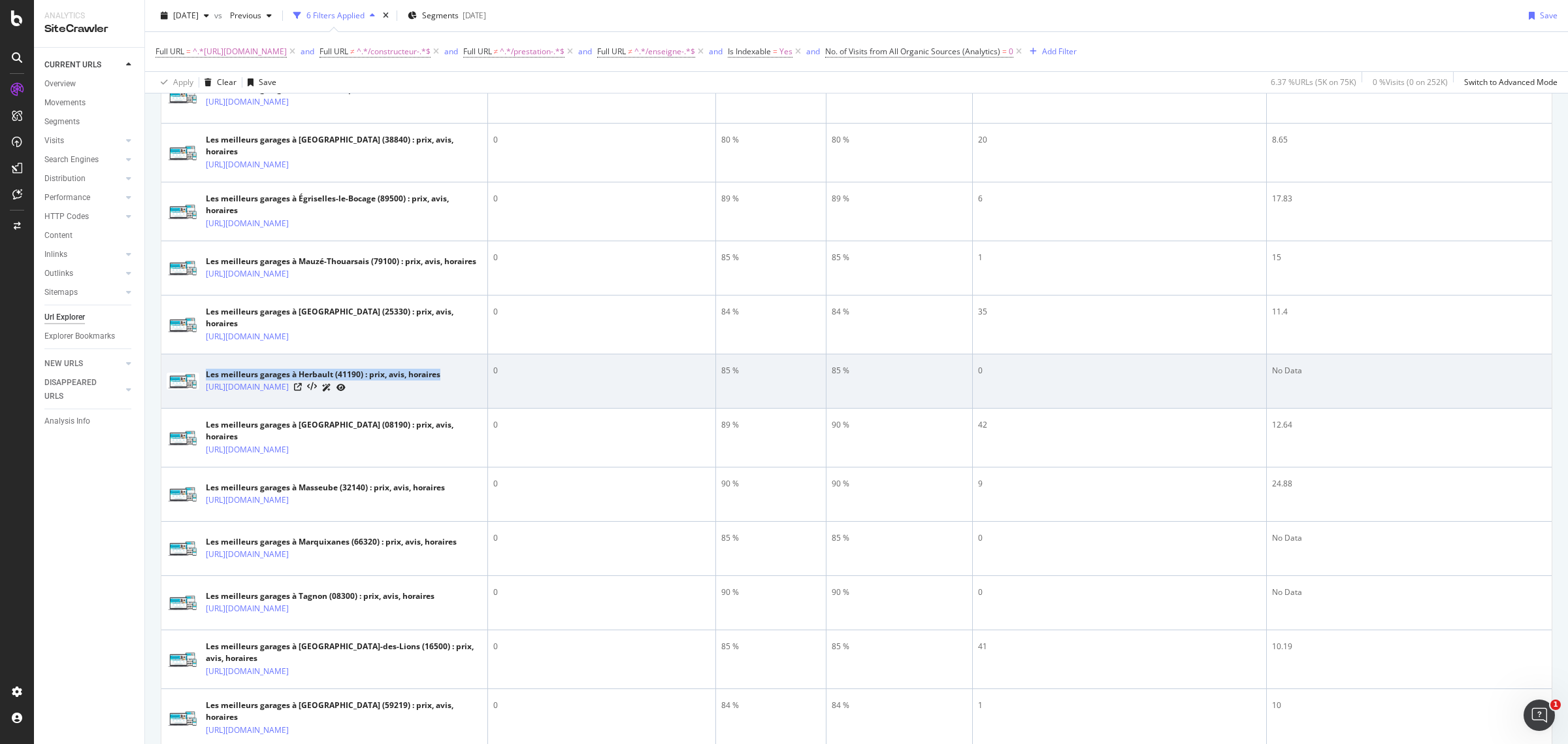
drag, startPoint x: 448, startPoint y: 427, endPoint x: 207, endPoint y: 428, distance: 241.0
click at [207, 381] on div "Les meilleurs garages à Herbault (41190) : prix, avis, horaires" at bounding box center [323, 374] width 235 height 12
copy div "Les meilleurs garages à Herbault (41190) : prix, avis, horaires"
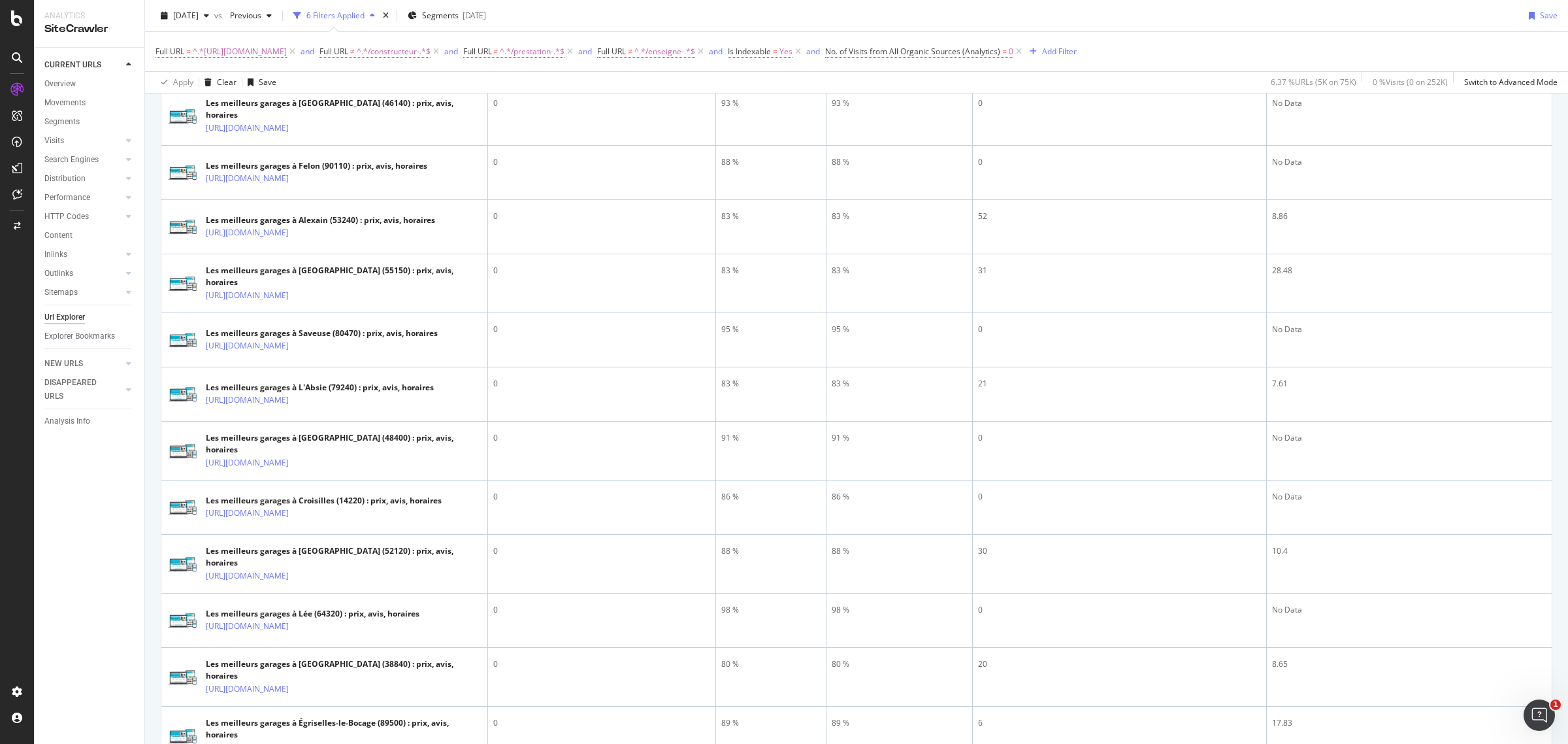
scroll to position [100, 0]
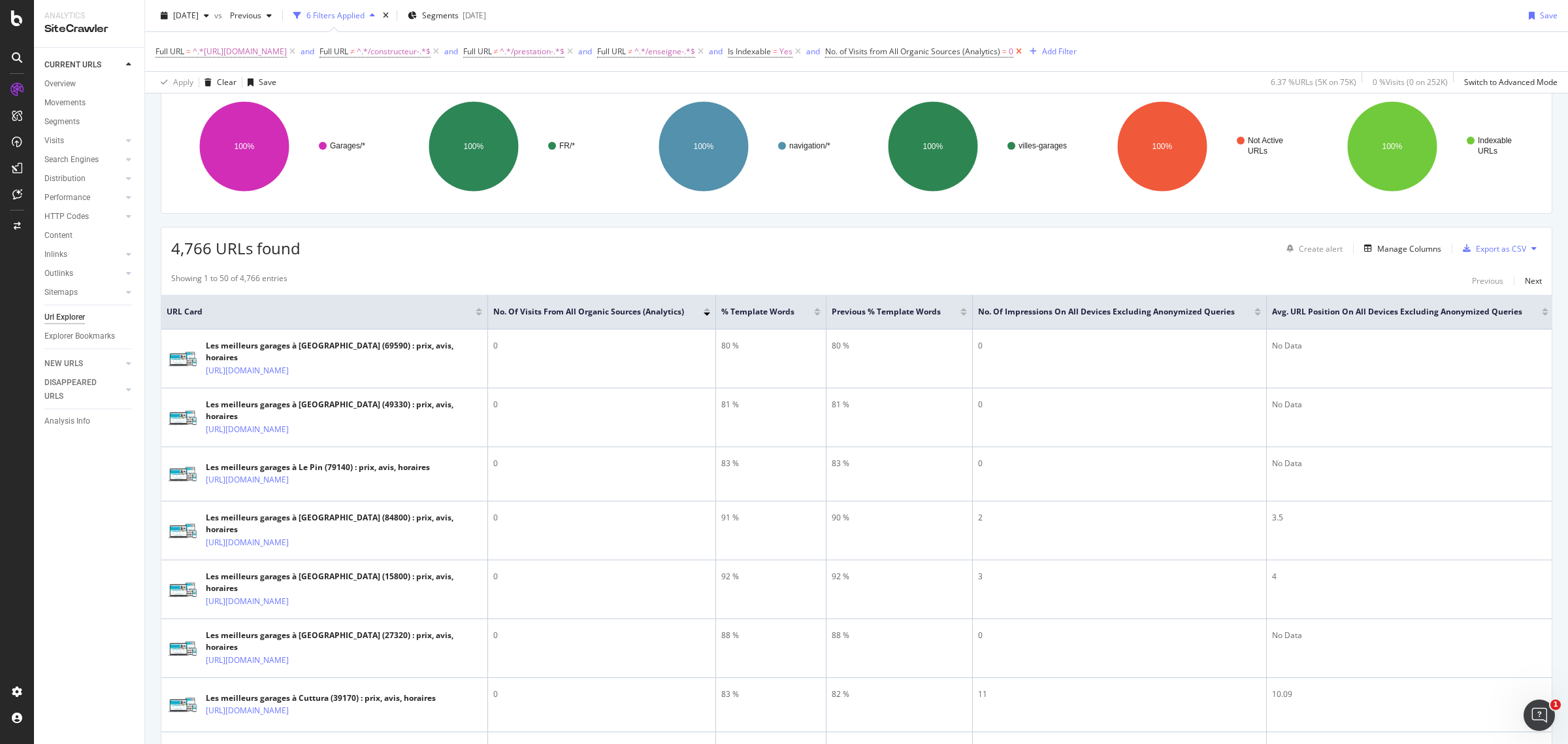
click at [1024, 48] on icon at bounding box center [1018, 52] width 11 height 13
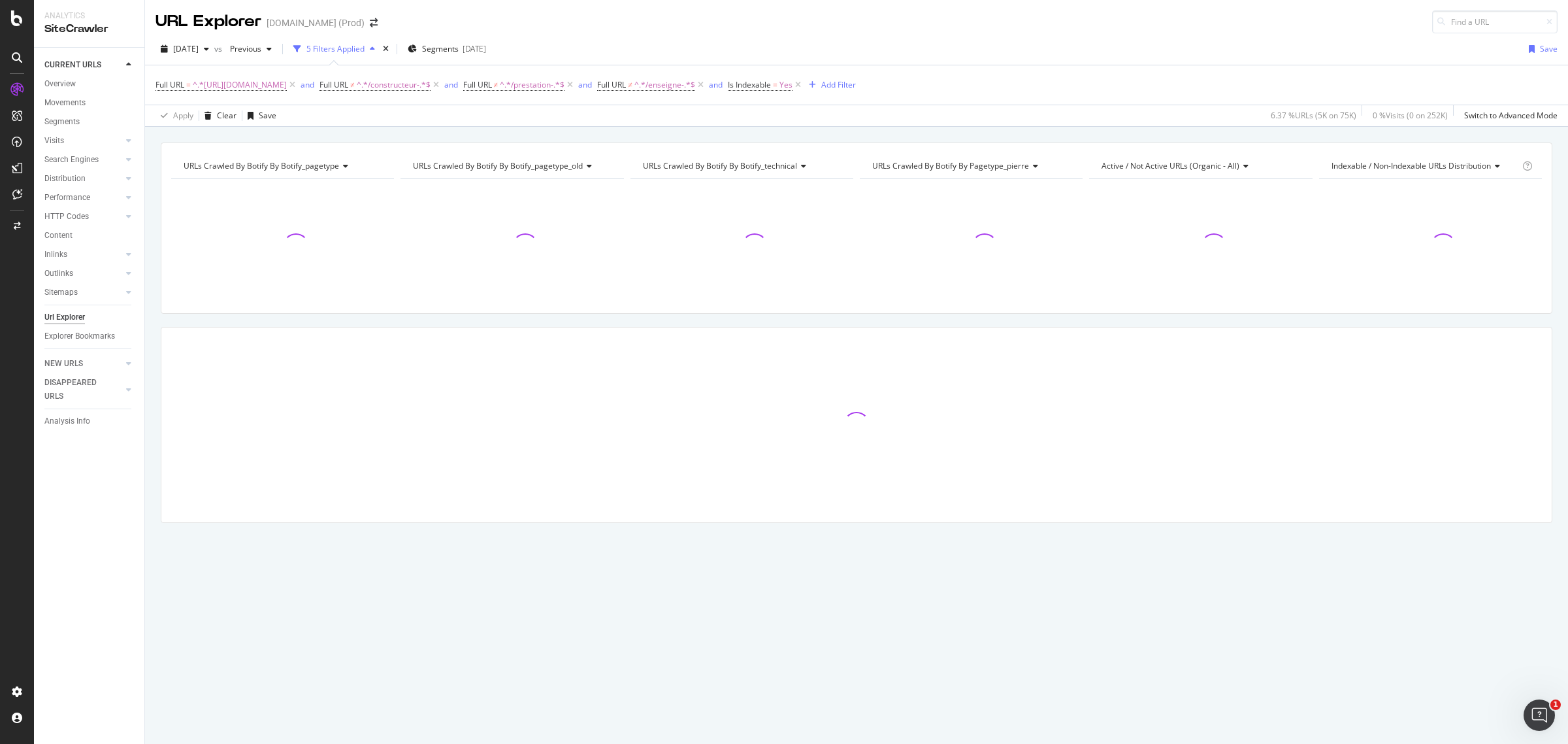
drag, startPoint x: 501, startPoint y: 87, endPoint x: 488, endPoint y: 96, distance: 15.8
click at [441, 86] on icon at bounding box center [436, 85] width 11 height 13
click at [562, 82] on icon at bounding box center [556, 85] width 11 height 13
click at [422, 82] on span "^.*/prestation-.*$" at bounding box center [389, 85] width 65 height 18
click at [435, 112] on span "Doesn't contain" at bounding box center [425, 115] width 57 height 11
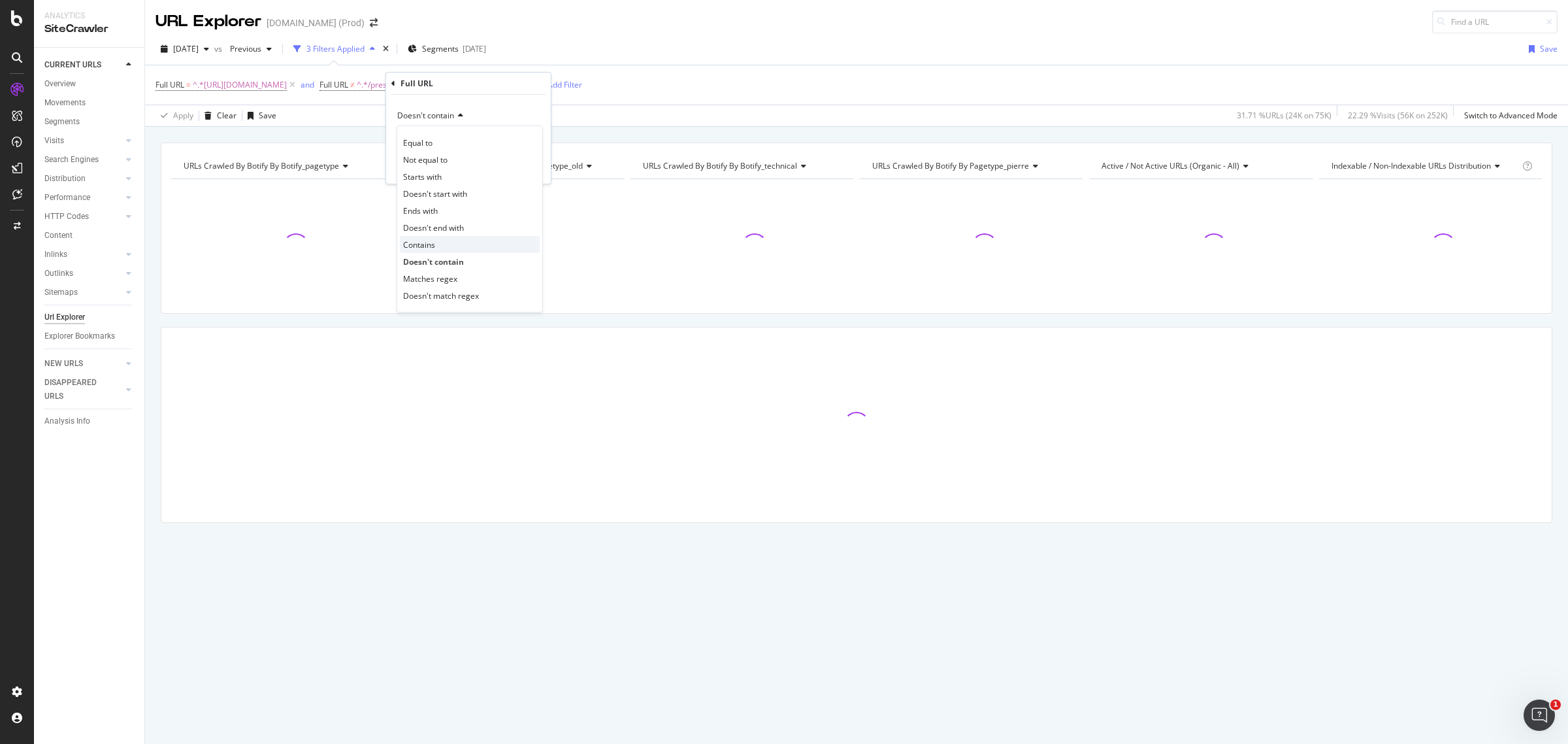
click at [446, 238] on div "Contains" at bounding box center [469, 244] width 140 height 17
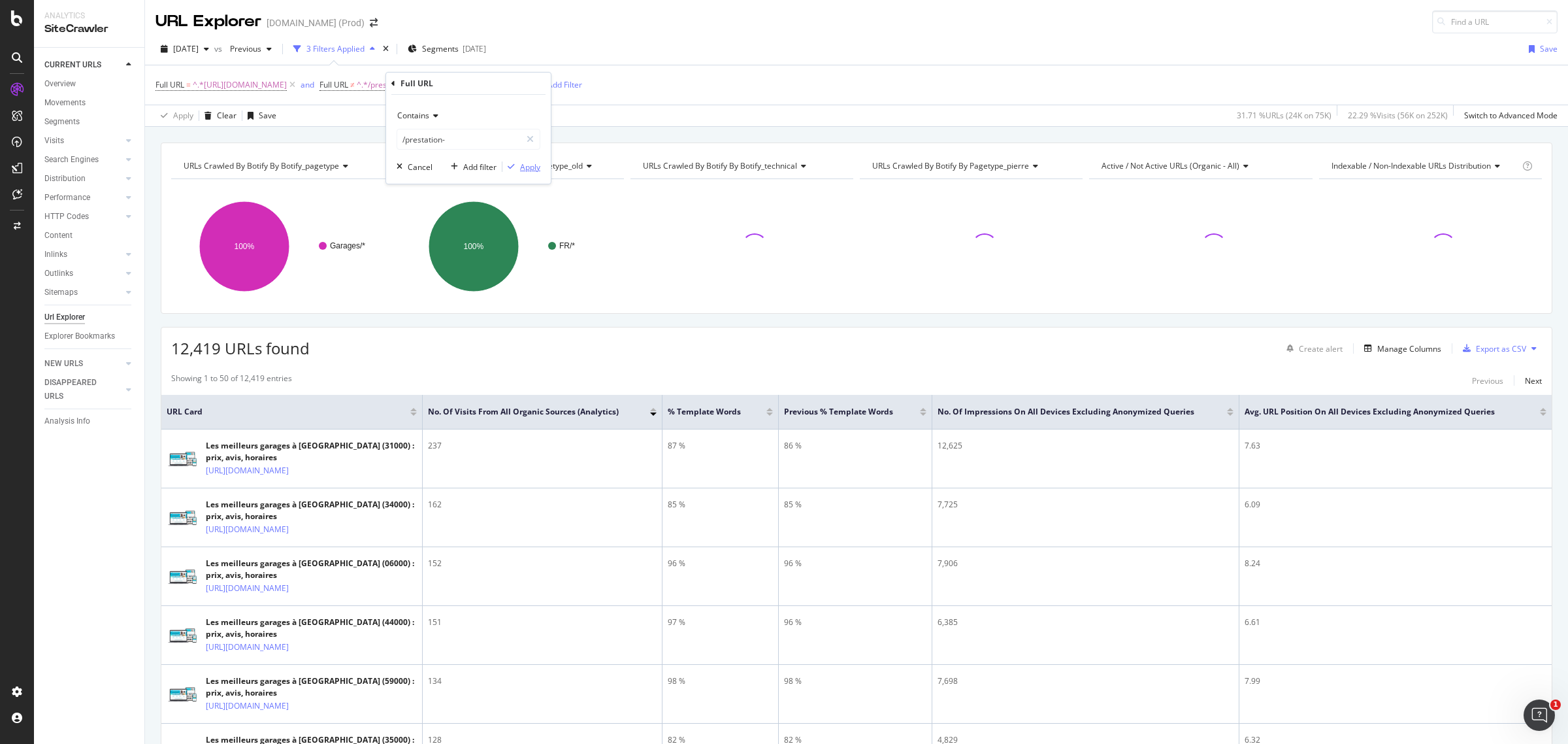
click at [530, 168] on div "Apply" at bounding box center [530, 166] width 21 height 11
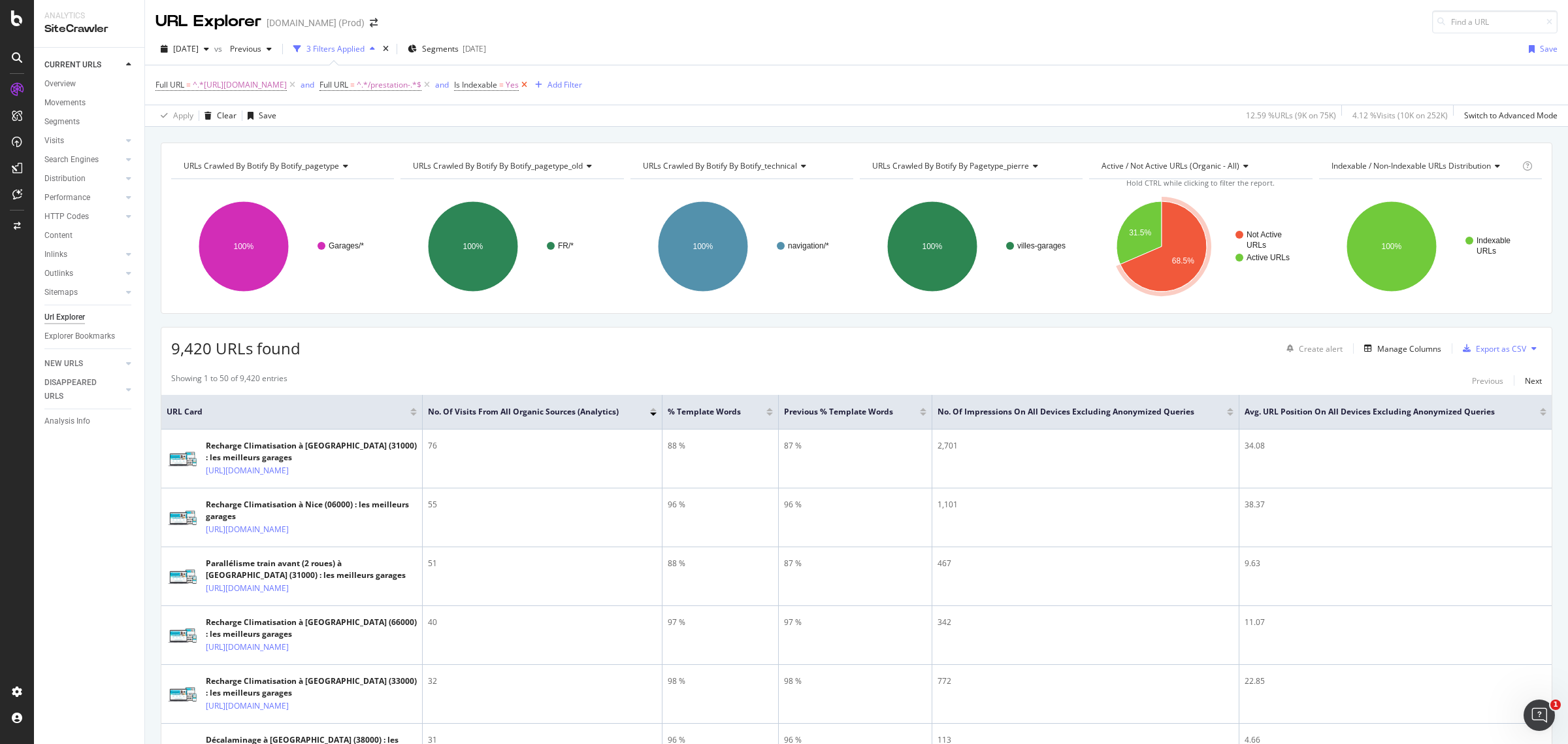
click at [530, 84] on icon at bounding box center [524, 85] width 11 height 13
click at [422, 82] on span "^.*/prestation-.*$" at bounding box center [389, 85] width 65 height 18
paste input "parallelisme"
type input "/prestation-parallelisme"
click at [526, 161] on div "Apply" at bounding box center [530, 166] width 21 height 11
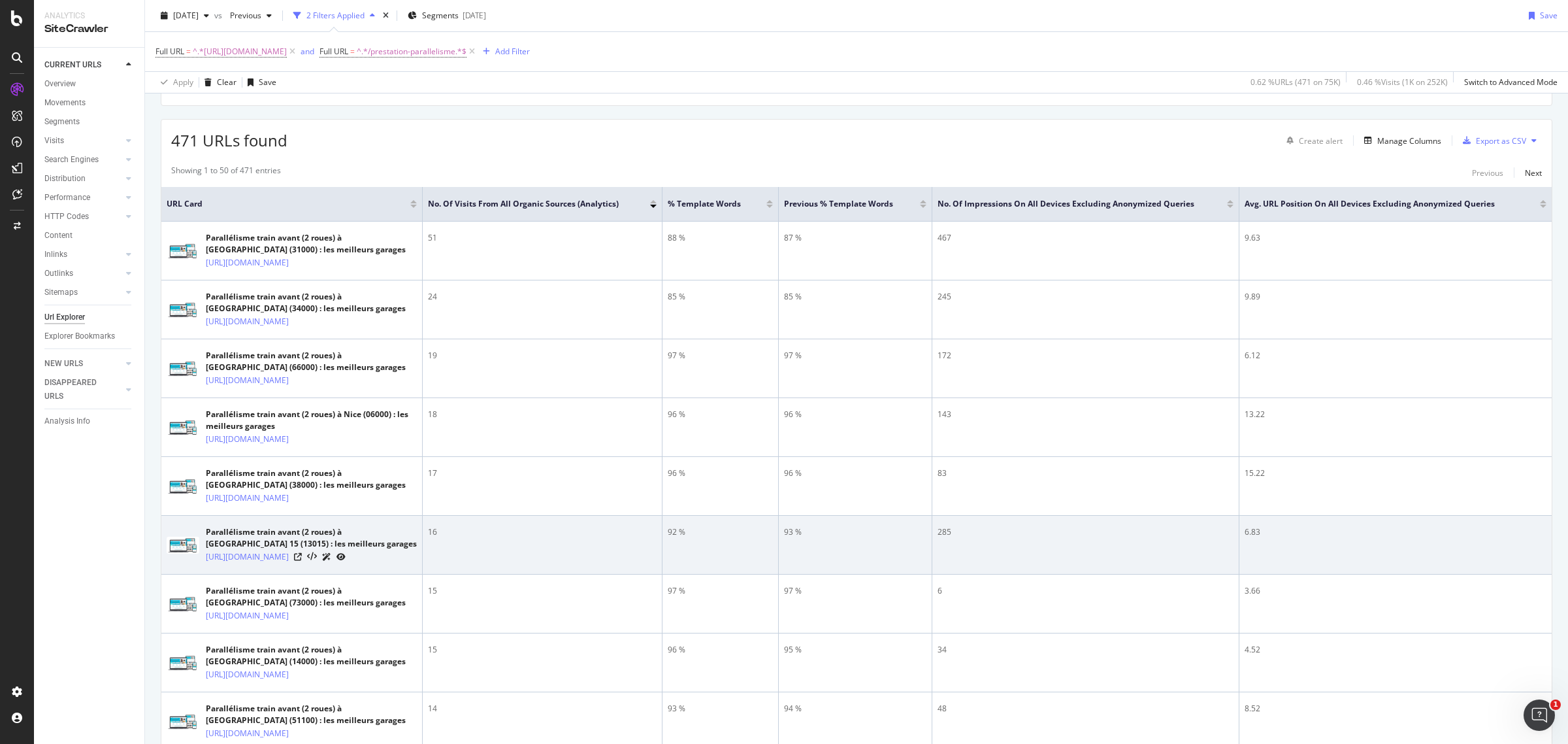
scroll to position [245, 0]
